Goal: Task Accomplishment & Management: Manage account settings

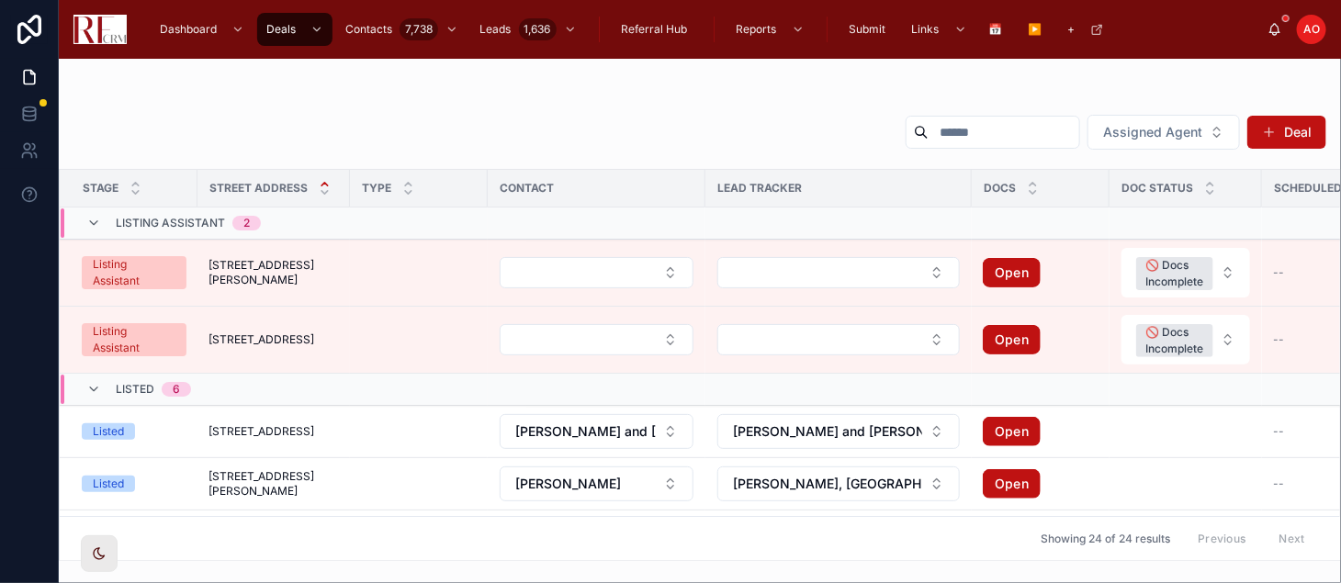
click at [928, 128] on input "text" at bounding box center [1003, 132] width 151 height 26
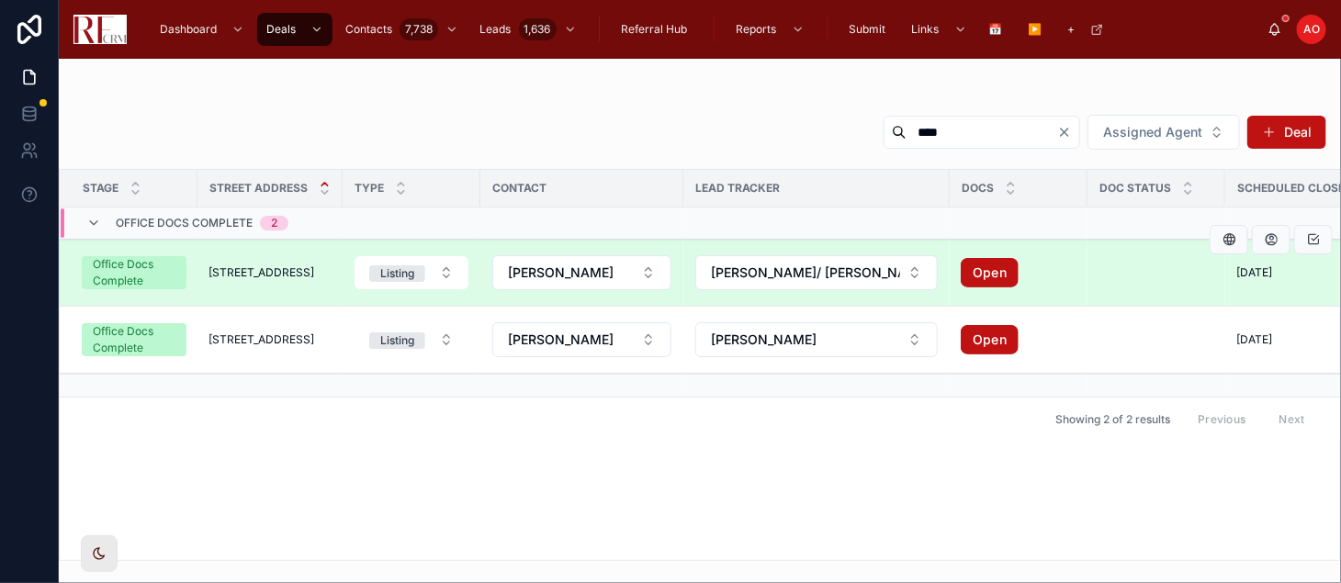
type input "****"
click at [327, 265] on div "1812 Fox Run Drive [GEOGRAPHIC_DATA]" at bounding box center [269, 272] width 123 height 15
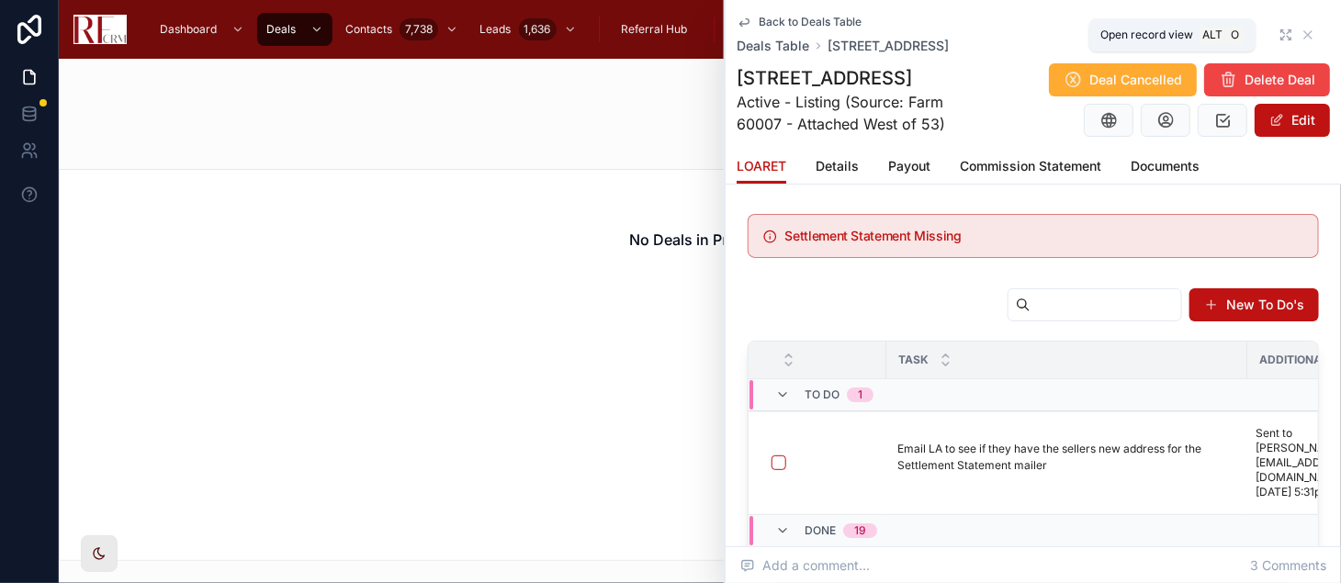
click at [1281, 33] on icon at bounding box center [1283, 32] width 4 height 4
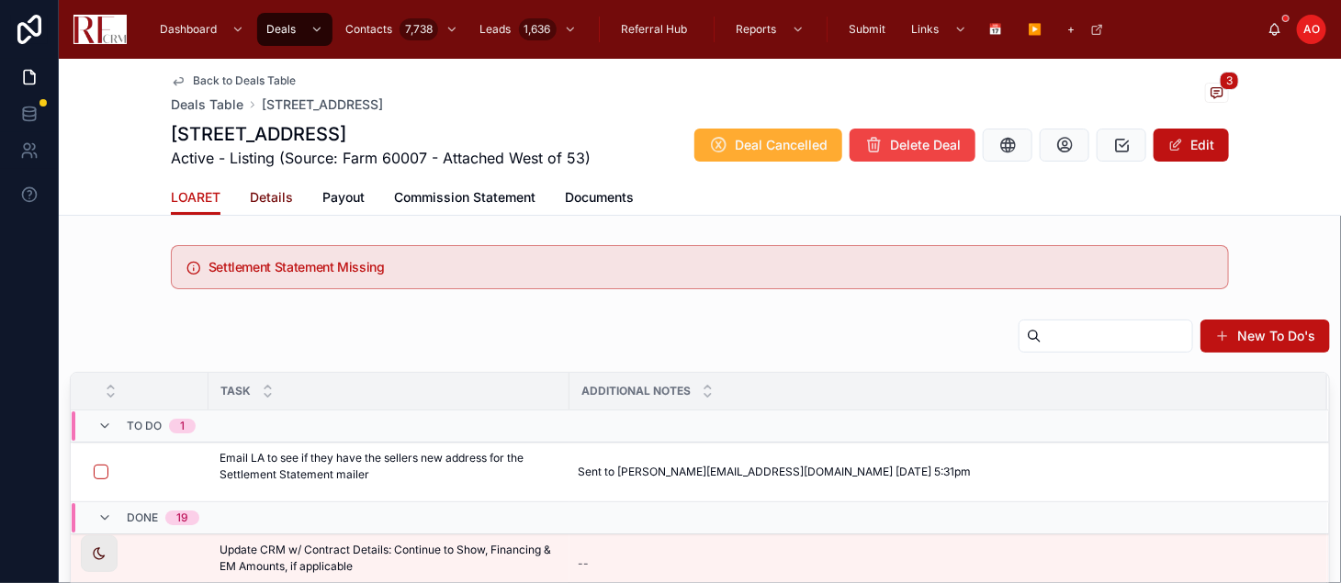
click at [268, 196] on span "Details" at bounding box center [271, 197] width 43 height 18
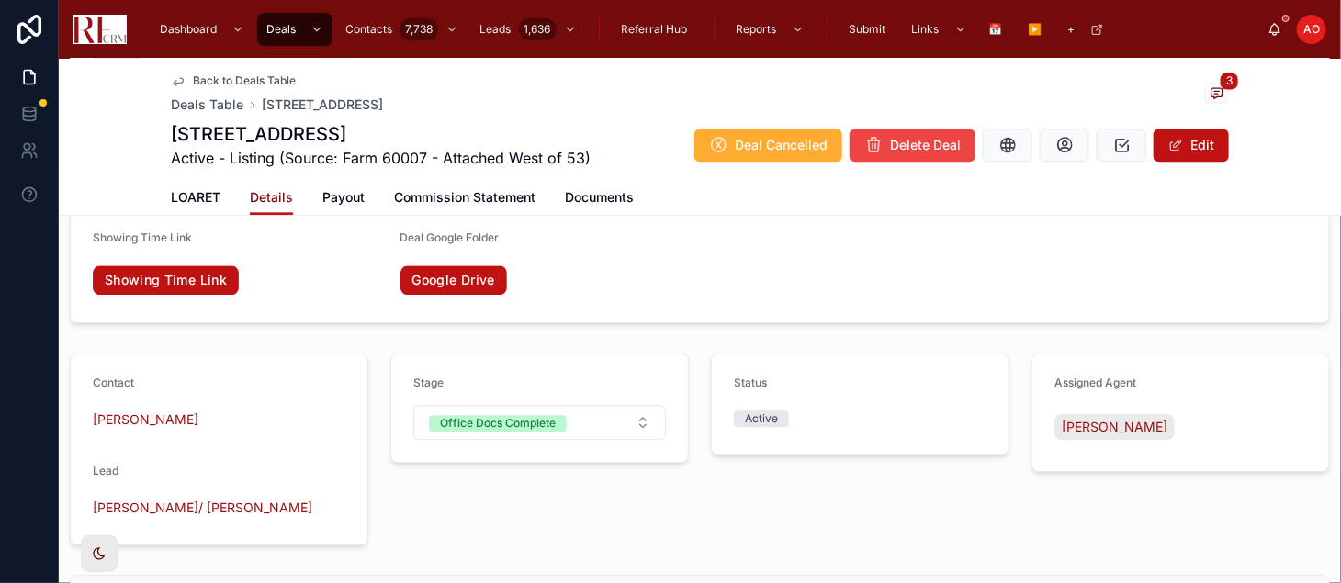
scroll to position [1717, 0]
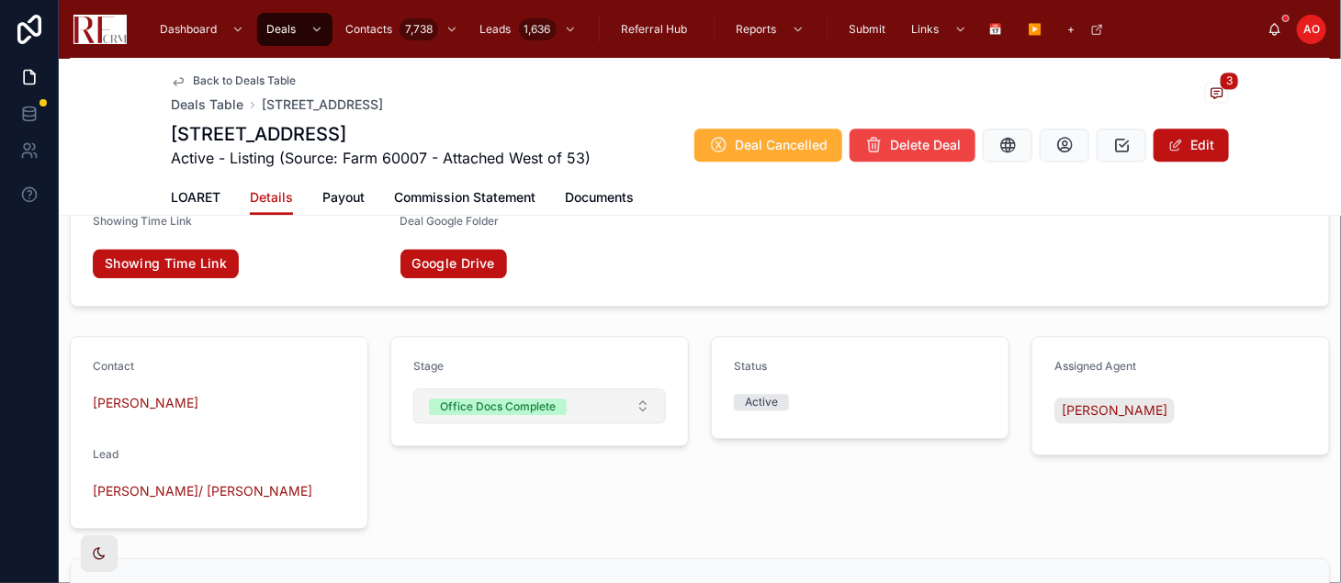
click at [629, 415] on button "Office Docs Complete" at bounding box center [539, 405] width 253 height 35
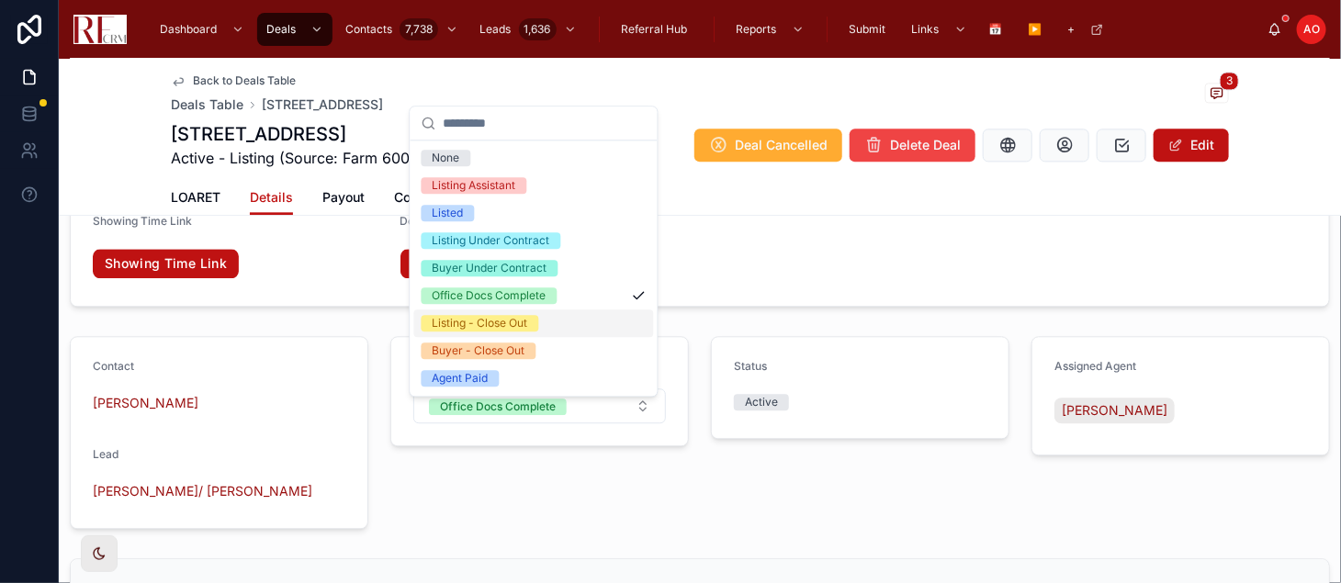
click at [520, 323] on div "Listing - Close Out" at bounding box center [479, 323] width 95 height 17
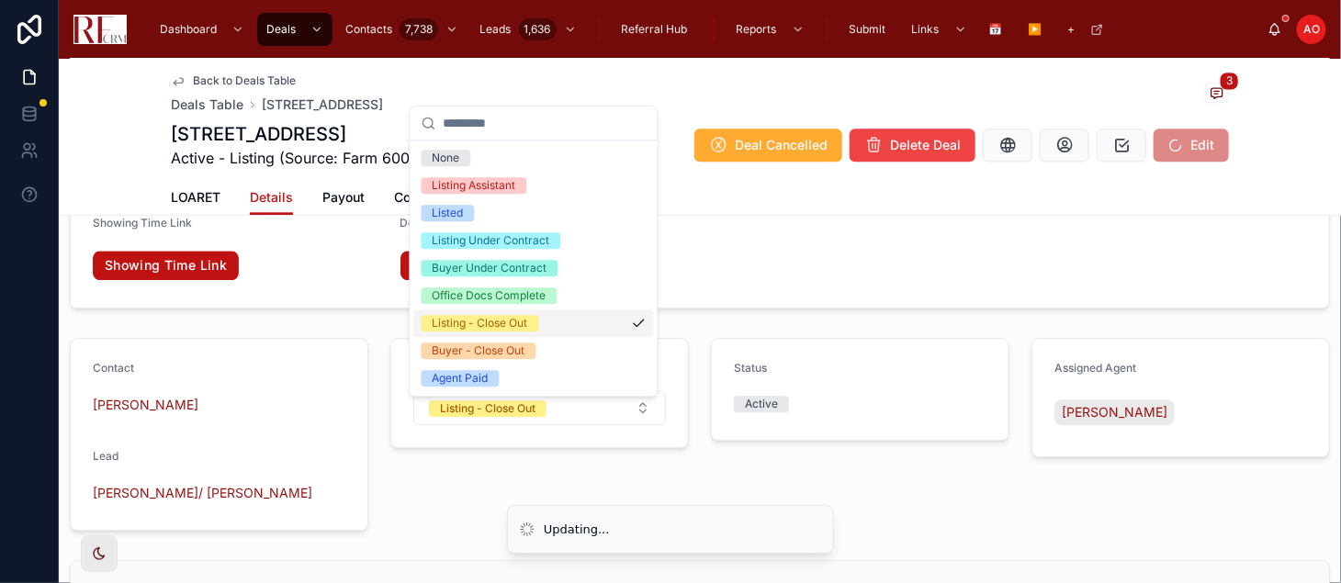
scroll to position [1719, 0]
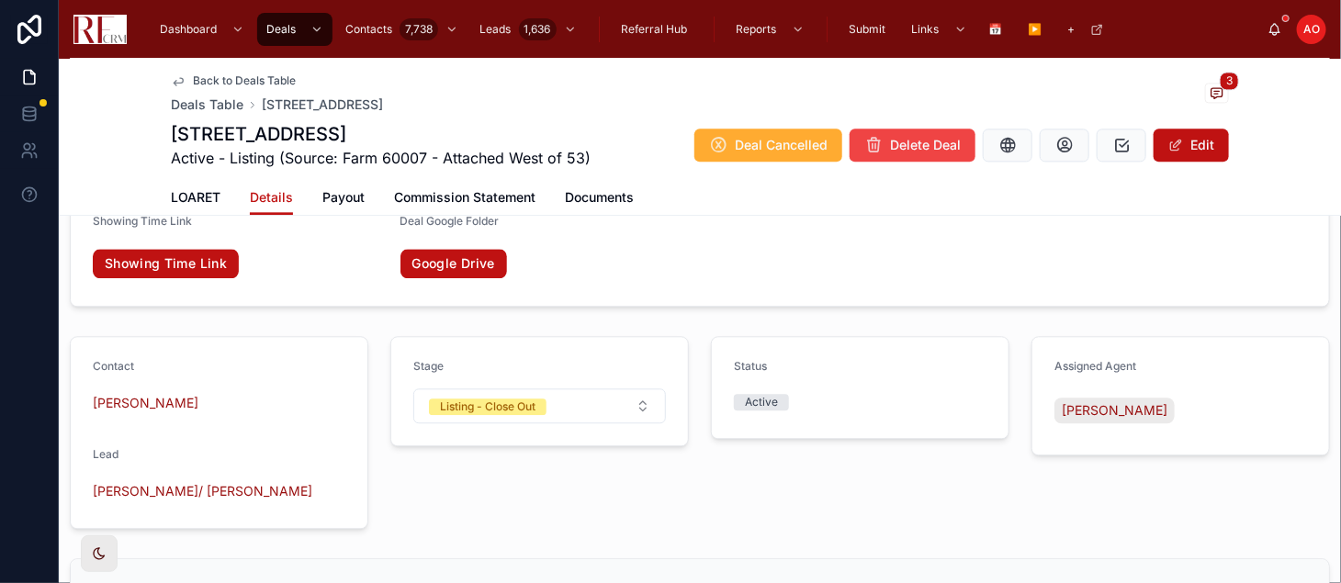
click at [667, 477] on div "Stage Listing - Close Out" at bounding box center [539, 433] width 320 height 208
click at [174, 195] on span "LOARET" at bounding box center [196, 197] width 50 height 18
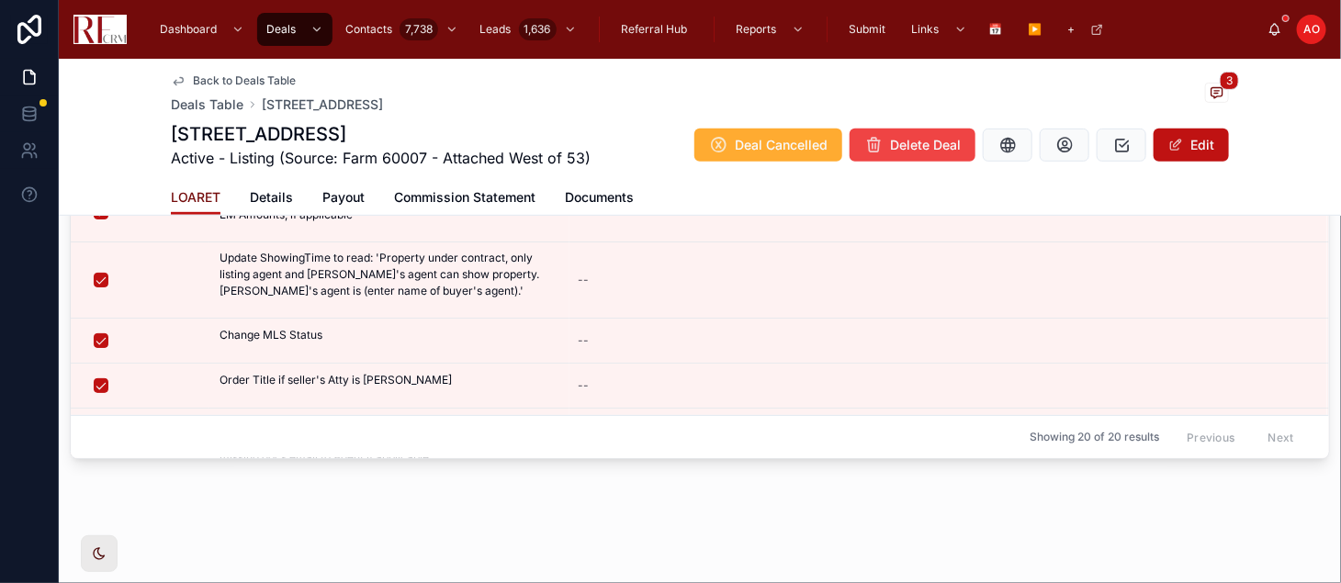
scroll to position [75, 0]
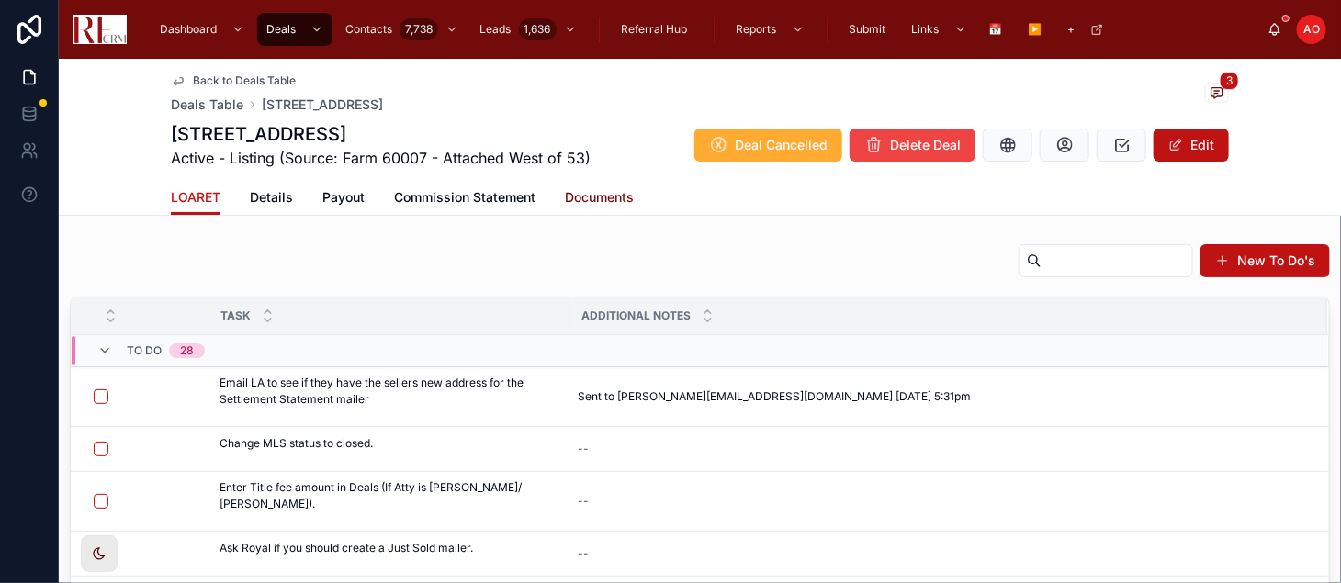
click at [598, 201] on span "Documents" at bounding box center [599, 197] width 69 height 18
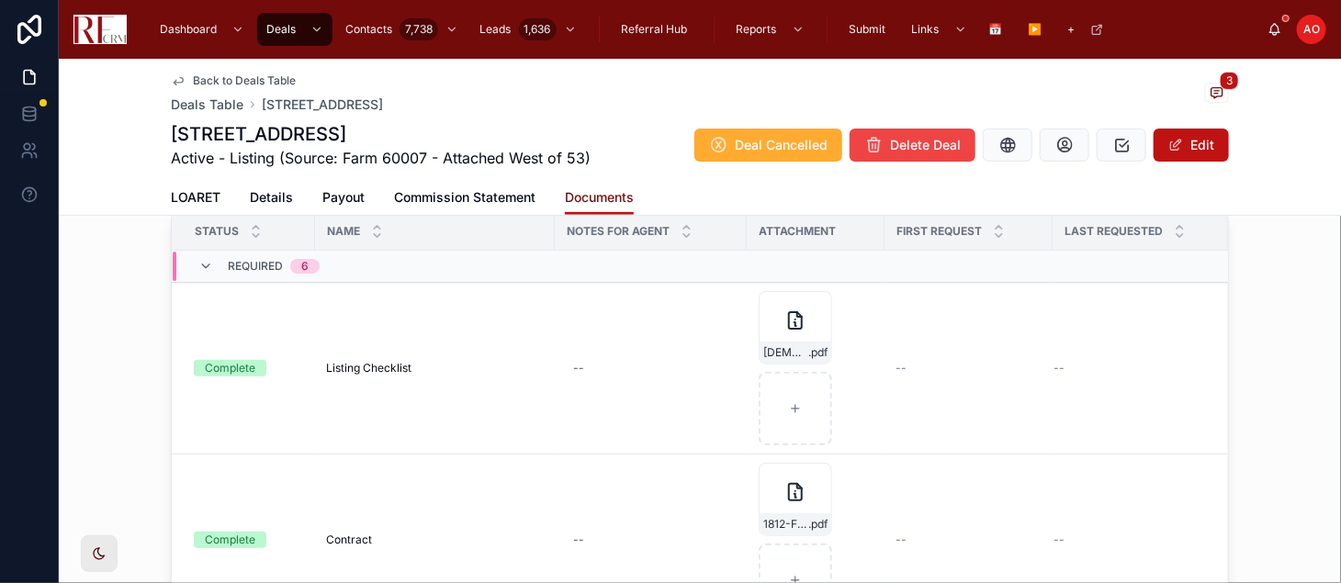
scroll to position [164, 0]
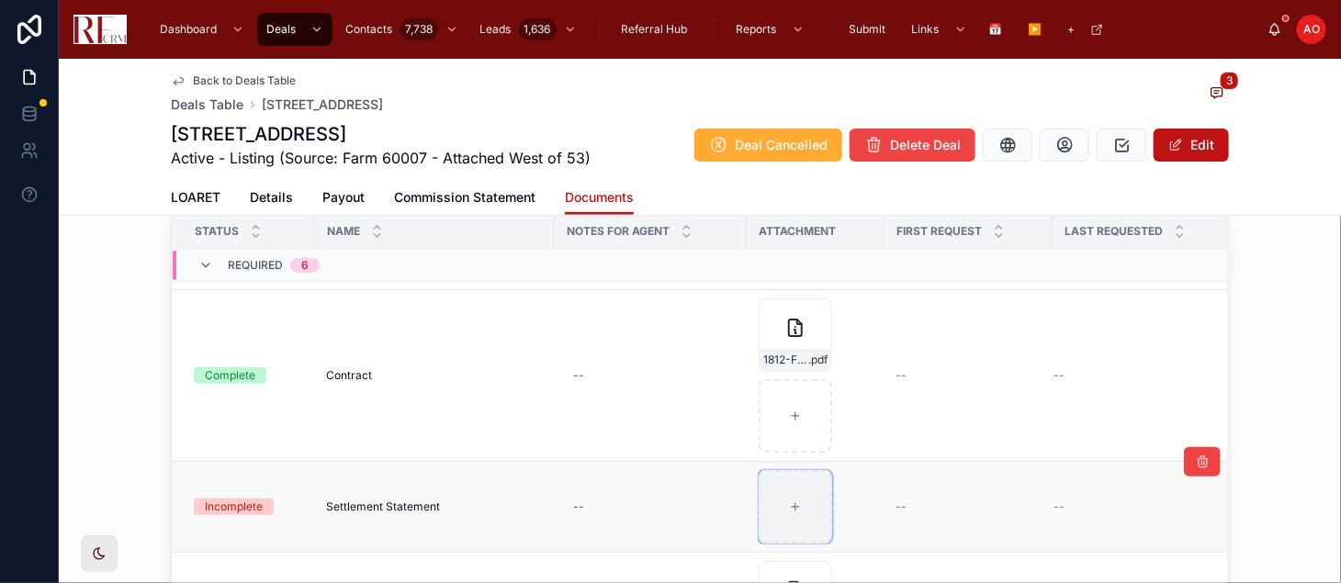
click at [809, 501] on div at bounding box center [794, 506] width 73 height 73
type input "**********"
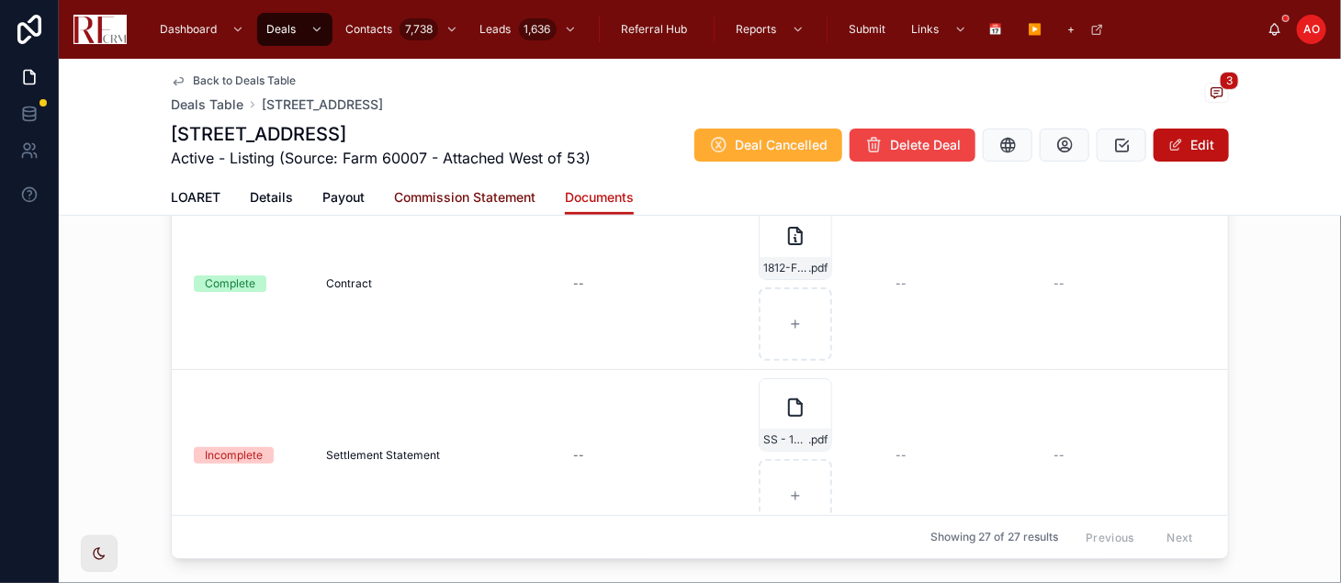
scroll to position [141, 0]
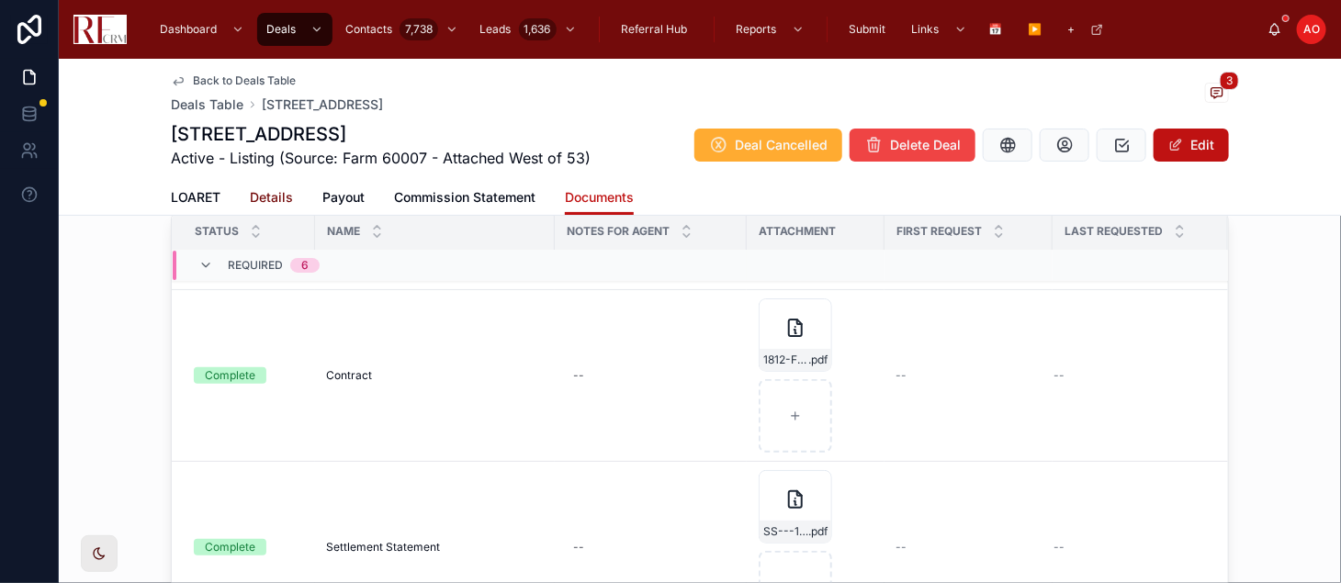
click at [263, 190] on span "Details" at bounding box center [271, 197] width 43 height 18
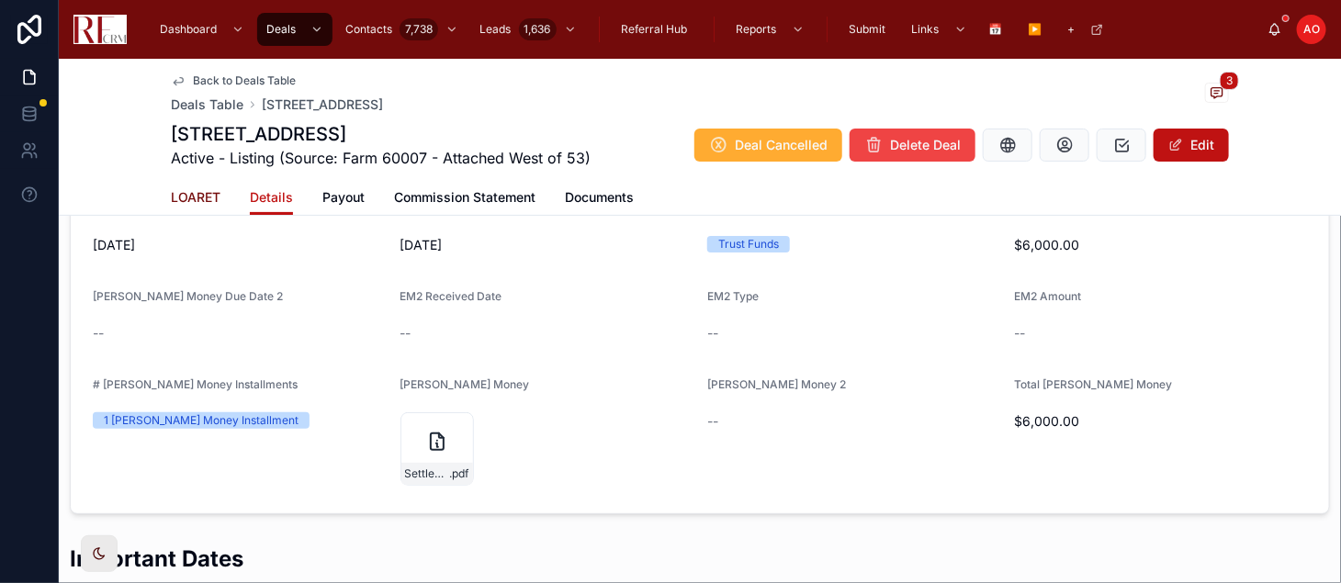
click at [196, 200] on span "LOARET" at bounding box center [196, 197] width 50 height 18
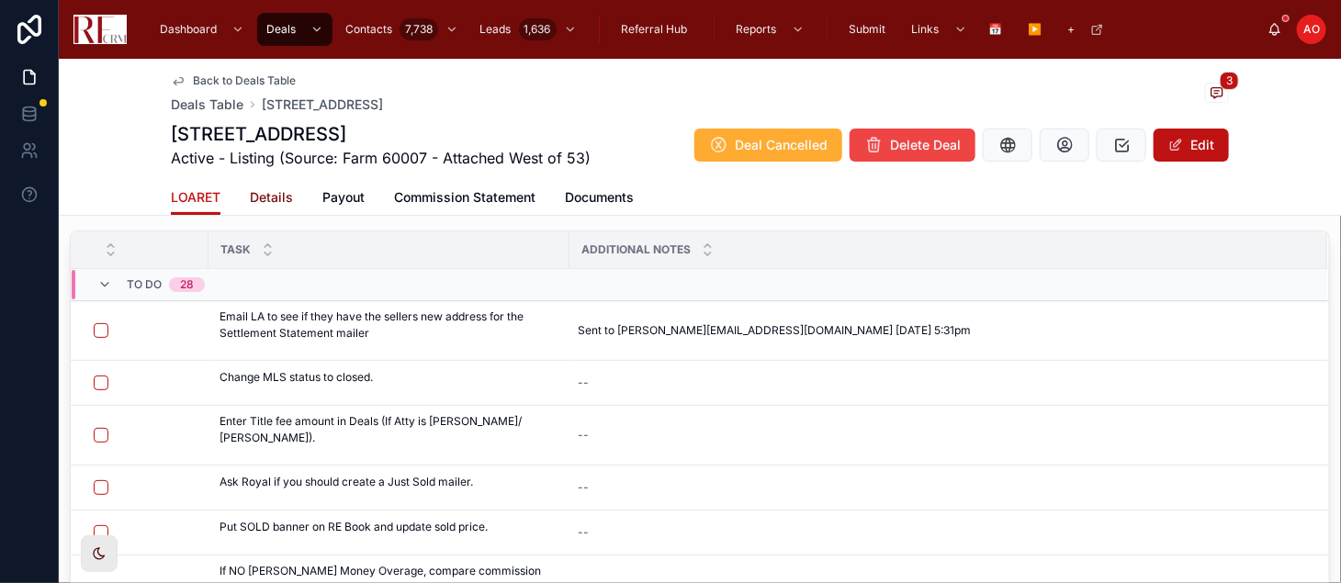
click at [281, 191] on span "Details" at bounding box center [271, 197] width 43 height 18
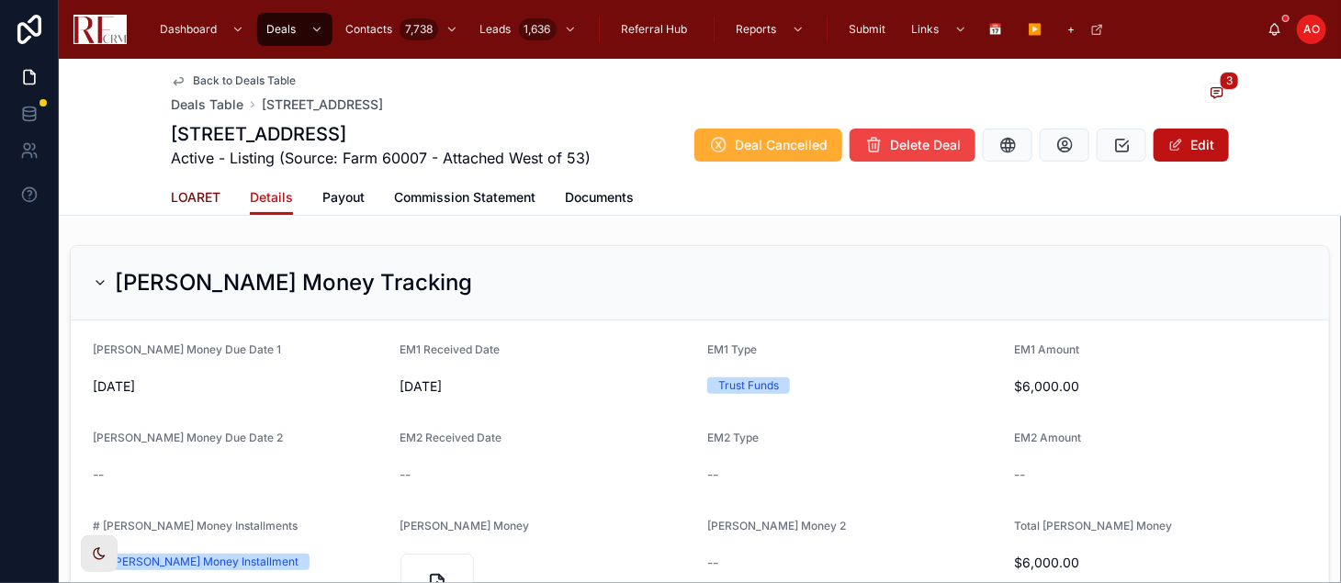
click at [180, 202] on span "LOARET" at bounding box center [196, 197] width 50 height 18
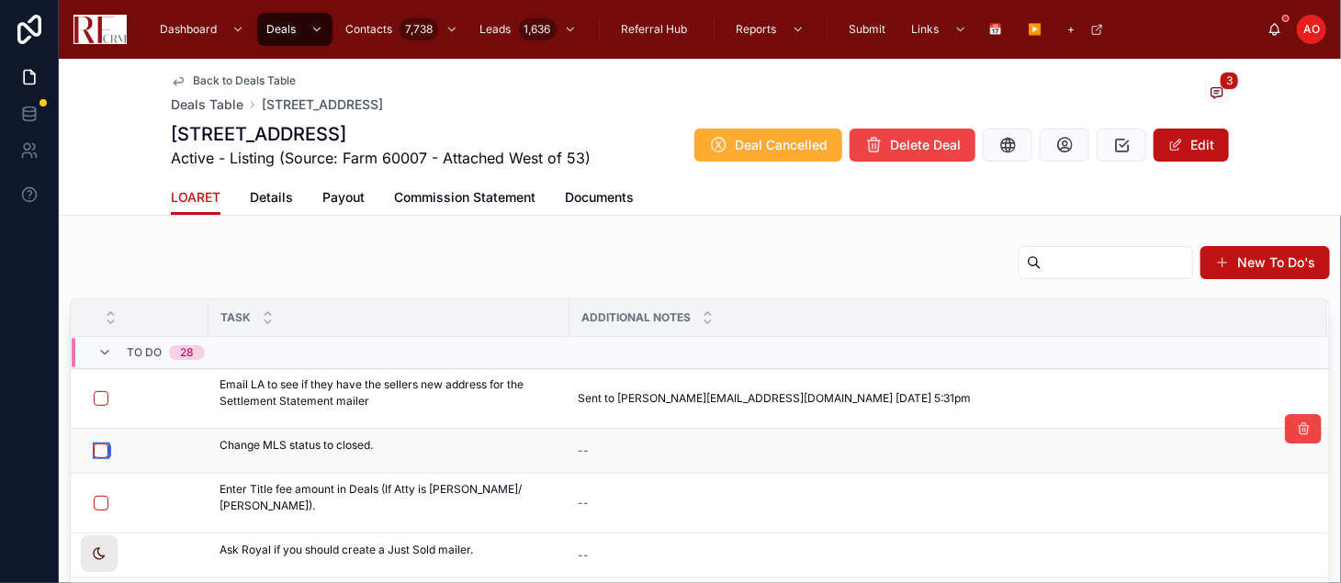
click at [97, 444] on button "button" at bounding box center [101, 451] width 15 height 15
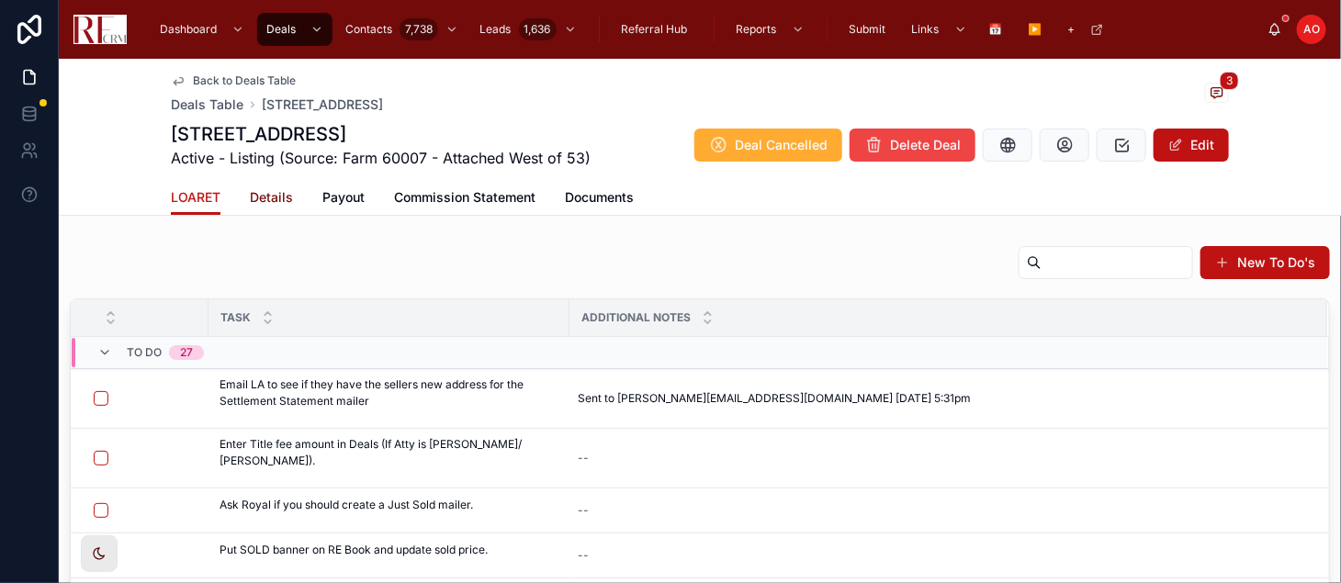
click at [271, 202] on span "Details" at bounding box center [271, 197] width 43 height 18
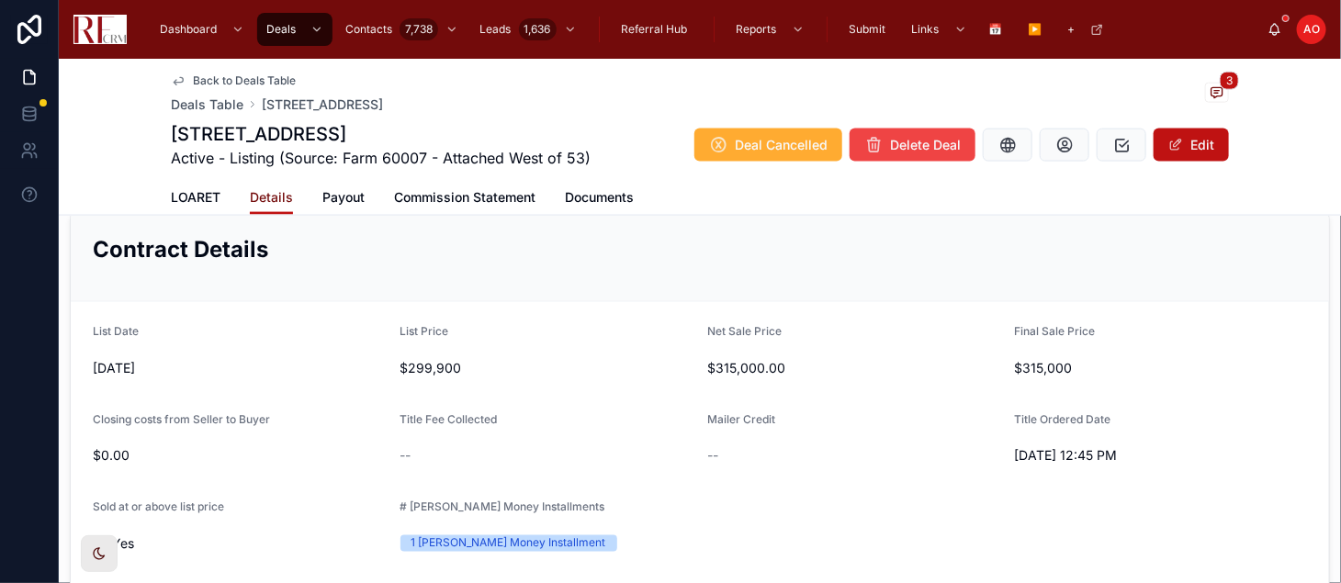
scroll to position [1058, 0]
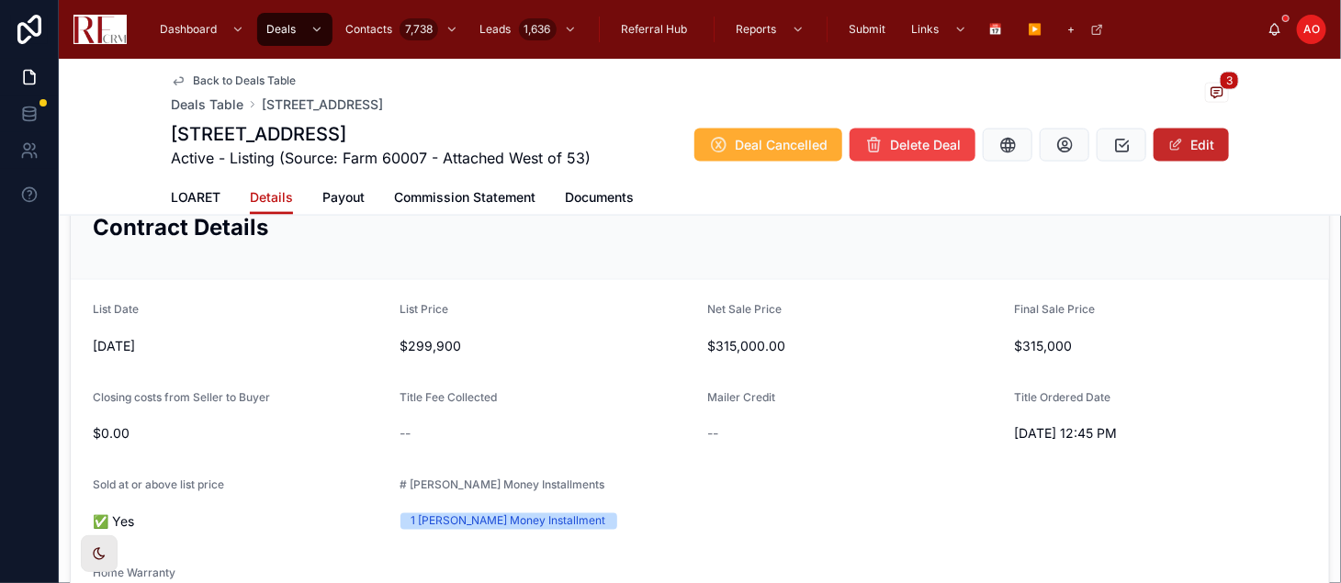
click at [1168, 152] on span at bounding box center [1175, 145] width 15 height 15
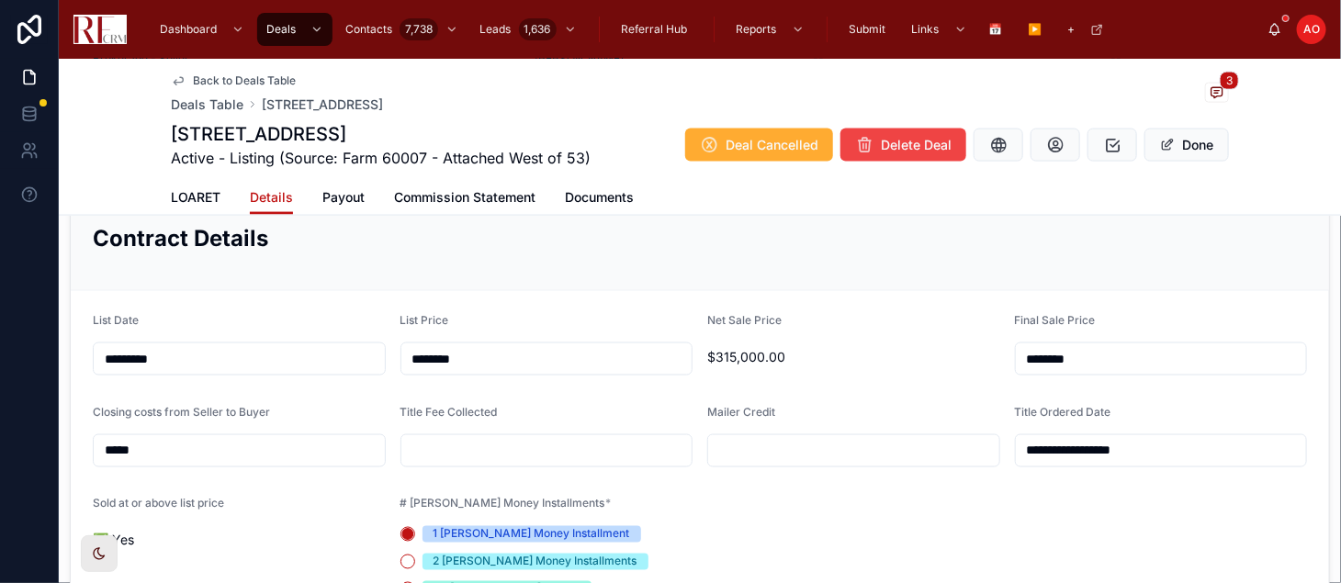
scroll to position [1070, 0]
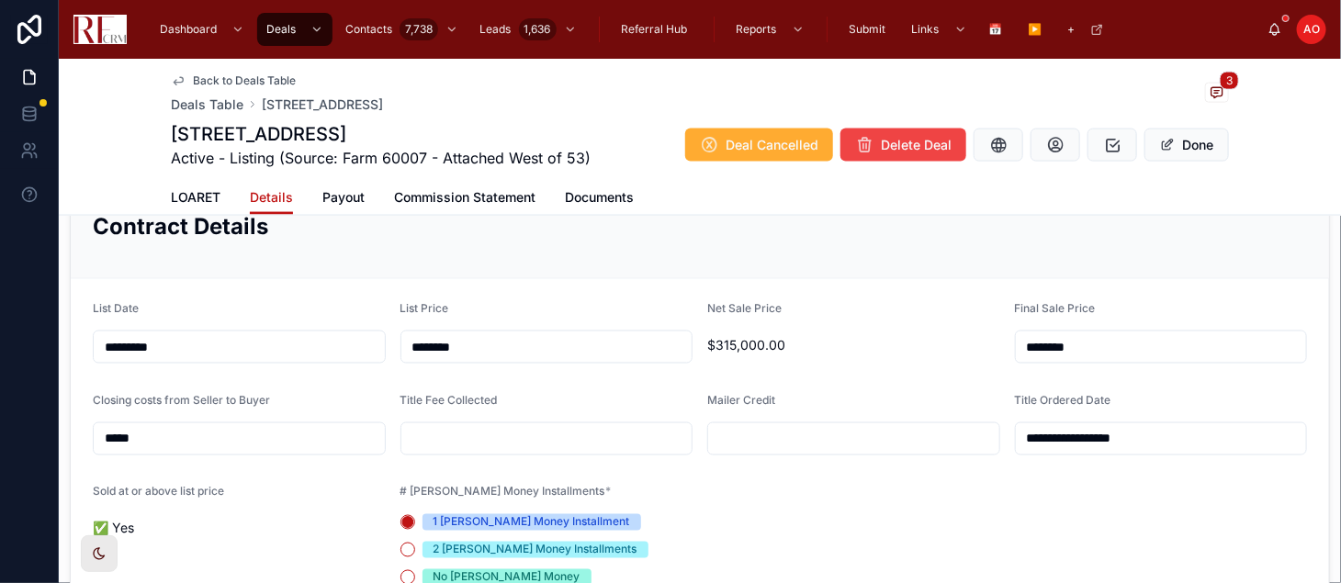
click at [480, 452] on input "text" at bounding box center [546, 439] width 291 height 26
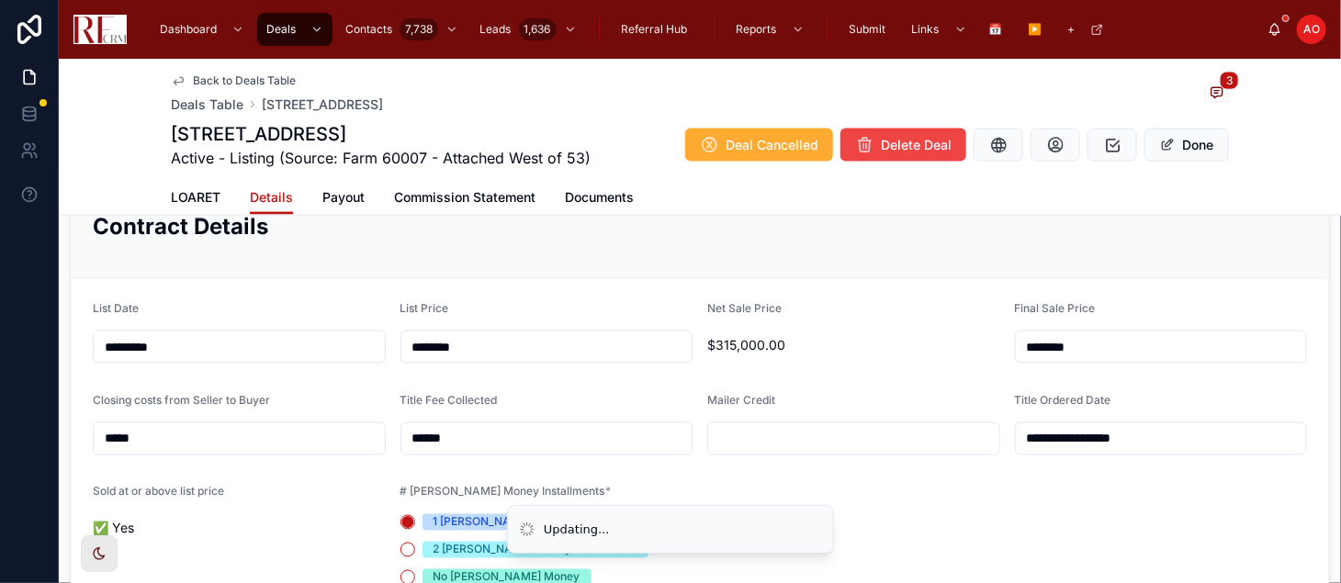
type input "******"
click at [766, 504] on form "**********" at bounding box center [700, 569] width 1258 height 580
click at [1185, 152] on button "Done" at bounding box center [1186, 145] width 84 height 33
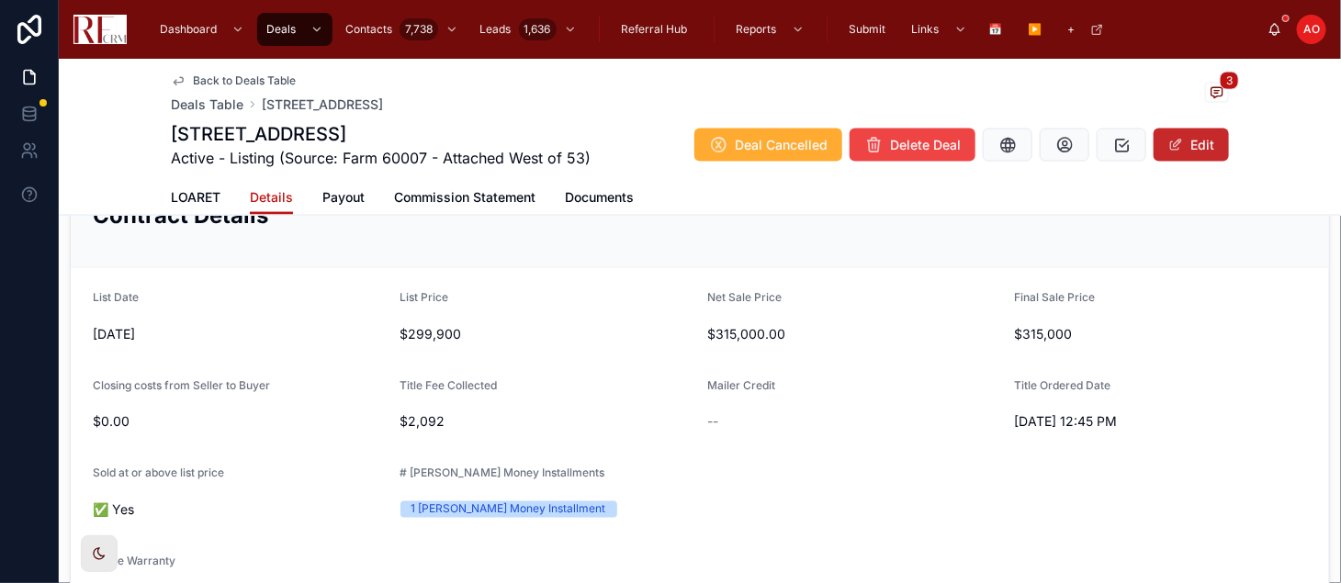
scroll to position [1058, 0]
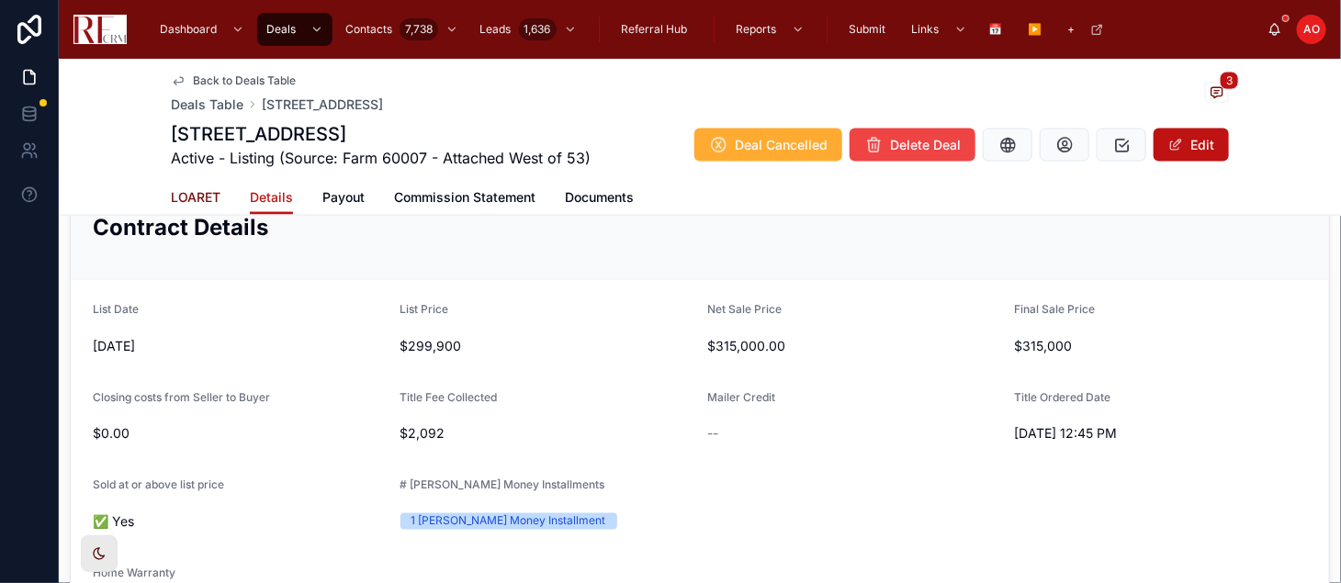
click at [198, 193] on span "LOARET" at bounding box center [196, 197] width 50 height 18
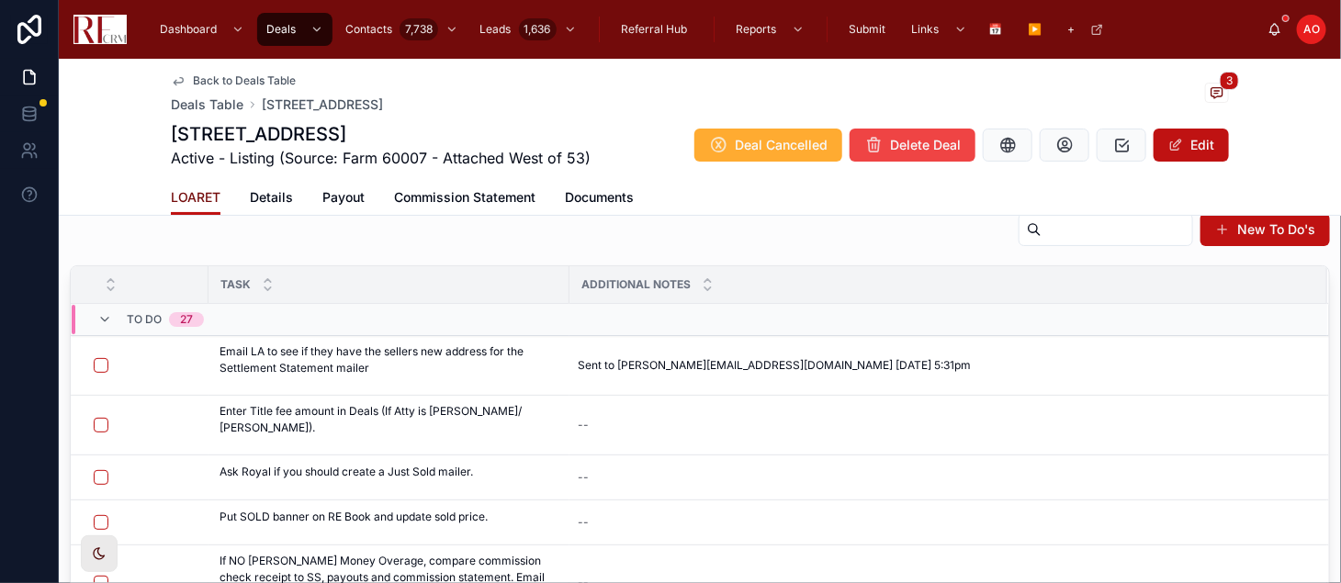
scroll to position [36, 0]
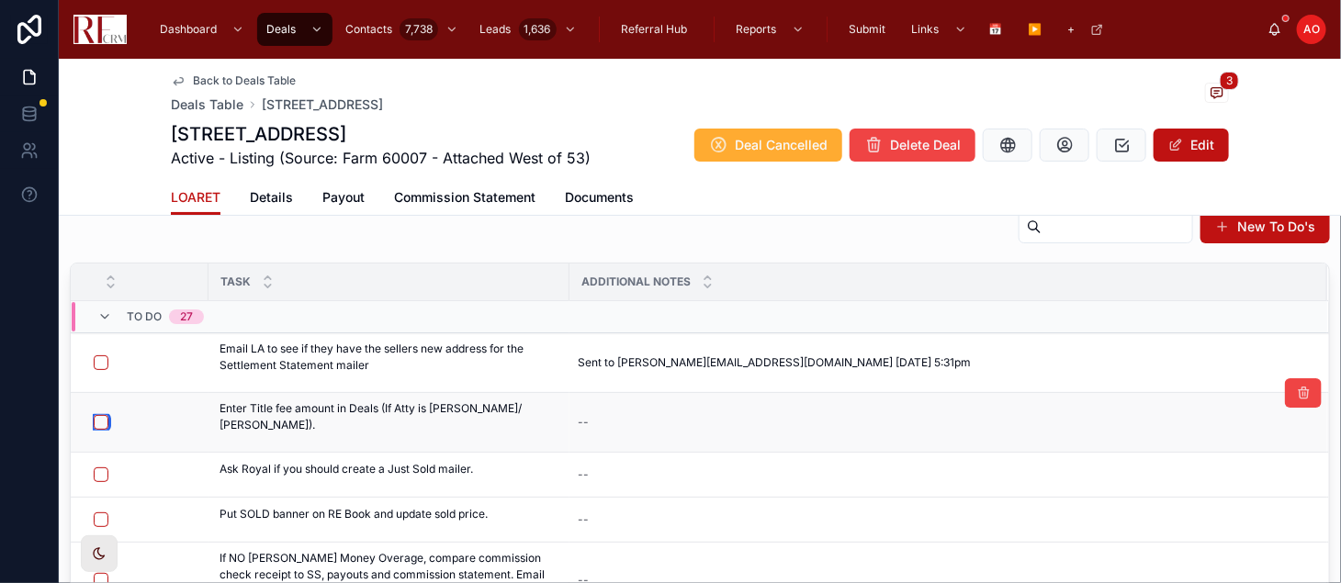
click at [105, 416] on button "button" at bounding box center [101, 422] width 15 height 15
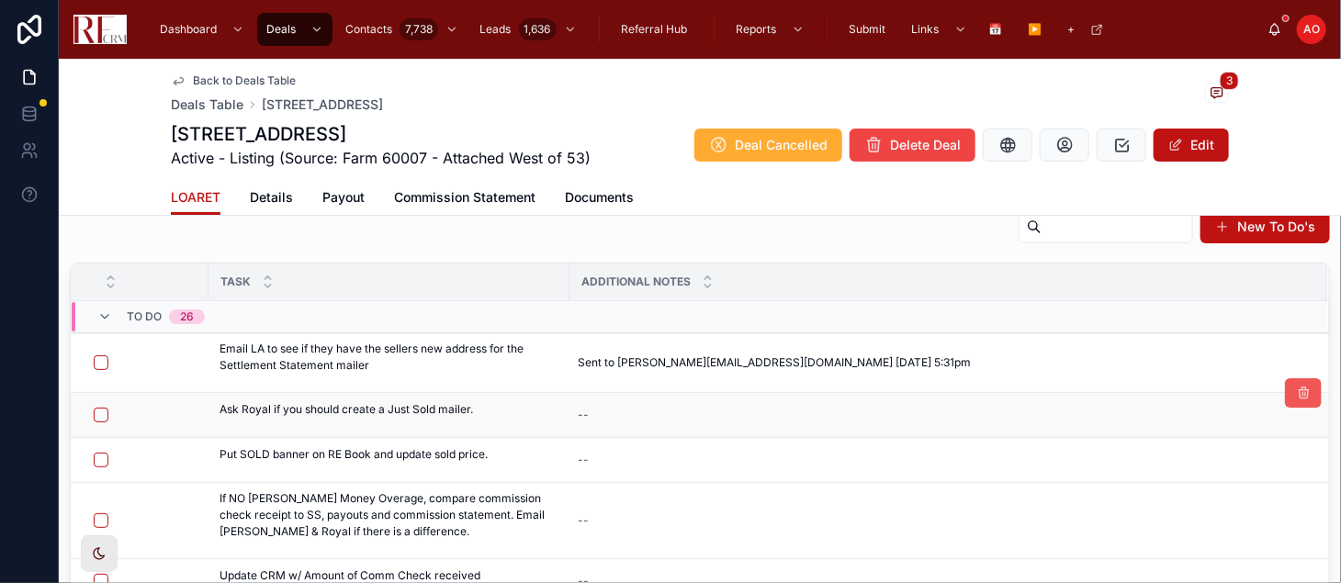
click at [1285, 393] on button at bounding box center [1303, 392] width 37 height 29
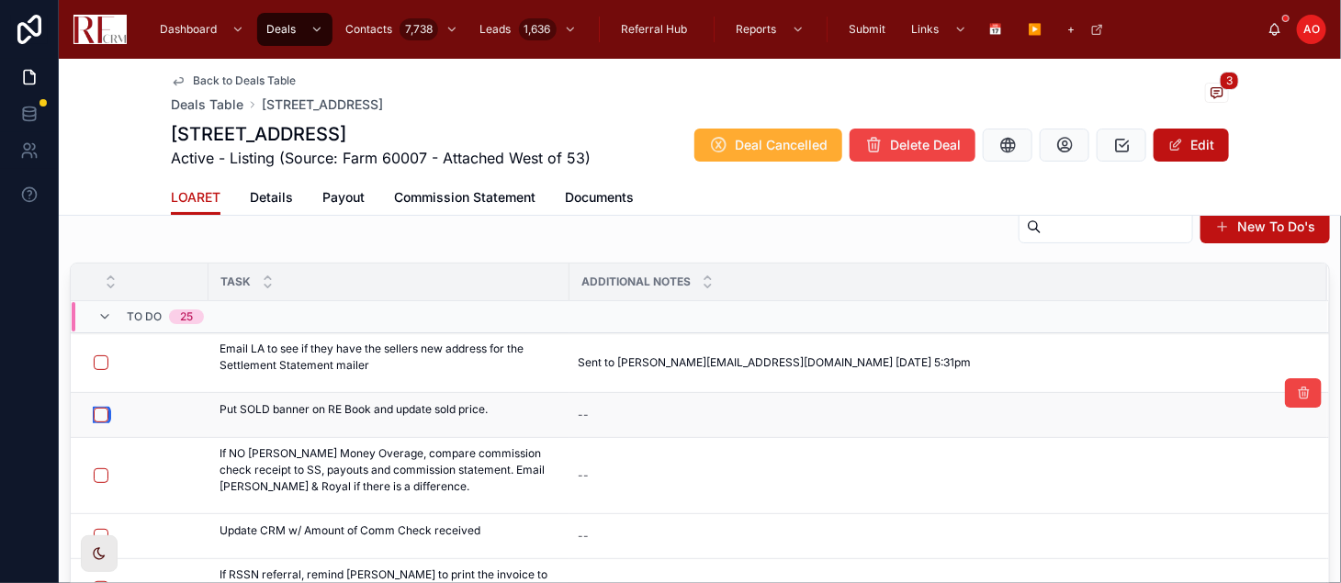
click at [98, 418] on button "button" at bounding box center [101, 415] width 15 height 15
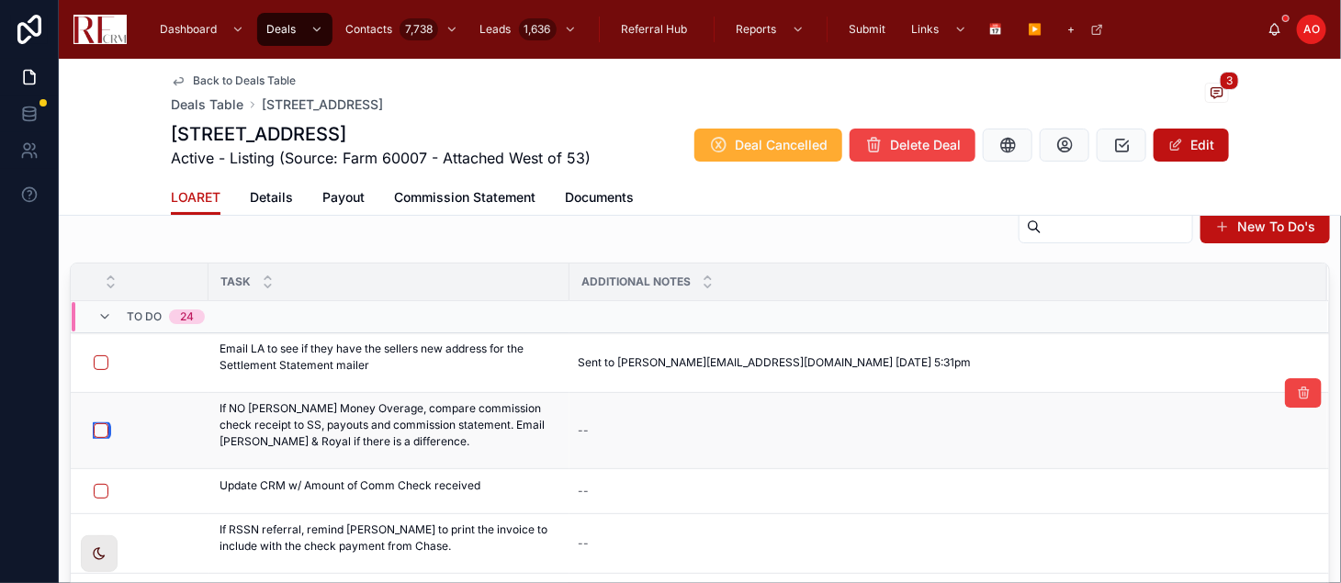
click at [97, 431] on button "button" at bounding box center [101, 430] width 15 height 15
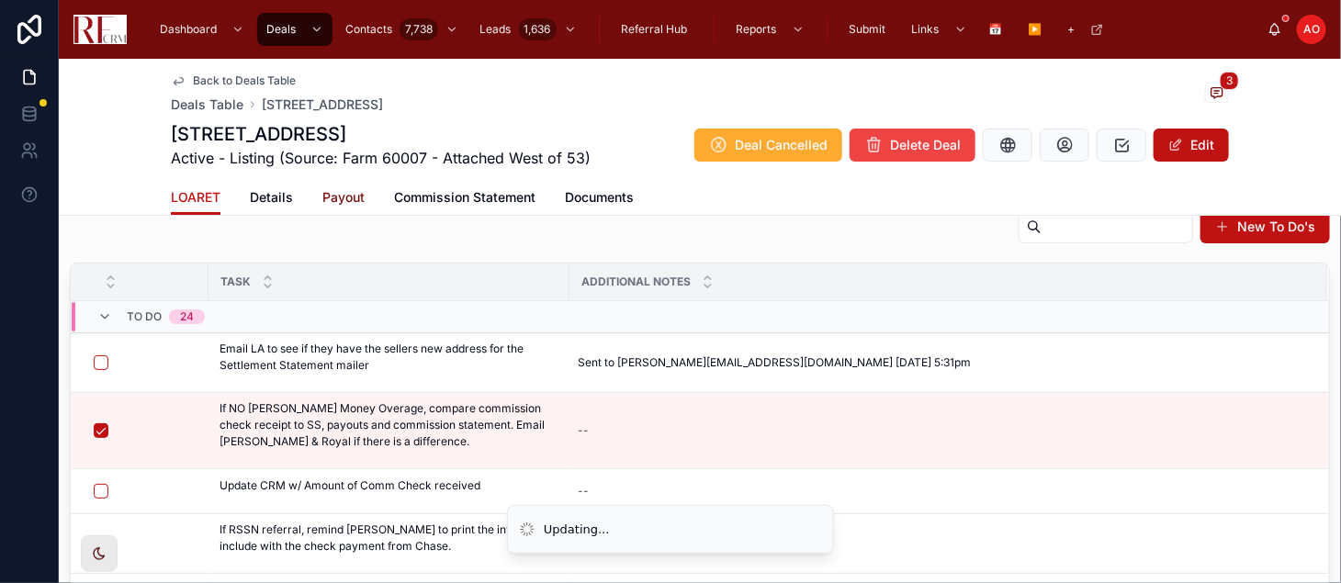
click at [335, 195] on span "Payout" at bounding box center [343, 197] width 42 height 18
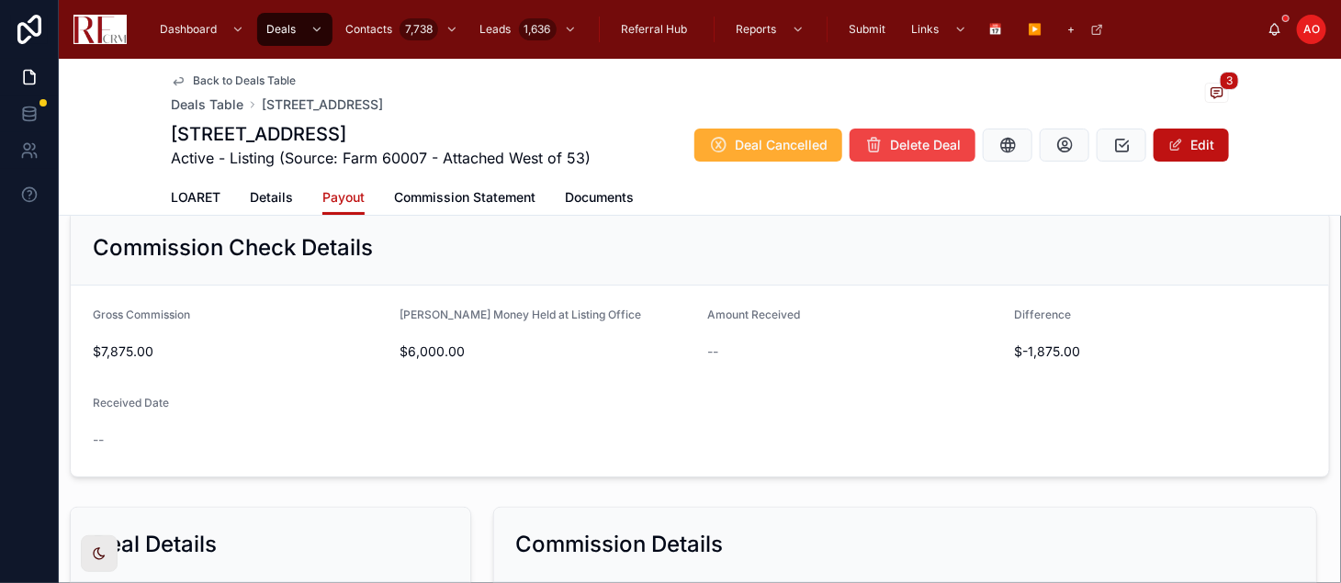
scroll to position [36, 0]
click at [1179, 138] on button "Edit" at bounding box center [1190, 145] width 75 height 33
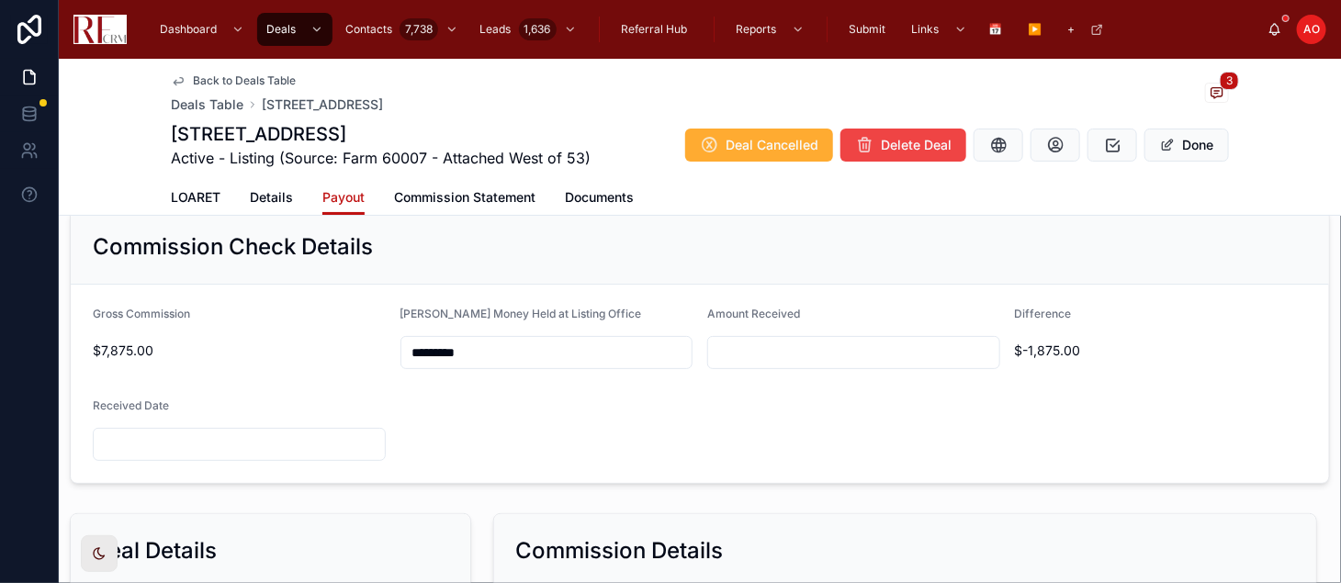
click at [714, 358] on input "text" at bounding box center [853, 353] width 291 height 26
type input "*********"
click at [219, 438] on input "text" at bounding box center [239, 445] width 291 height 26
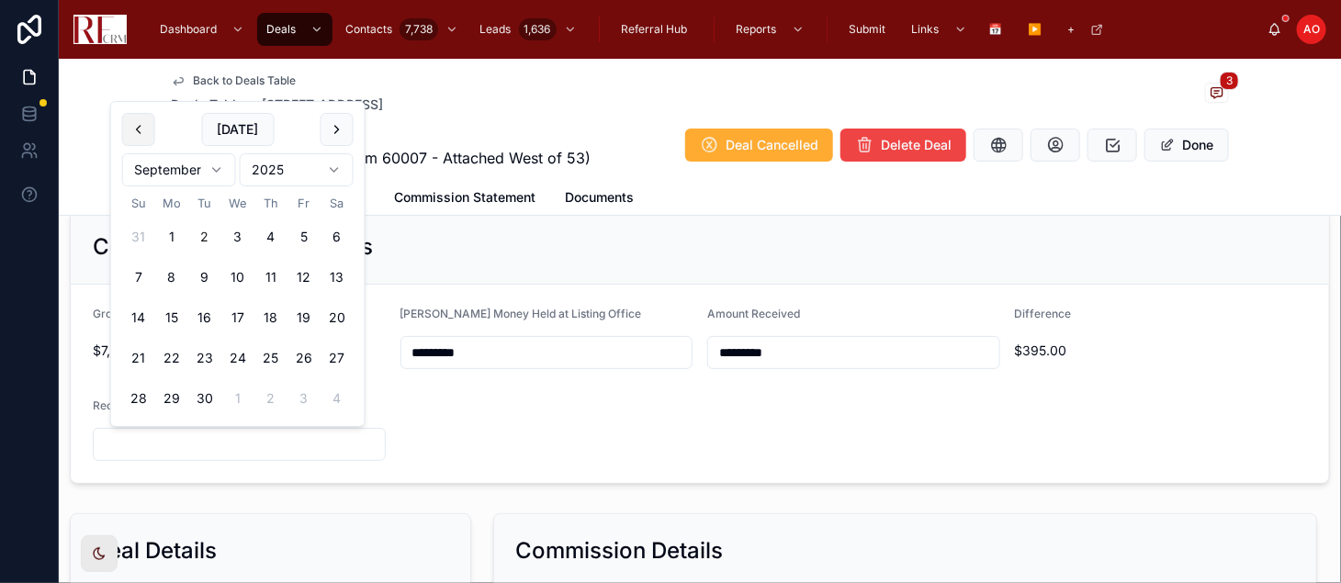
click at [142, 133] on button at bounding box center [138, 129] width 33 height 33
click at [309, 364] on button "29" at bounding box center [303, 357] width 33 height 33
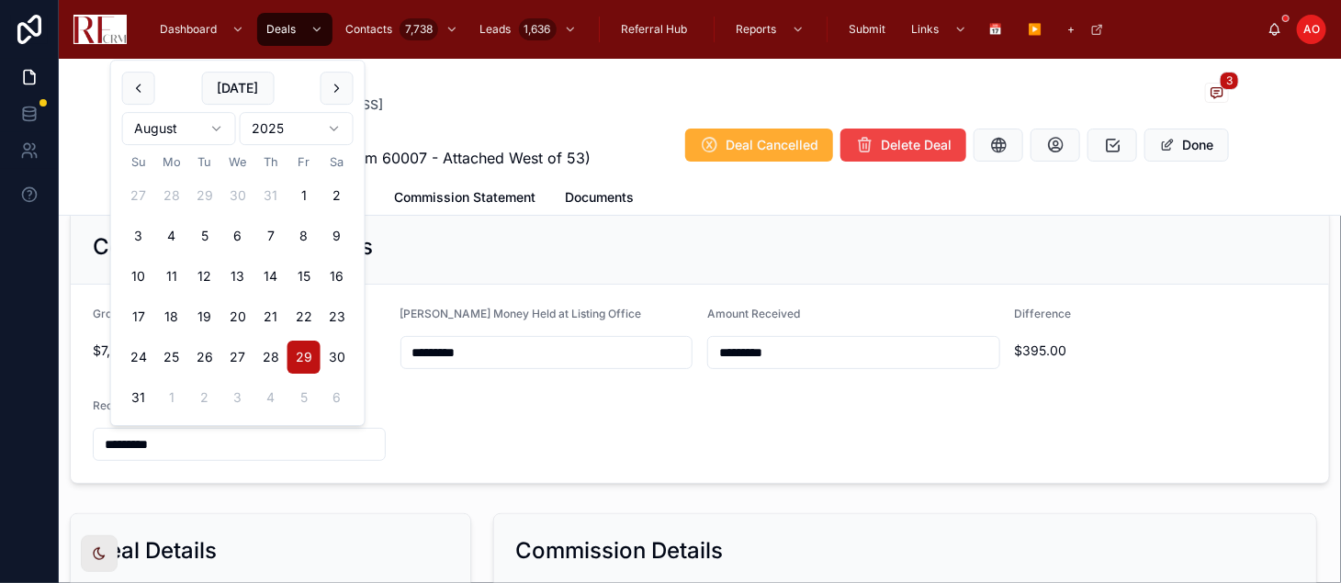
type input "*********"
click at [558, 408] on form "Gross Commission $7,875.00 Earnest Money Held at Listing Office ********* Amoun…" at bounding box center [700, 384] width 1258 height 198
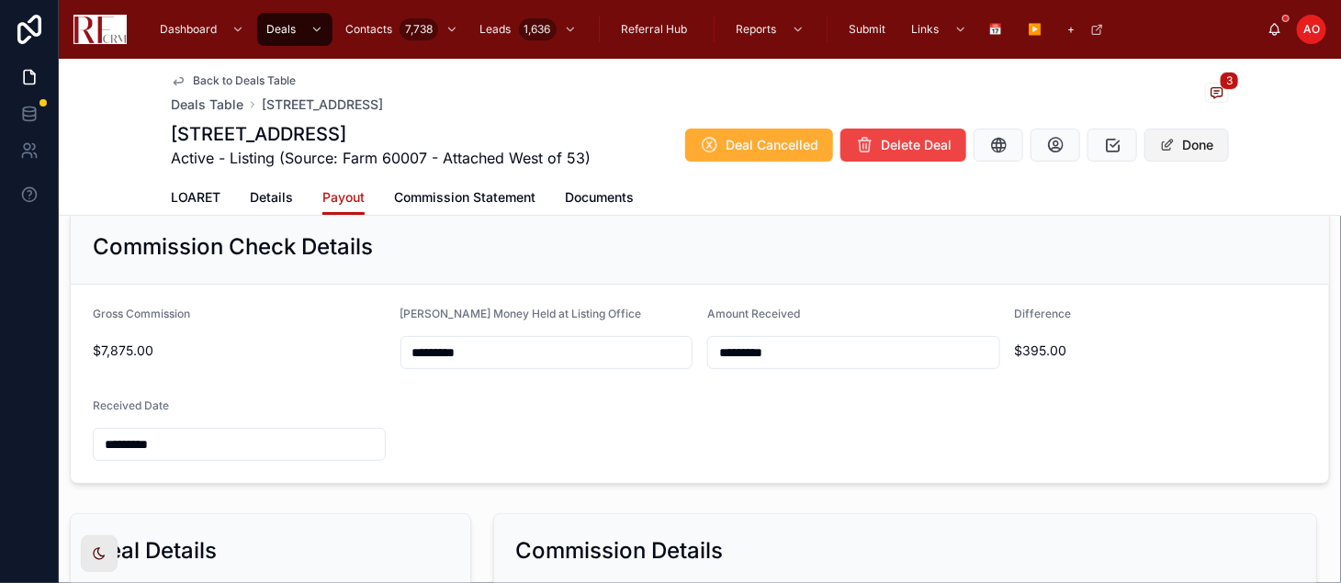
click at [1194, 139] on button "Done" at bounding box center [1186, 145] width 84 height 33
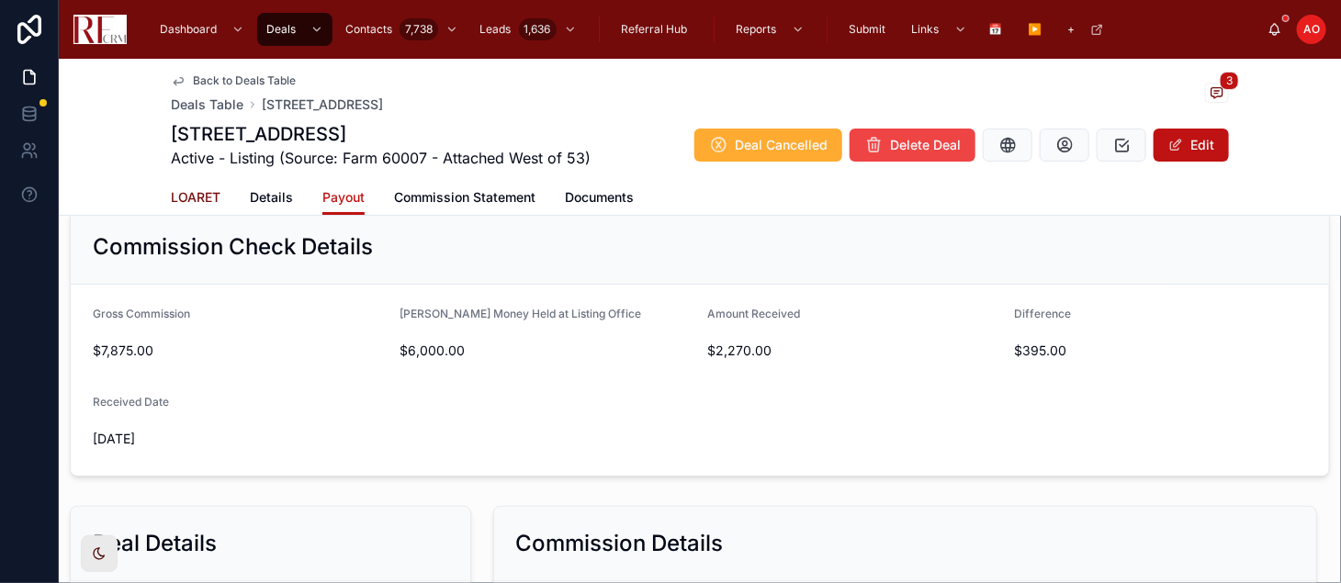
click at [187, 201] on span "LOARET" at bounding box center [196, 197] width 50 height 18
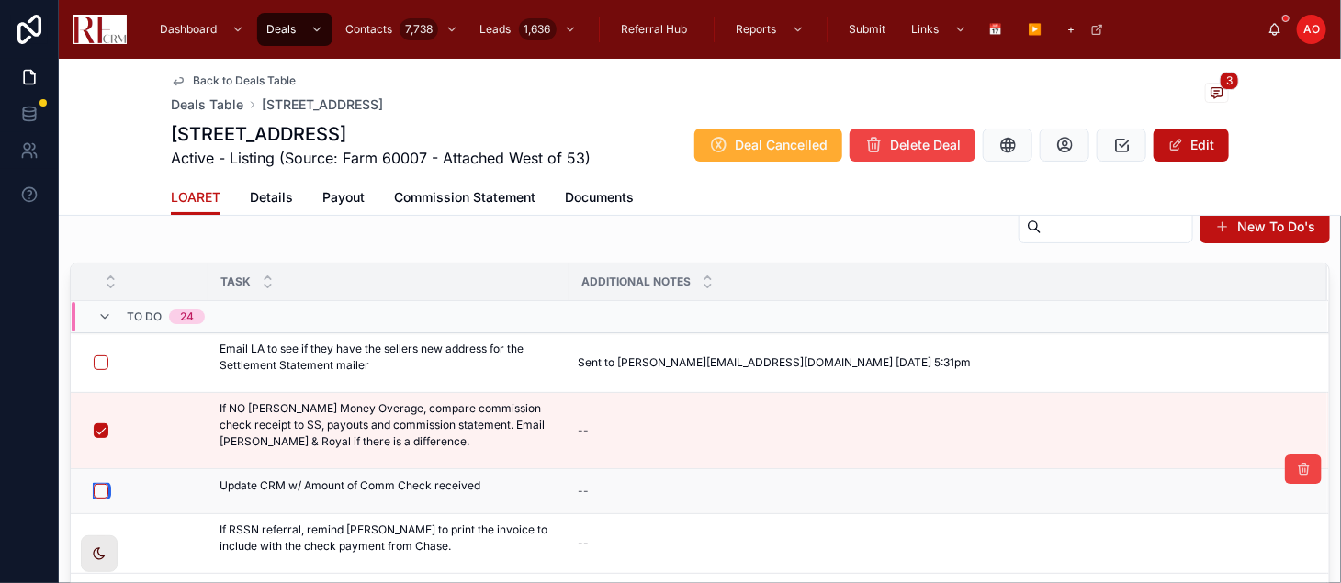
click at [97, 490] on button "button" at bounding box center [101, 491] width 15 height 15
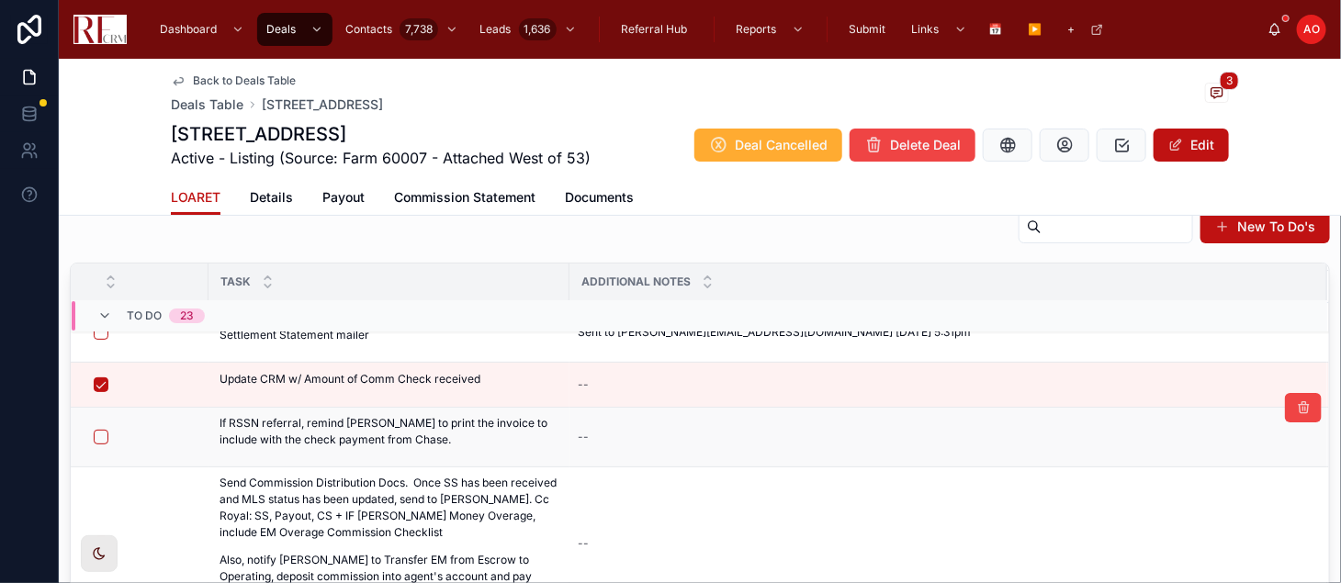
scroll to position [66, 0]
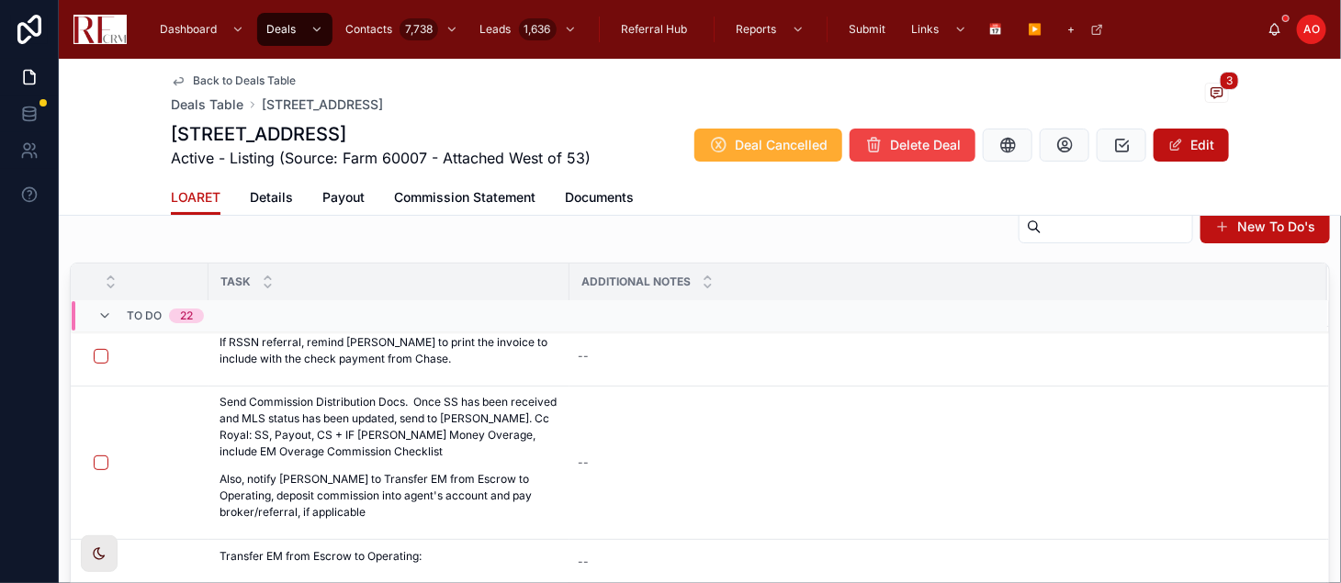
click at [102, 401] on td at bounding box center [140, 463] width 138 height 153
click at [102, 358] on button "button" at bounding box center [101, 356] width 15 height 15
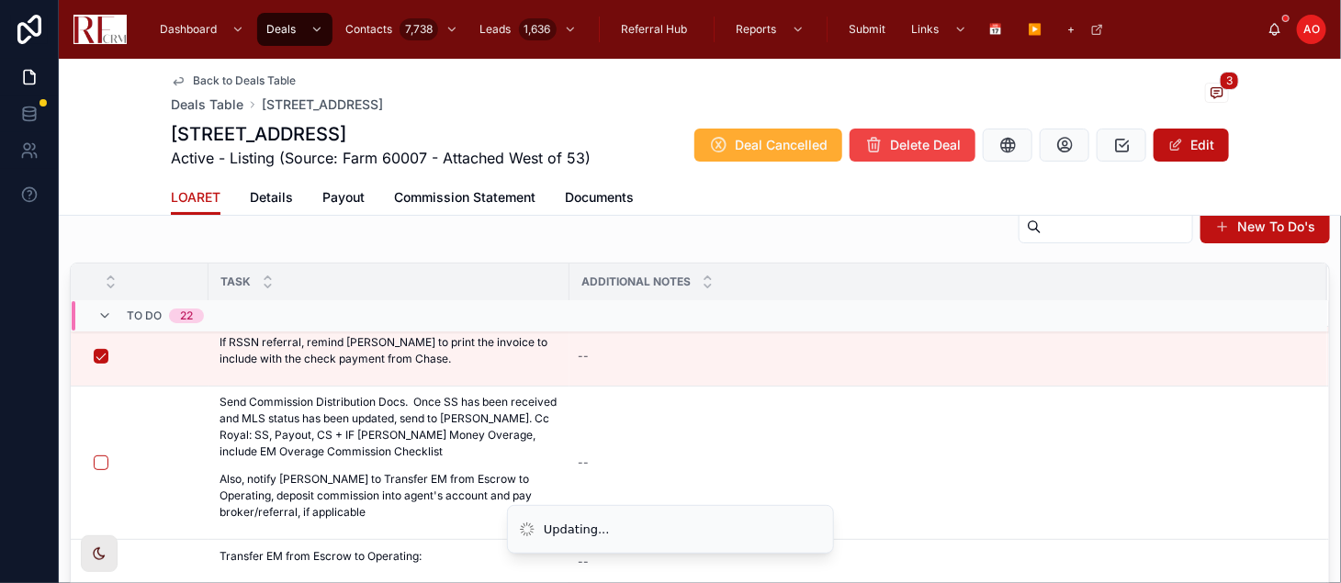
scroll to position [0, 0]
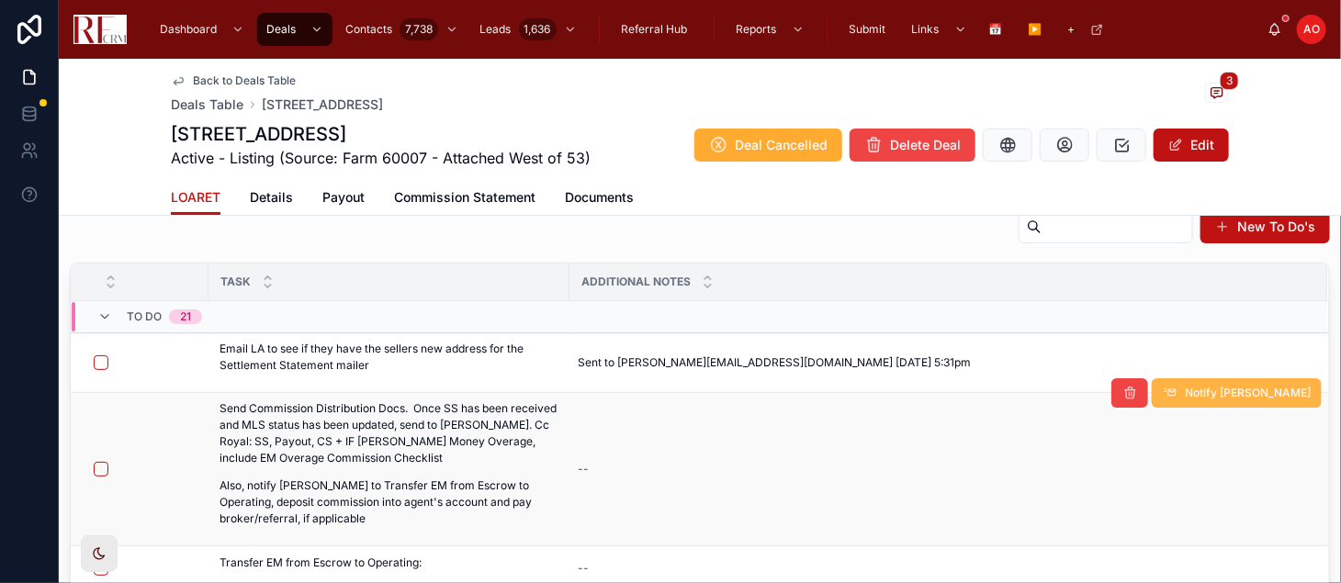
click at [1250, 393] on span "Notify Isaac" at bounding box center [1248, 393] width 126 height 15
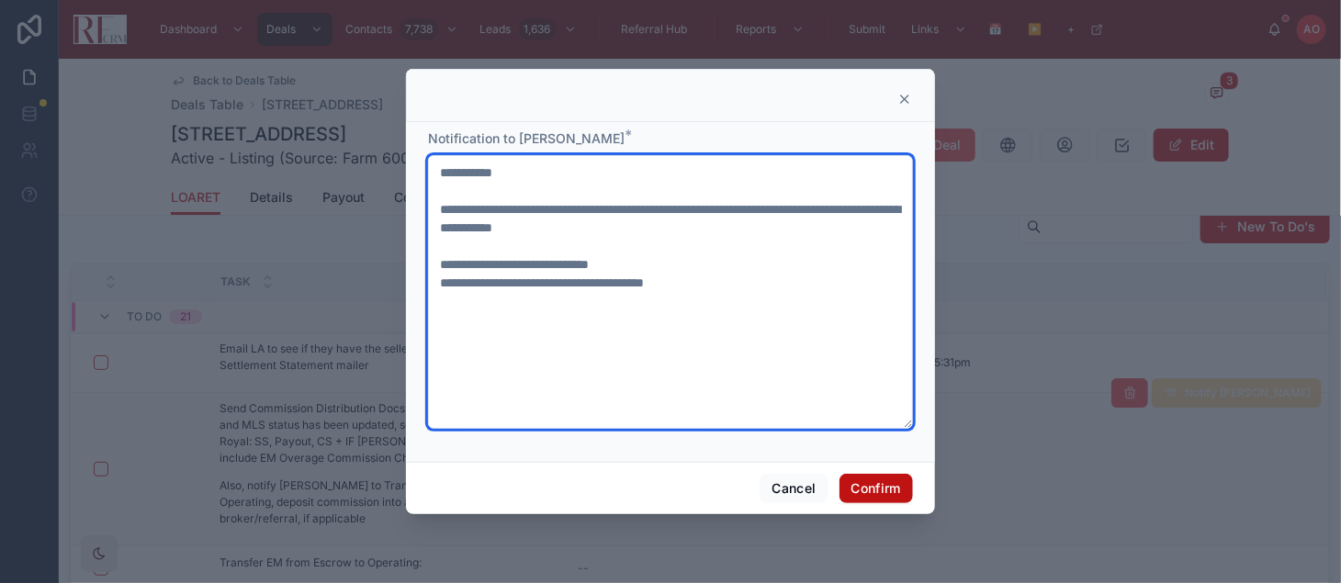
click at [621, 267] on textarea "**********" at bounding box center [670, 292] width 485 height 274
click at [613, 282] on textarea "**********" at bounding box center [670, 292] width 485 height 274
click at [669, 264] on textarea "**********" at bounding box center [670, 292] width 485 height 274
type textarea "**********"
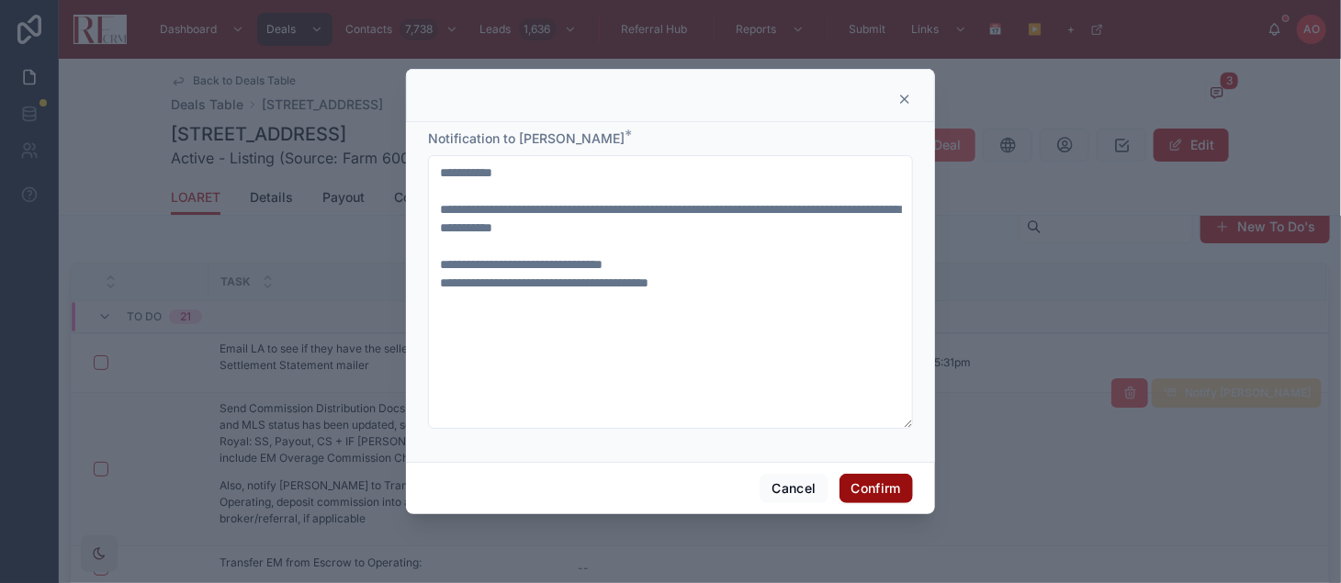
click at [876, 481] on button "Confirm" at bounding box center [875, 488] width 73 height 29
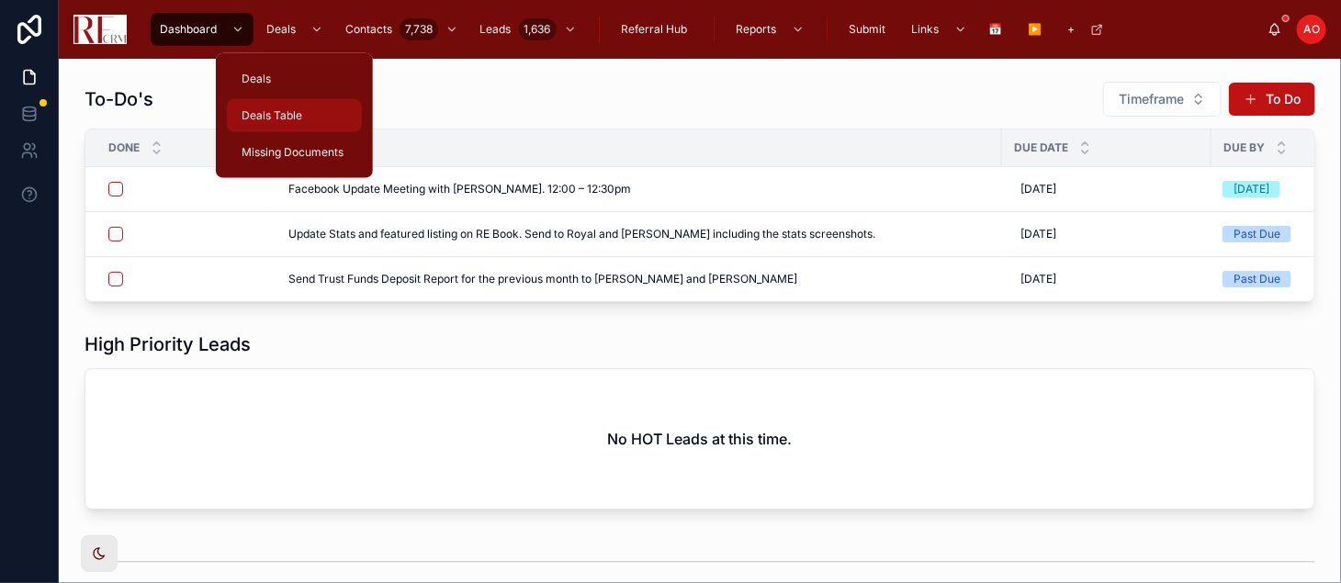
click at [277, 113] on span "Deals Table" at bounding box center [271, 115] width 61 height 15
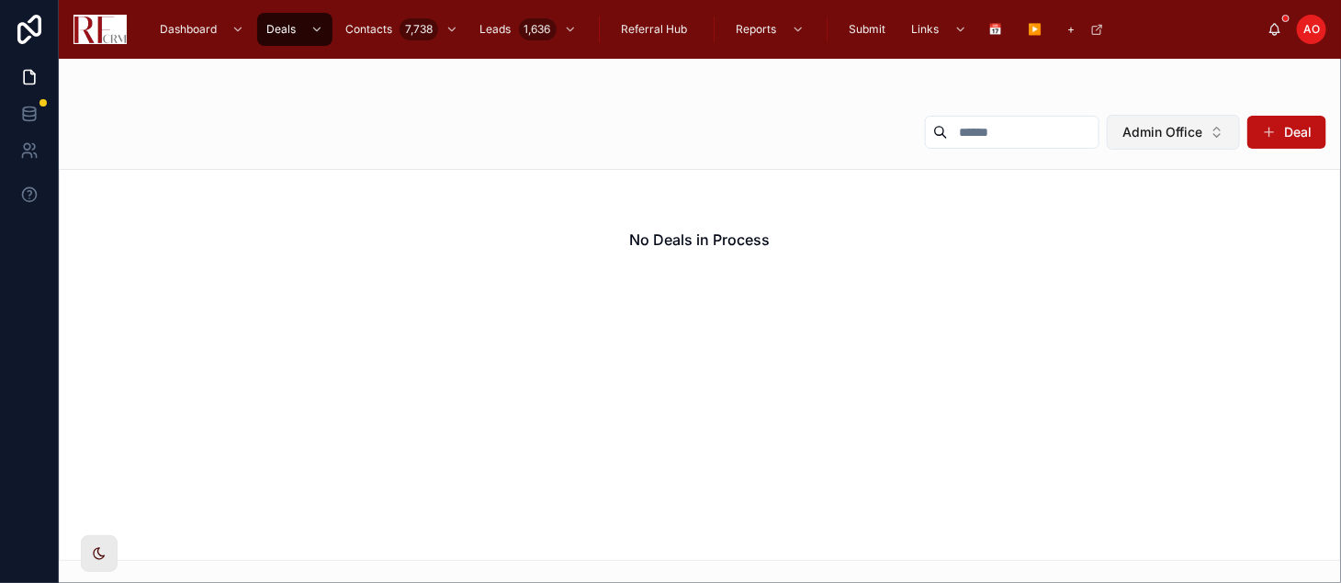
click at [1222, 136] on button "Admin Office" at bounding box center [1172, 132] width 133 height 35
click at [1161, 216] on div "None" at bounding box center [1173, 206] width 220 height 29
click at [949, 137] on input "text" at bounding box center [1003, 132] width 151 height 26
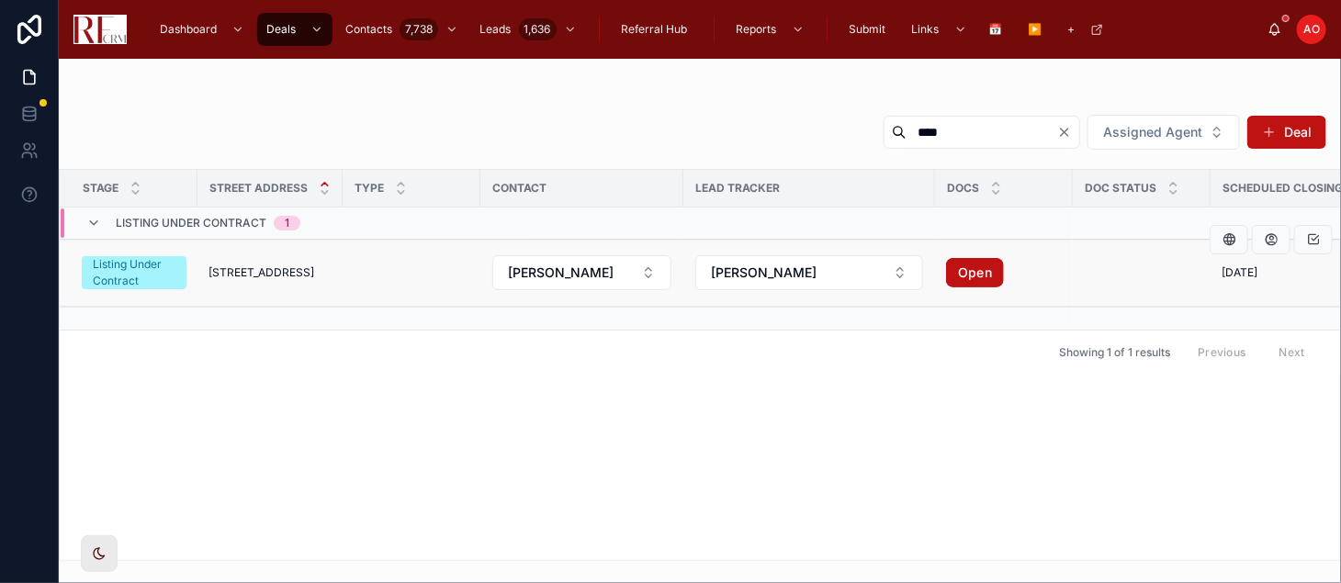
type input "****"
click at [297, 261] on td "1104 Yorkshire Court 1104 Yorkshire Court" at bounding box center [269, 273] width 145 height 67
click at [285, 272] on span "[STREET_ADDRESS]" at bounding box center [261, 272] width 106 height 15
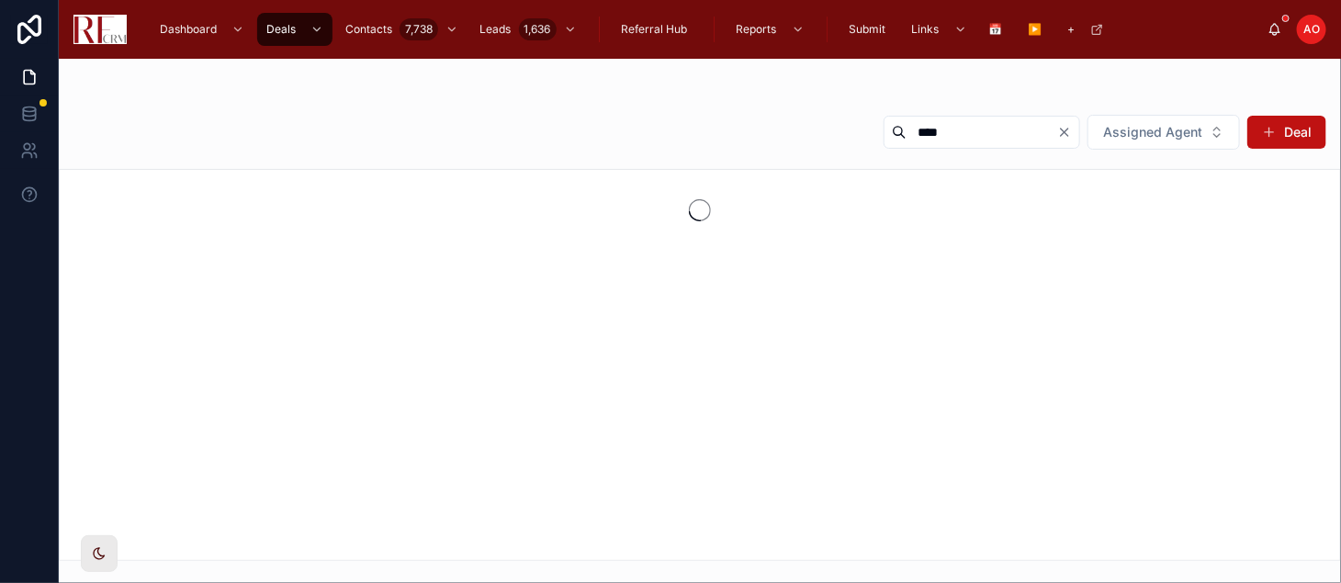
click at [285, 272] on div at bounding box center [700, 365] width 1282 height 392
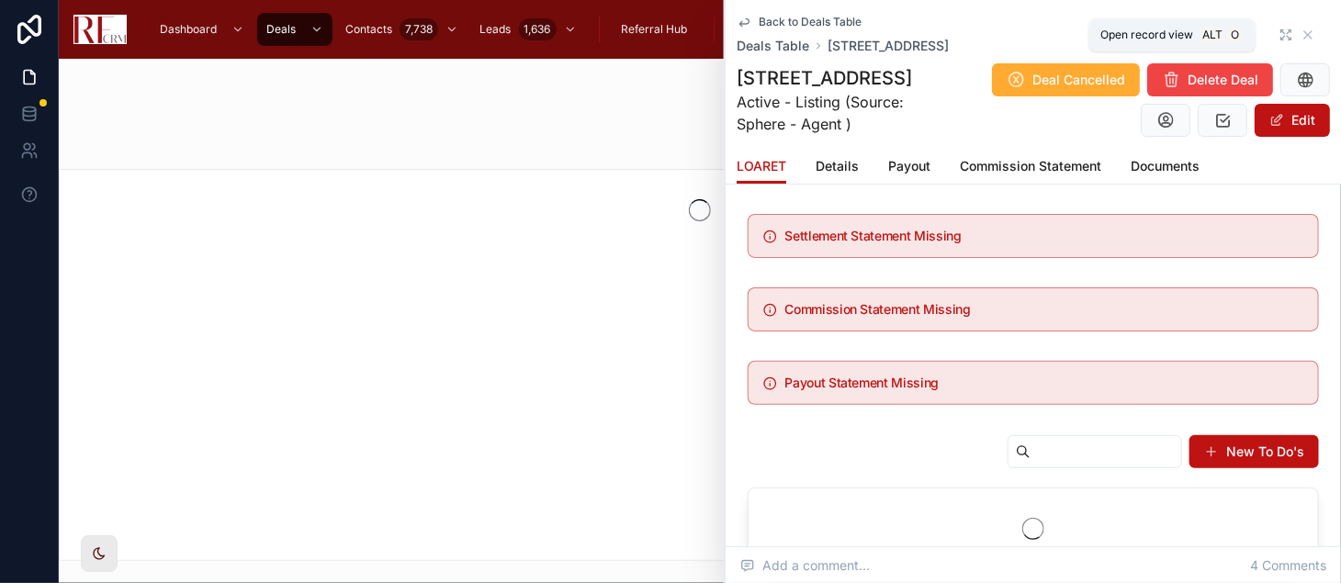
click at [1281, 39] on icon at bounding box center [1283, 38] width 4 height 4
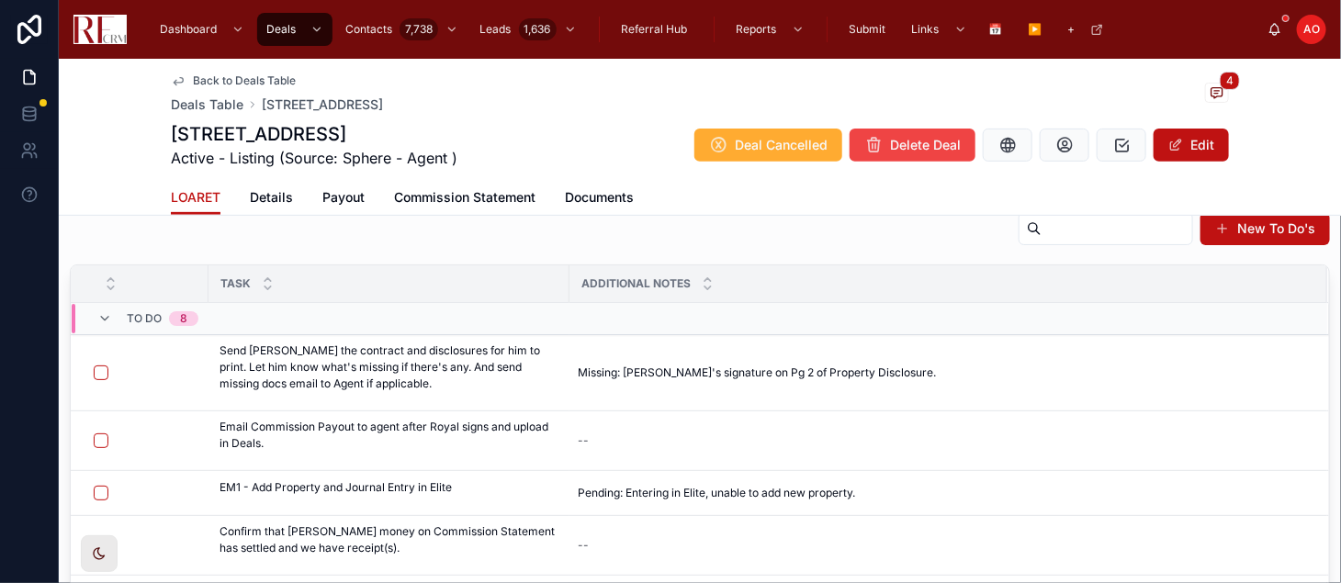
scroll to position [271, 0]
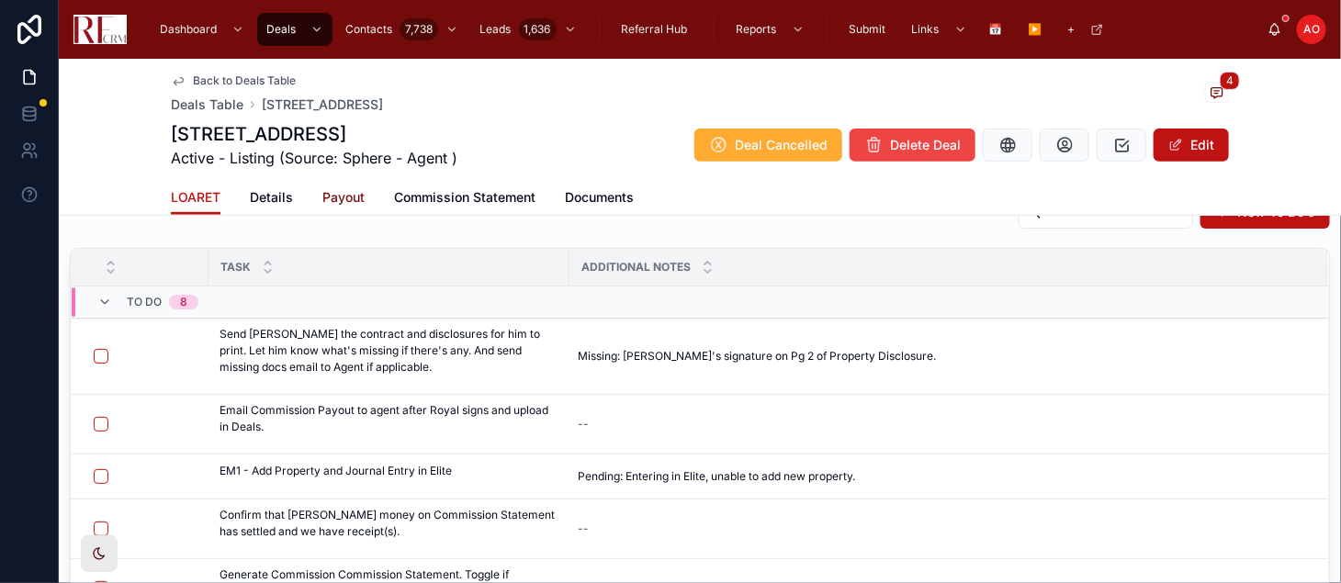
click at [326, 193] on span "Payout" at bounding box center [343, 197] width 42 height 18
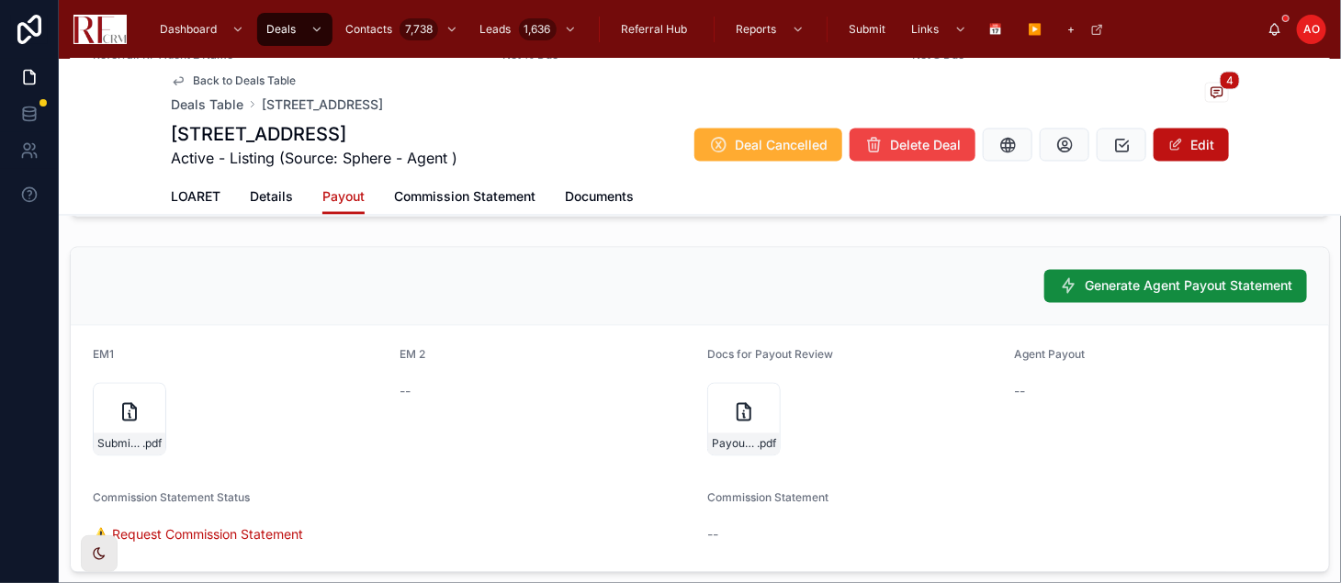
scroll to position [1329, 0]
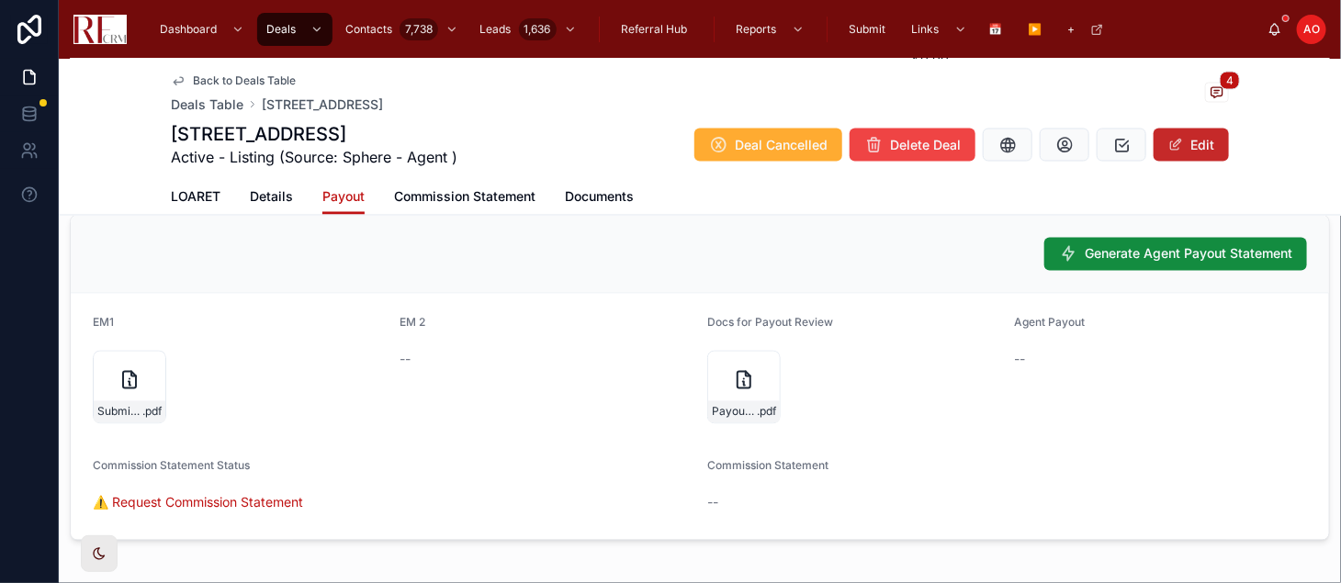
click at [1210, 160] on button "Edit" at bounding box center [1190, 145] width 75 height 33
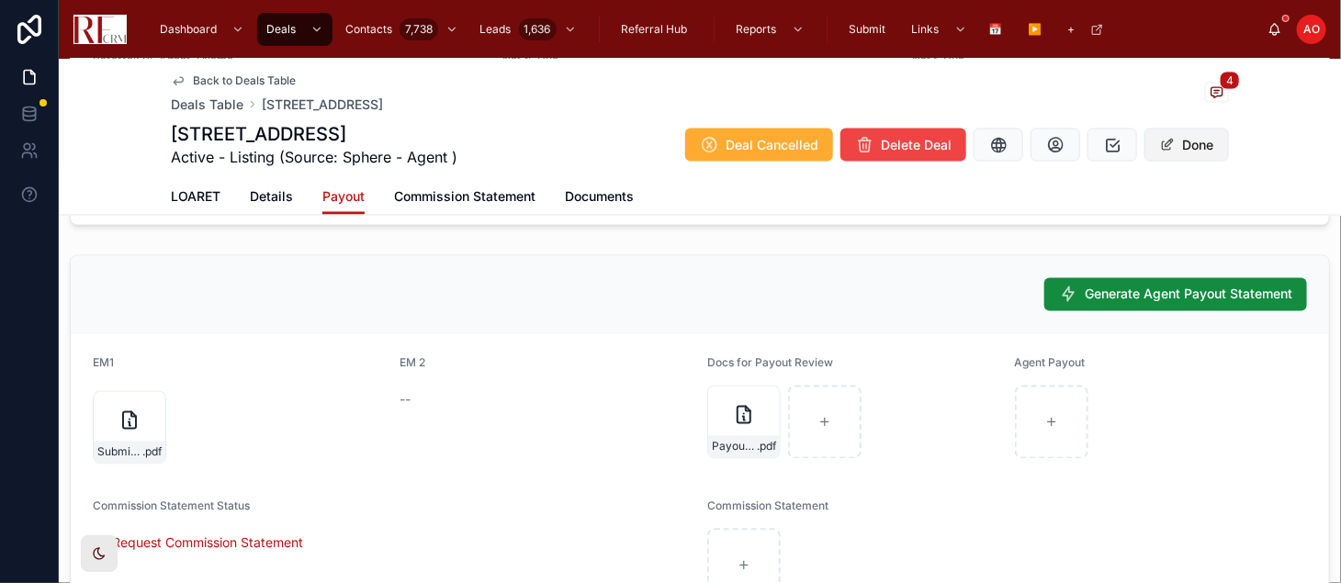
scroll to position [1366, 0]
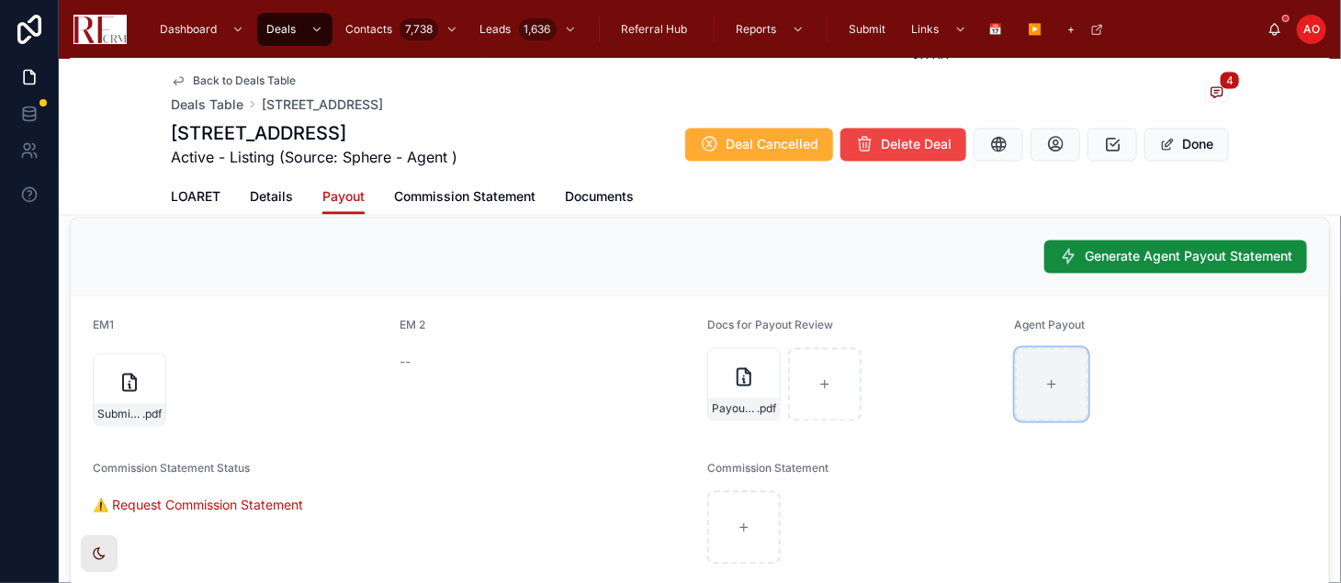
click at [1040, 371] on div at bounding box center [1051, 384] width 73 height 73
type input "**********"
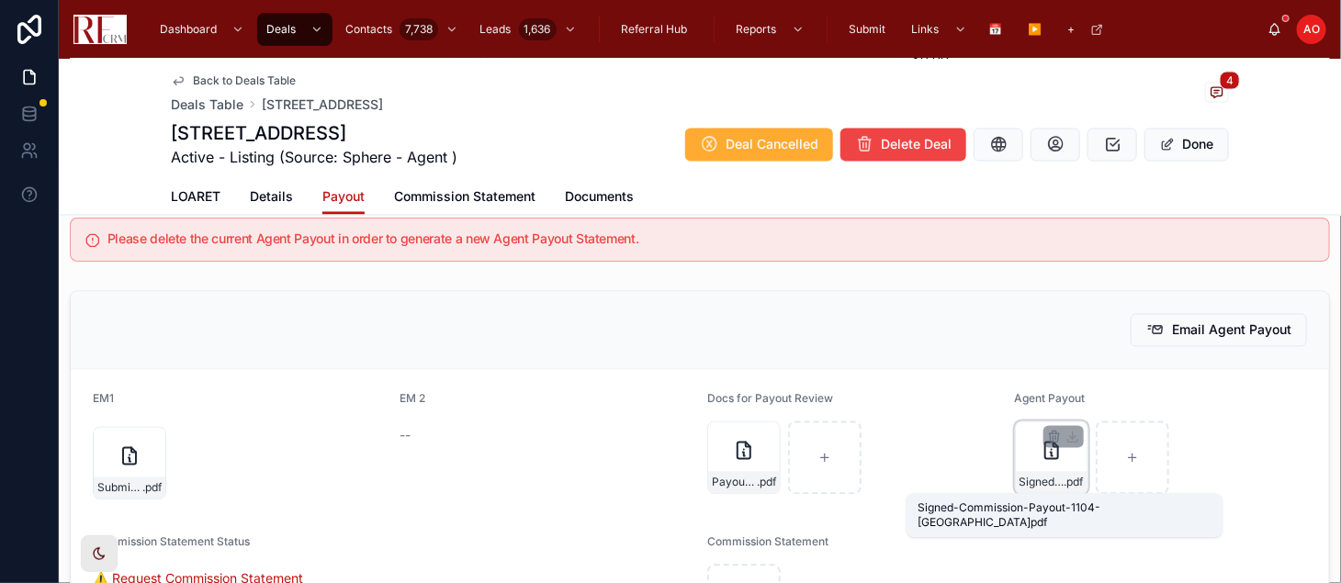
click at [1023, 483] on span "Signed-Commission-Payout-1104-Yorlshire" at bounding box center [1041, 483] width 45 height 15
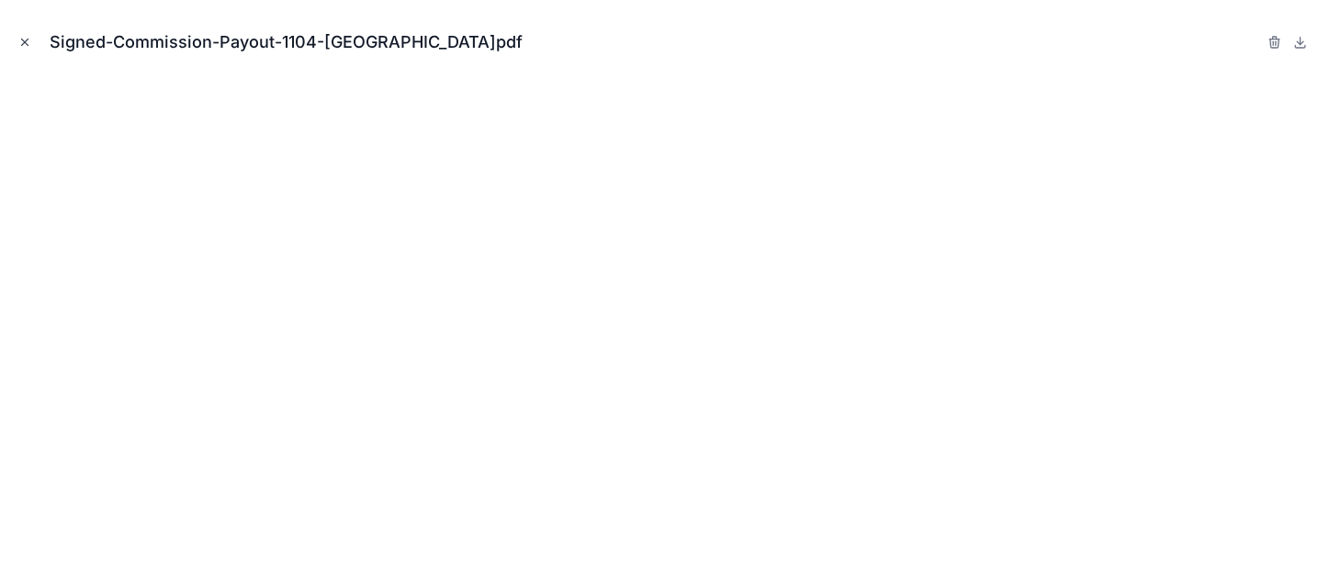
click at [24, 39] on icon "Close modal" at bounding box center [24, 42] width 13 height 13
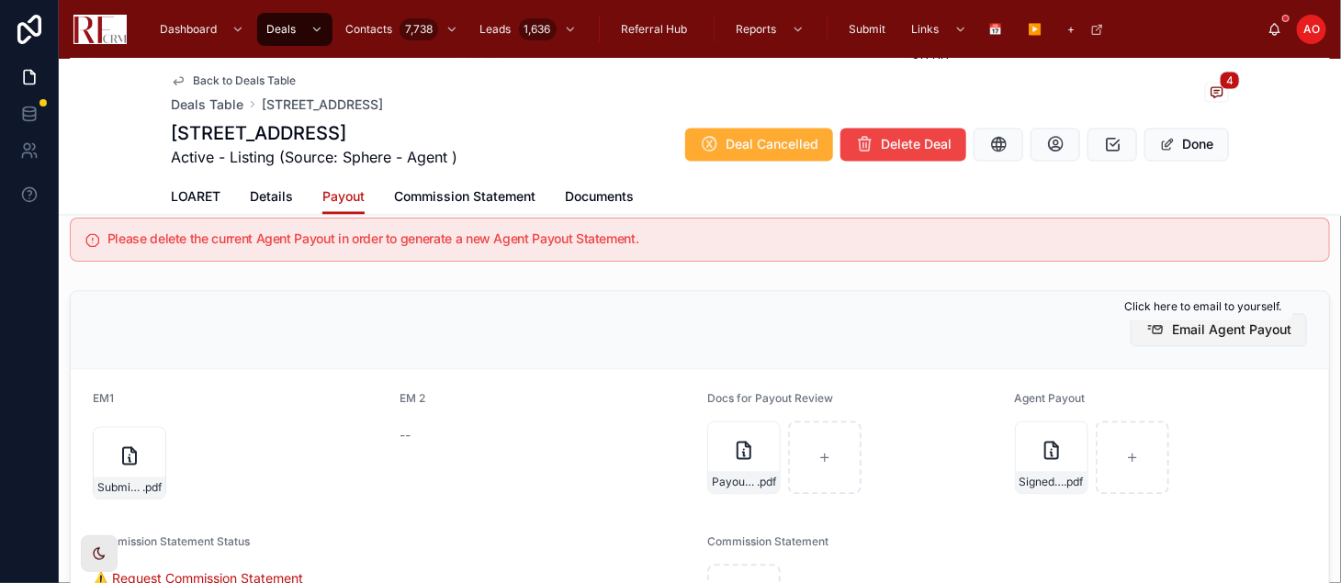
click at [1186, 331] on span "Email Agent Payout" at bounding box center [1231, 330] width 119 height 18
click at [260, 192] on span "Details" at bounding box center [271, 197] width 43 height 18
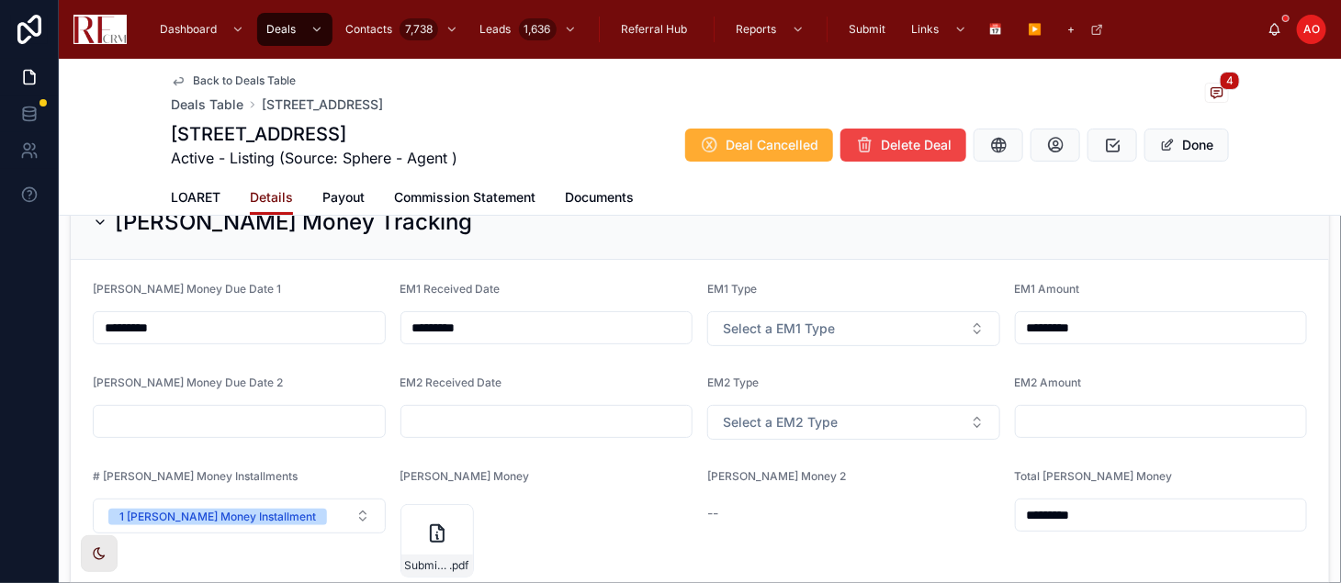
scroll to position [1366, 0]
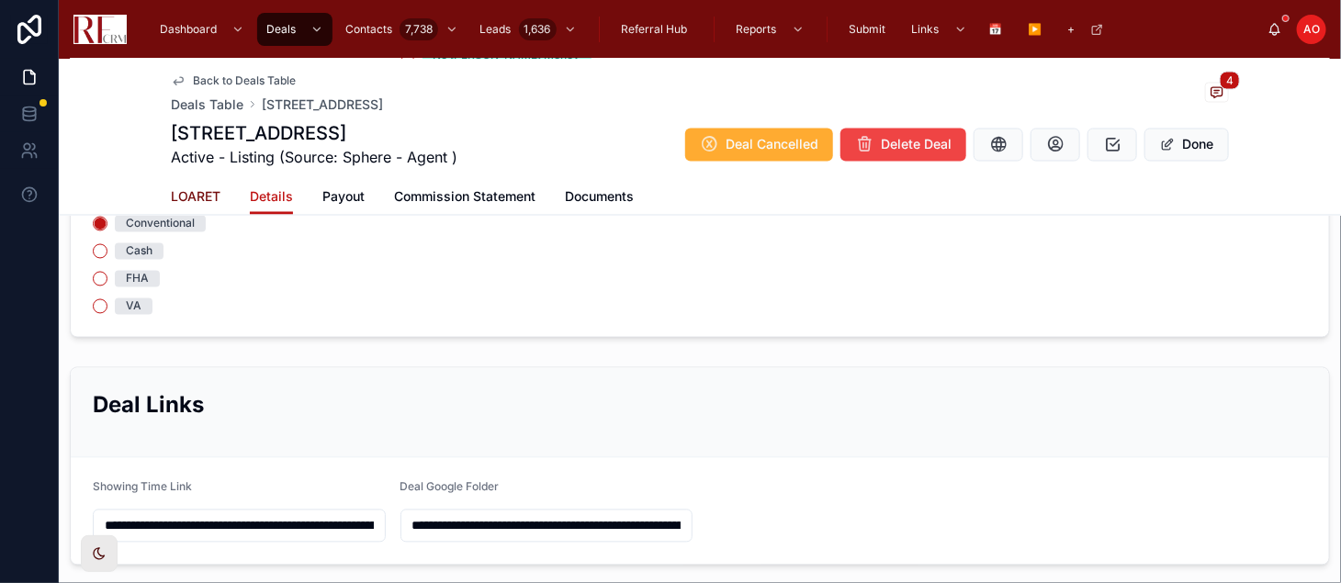
click at [188, 194] on span "LOARET" at bounding box center [196, 197] width 50 height 18
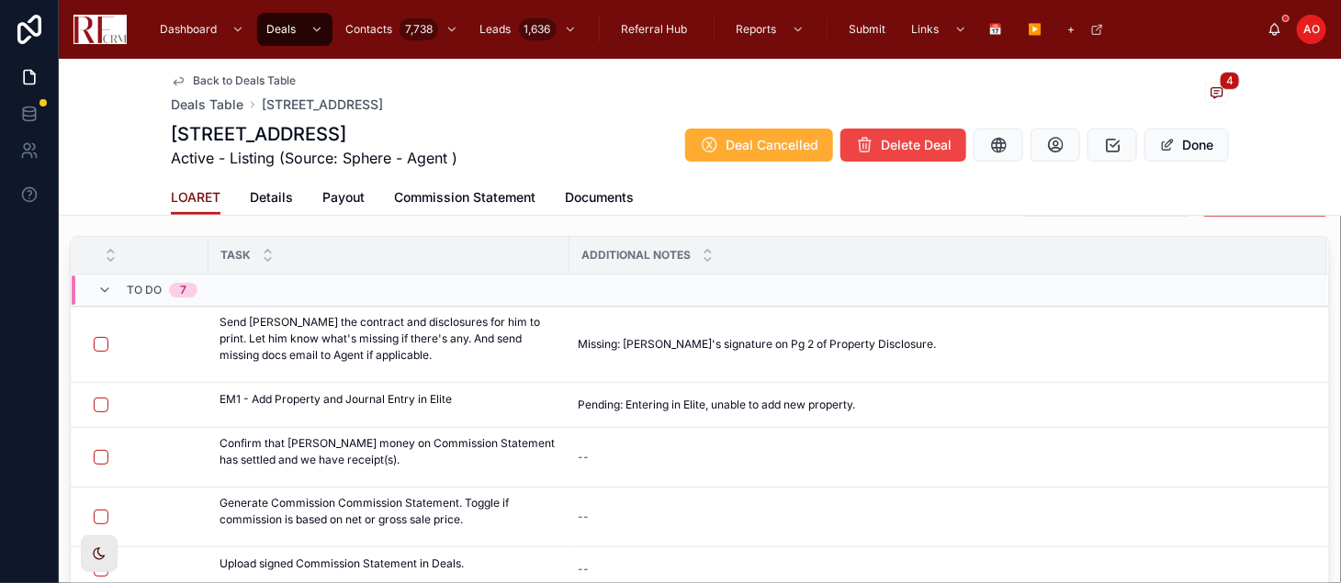
scroll to position [221, 0]
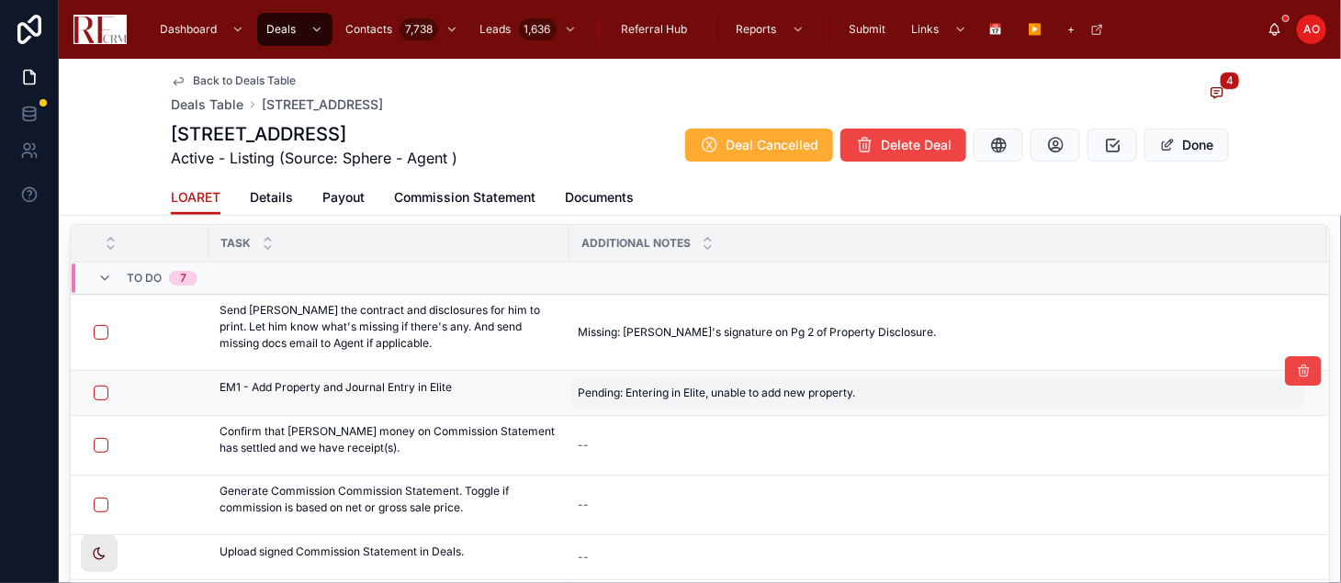
click at [732, 395] on span "Pending: Entering in Elite, unable to add new property." at bounding box center [716, 393] width 277 height 15
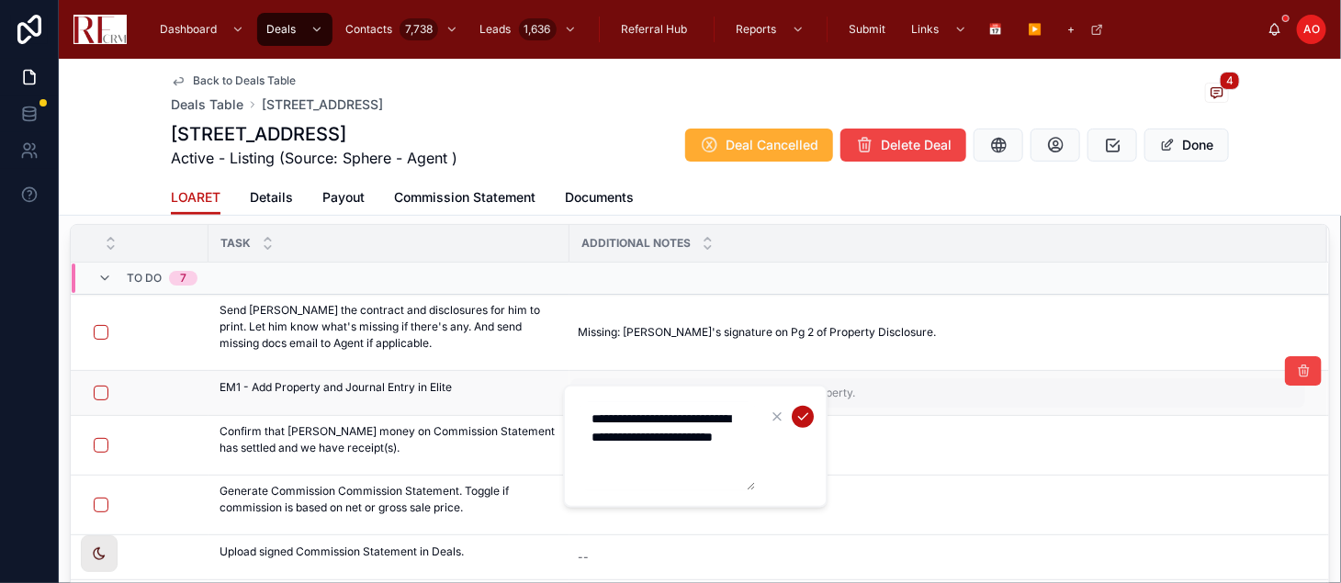
click at [732, 395] on div "**********" at bounding box center [695, 446] width 264 height 123
click at [692, 441] on textarea "**********" at bounding box center [667, 446] width 174 height 88
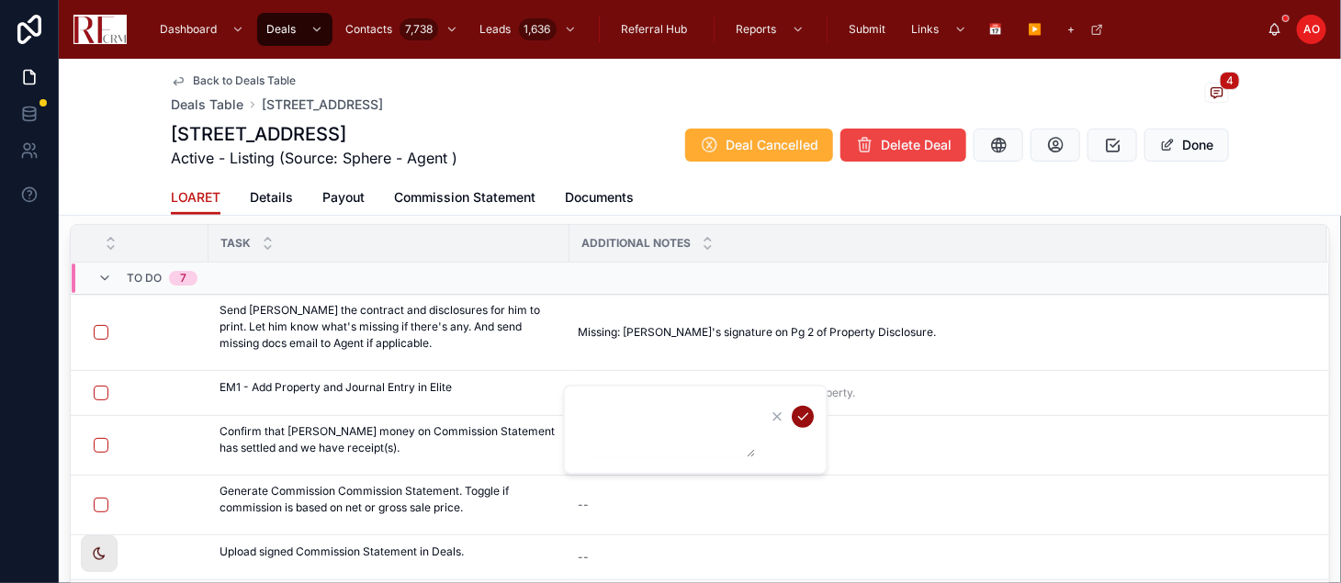
click at [799, 410] on icon "submit" at bounding box center [802, 417] width 15 height 15
click at [97, 387] on button "button" at bounding box center [101, 393] width 15 height 15
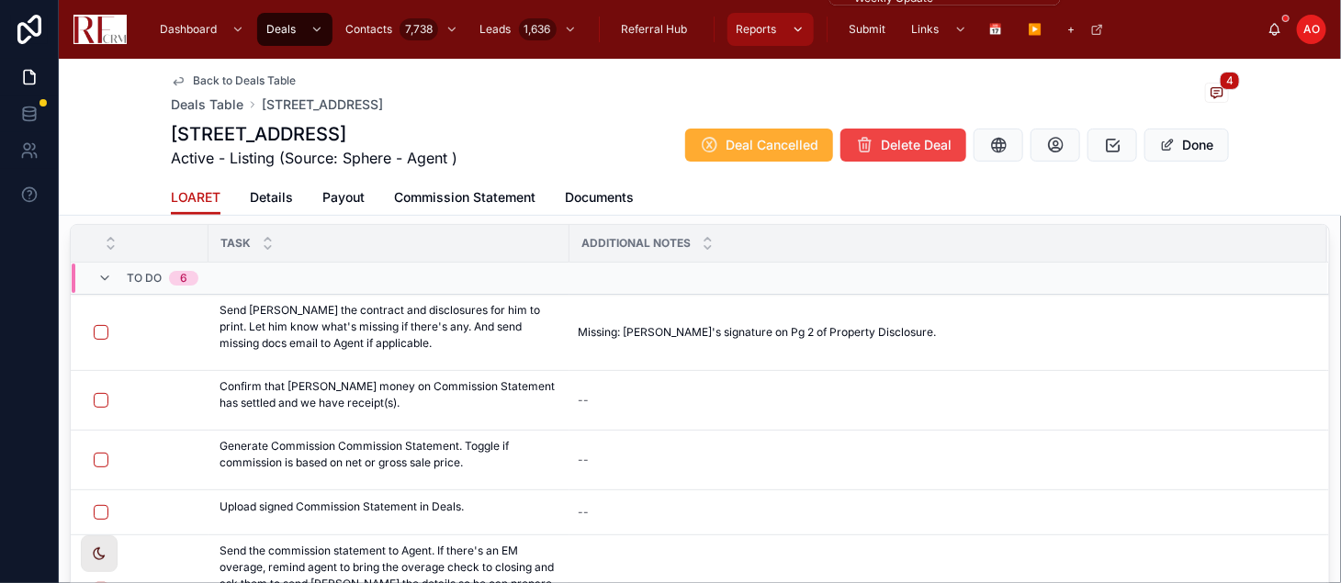
click at [784, 41] on div "scrollable content" at bounding box center [796, 29] width 24 height 29
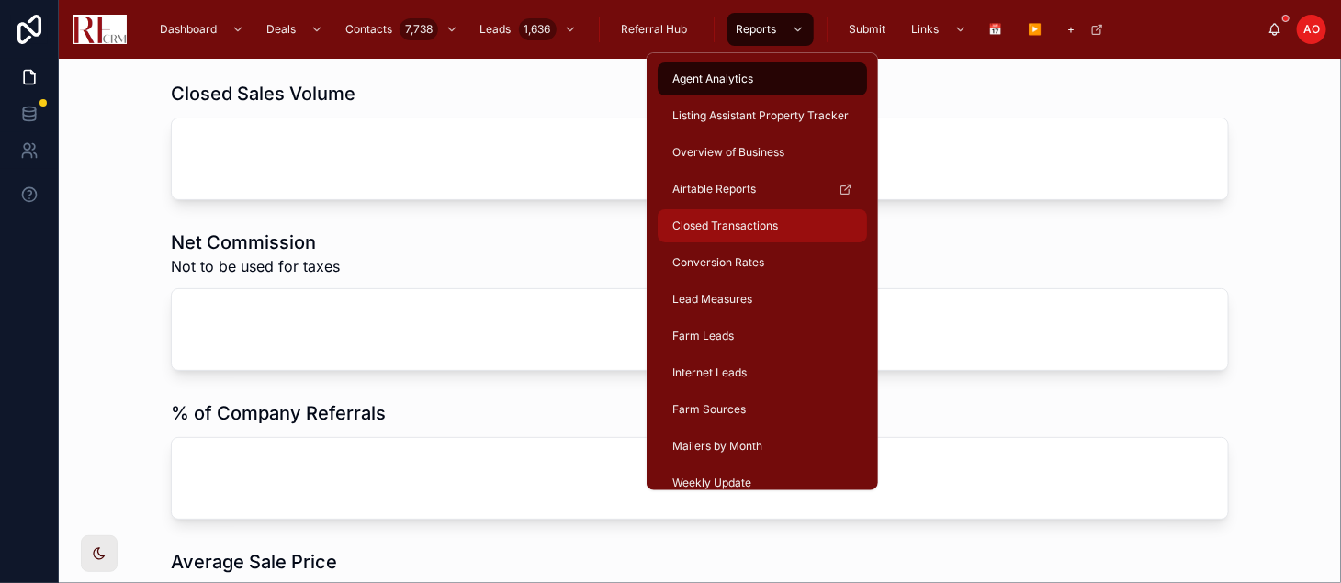
click at [732, 233] on div "Closed Transactions" at bounding box center [761, 225] width 187 height 29
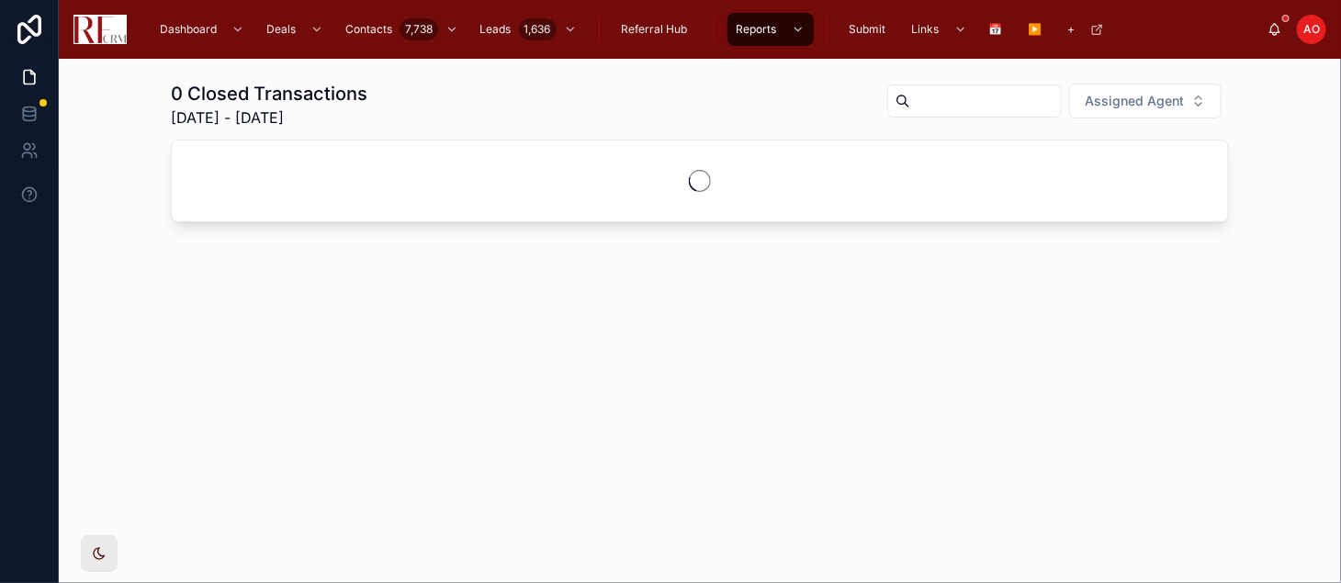
click at [966, 95] on input "text" at bounding box center [985, 101] width 151 height 26
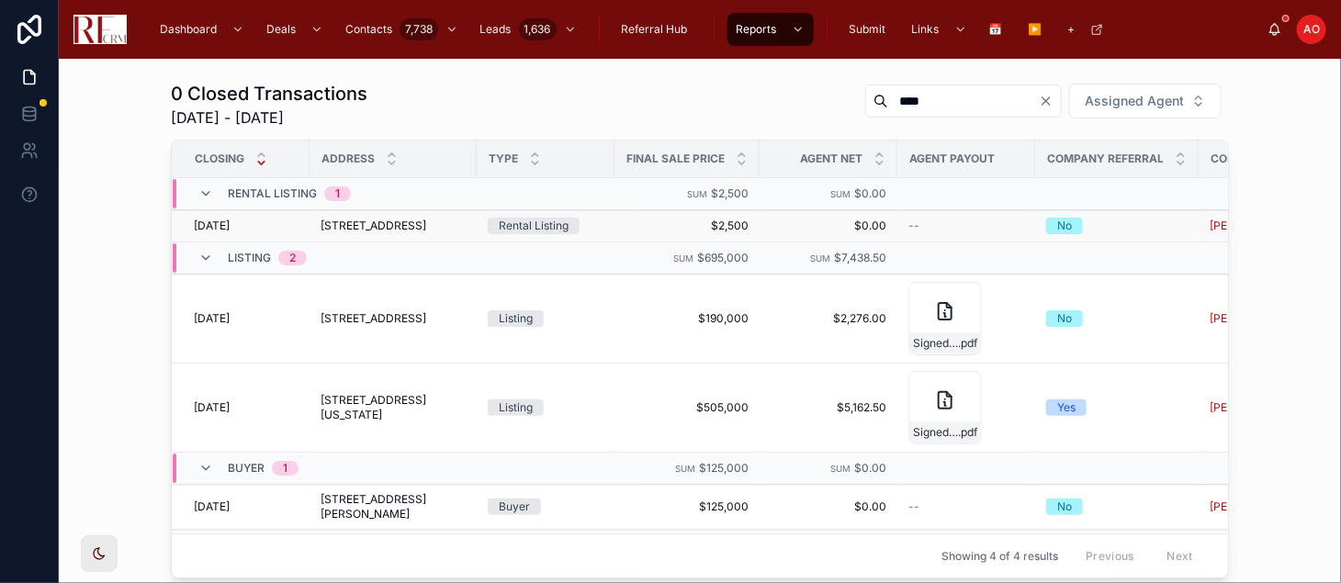
type input "****"
click at [395, 229] on span "1025 W Wise Rd, Schaumburg" at bounding box center [373, 226] width 106 height 15
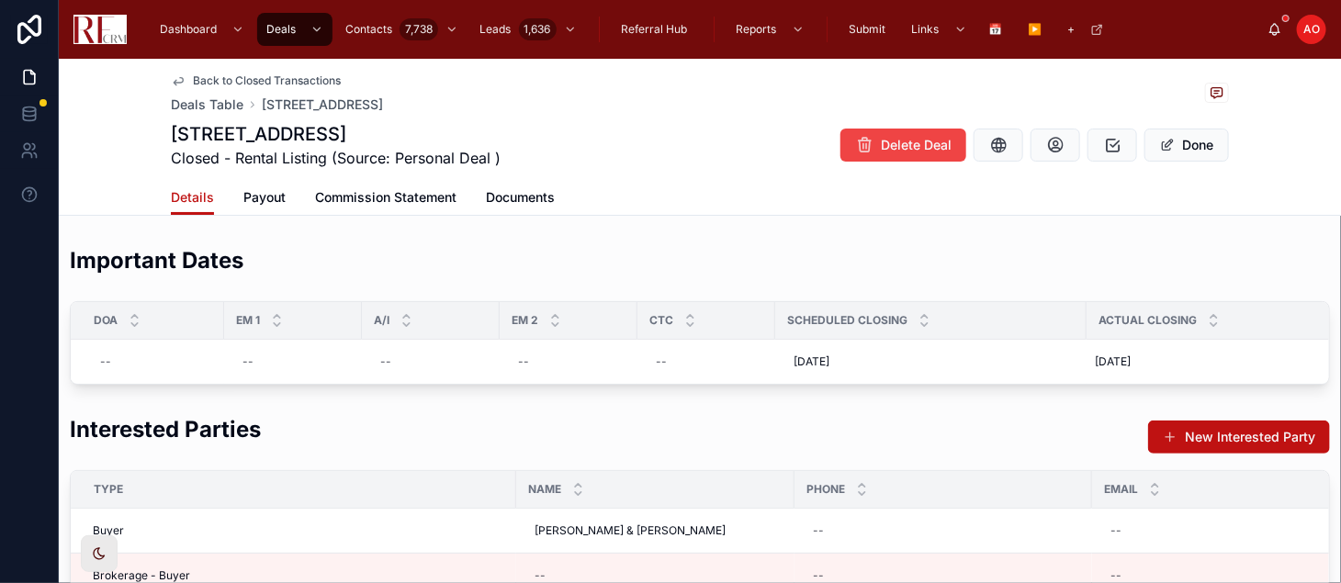
click at [171, 85] on icon at bounding box center [178, 80] width 15 height 15
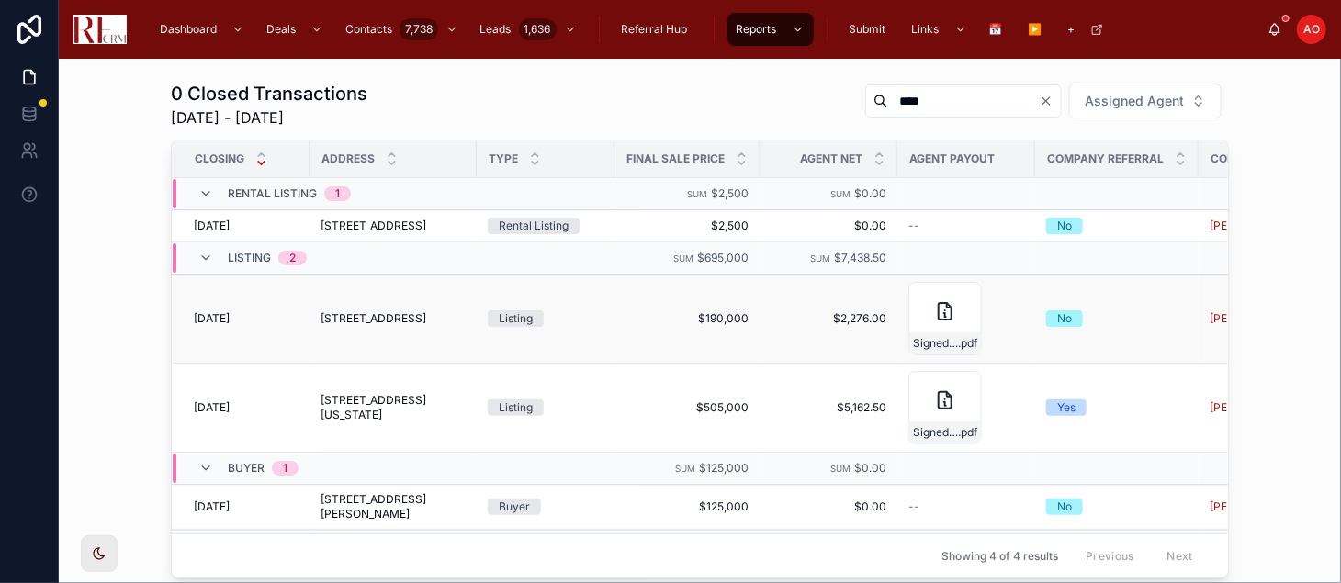
click at [326, 325] on span "1025 West Wise Road, Schaumburg" at bounding box center [373, 318] width 106 height 15
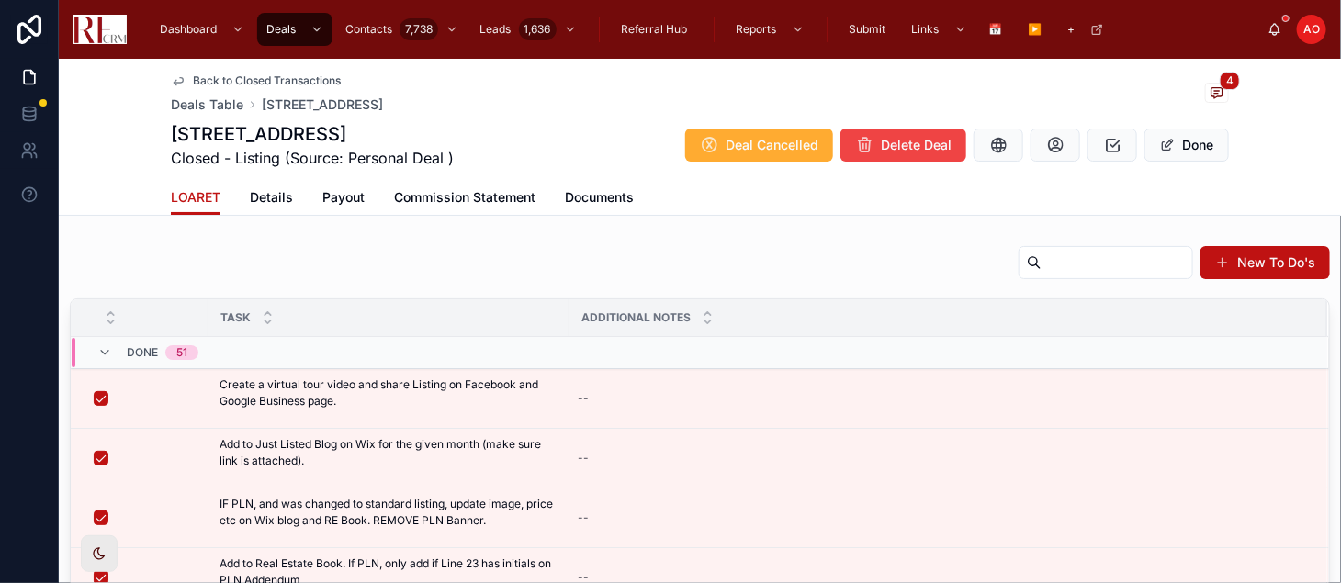
click at [287, 182] on div "LOARET Details Payout Commission Statement Documents" at bounding box center [700, 197] width 1058 height 35
click at [269, 192] on span "Details" at bounding box center [271, 197] width 43 height 18
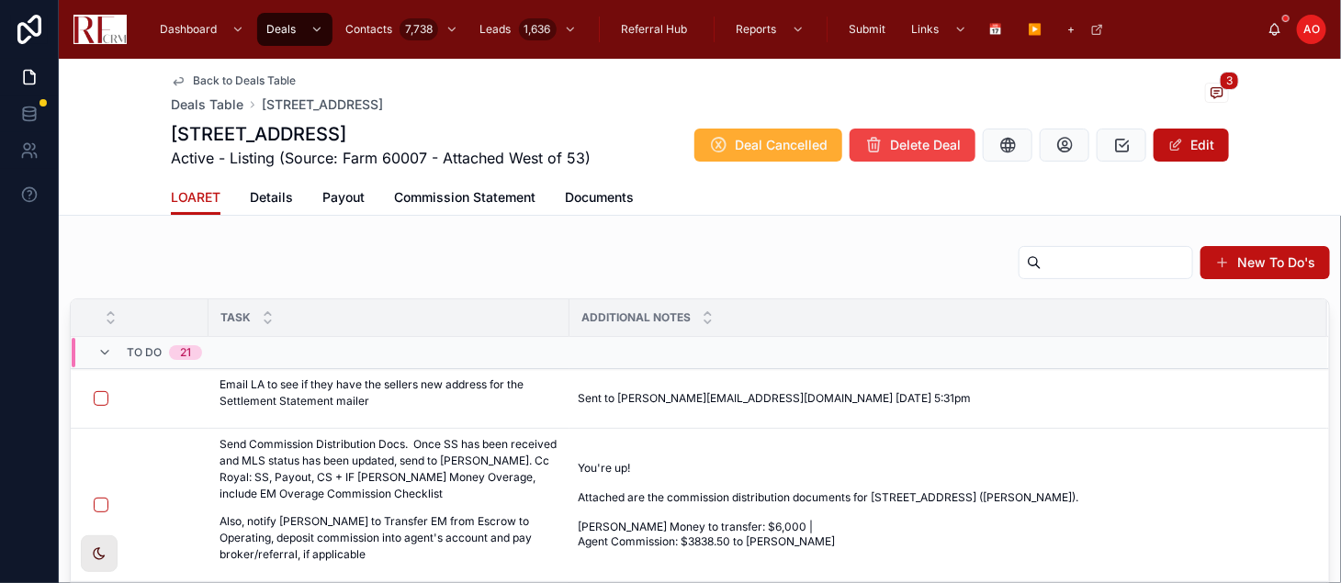
click at [217, 196] on div "LOARET Details Payout Commission Statement Documents" at bounding box center [700, 197] width 1058 height 35
click at [444, 201] on span "Commission Statement" at bounding box center [464, 197] width 141 height 18
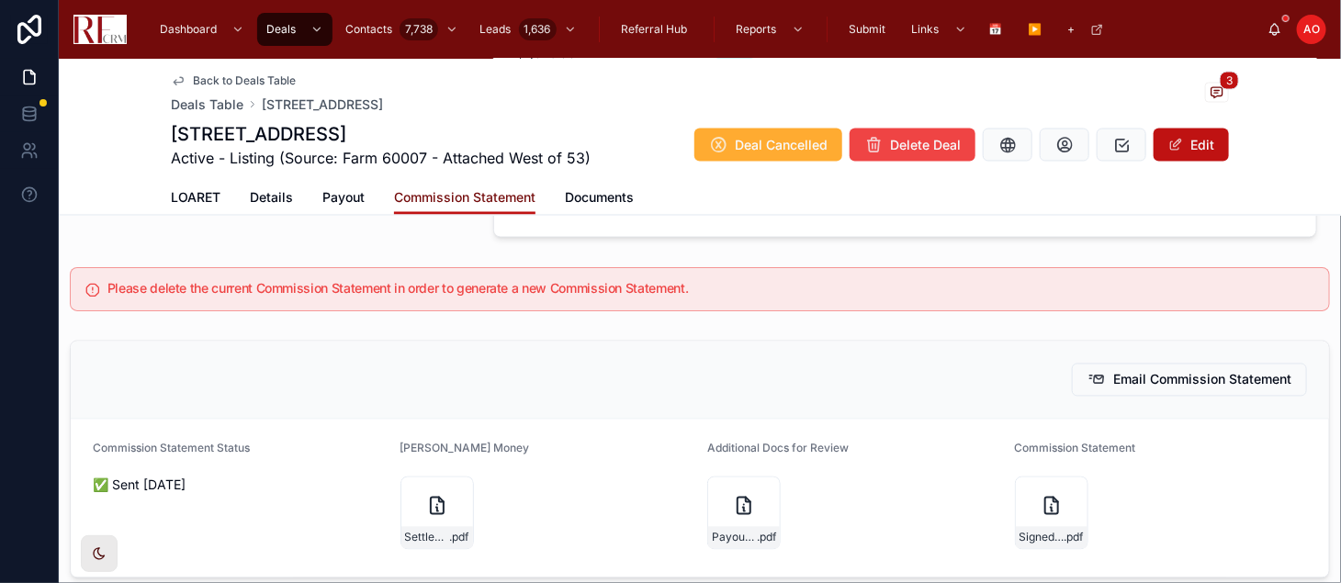
scroll to position [1297, 0]
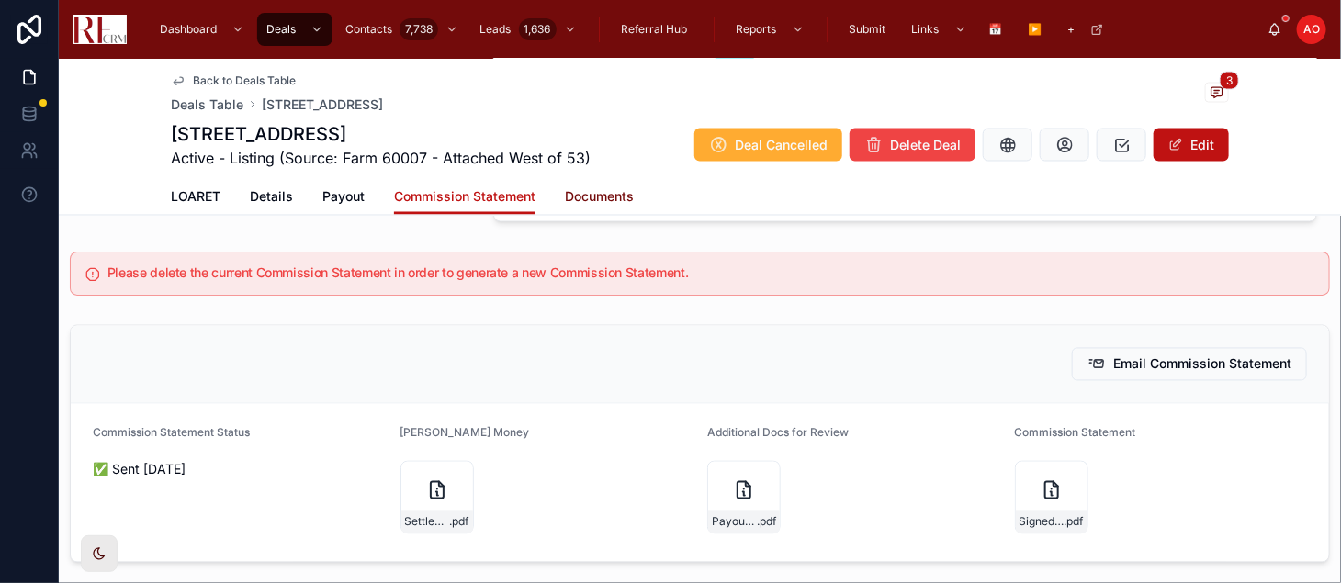
click at [592, 213] on link "Documents" at bounding box center [599, 199] width 69 height 37
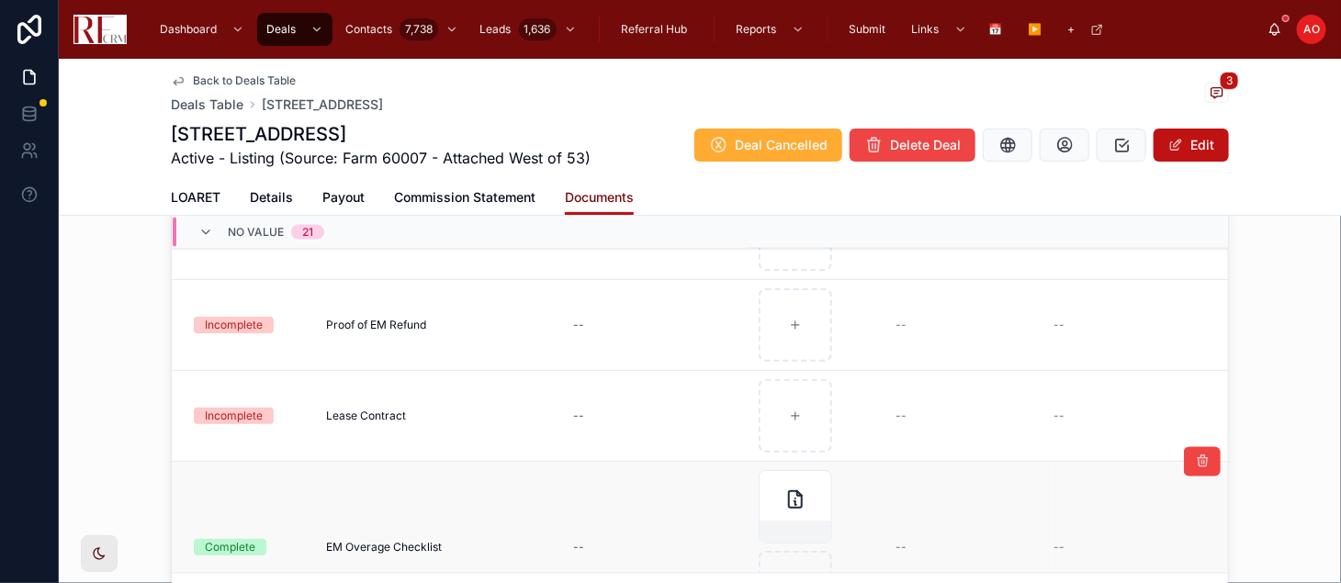
scroll to position [1310, 0]
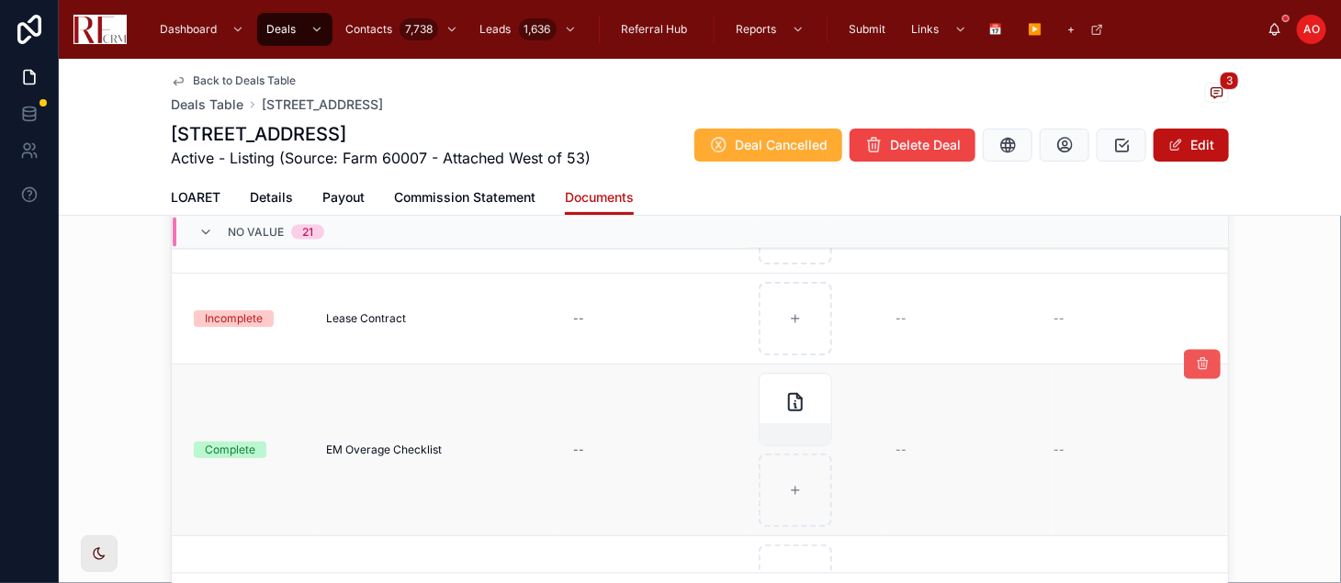
click at [1195, 361] on icon at bounding box center [1202, 364] width 15 height 15
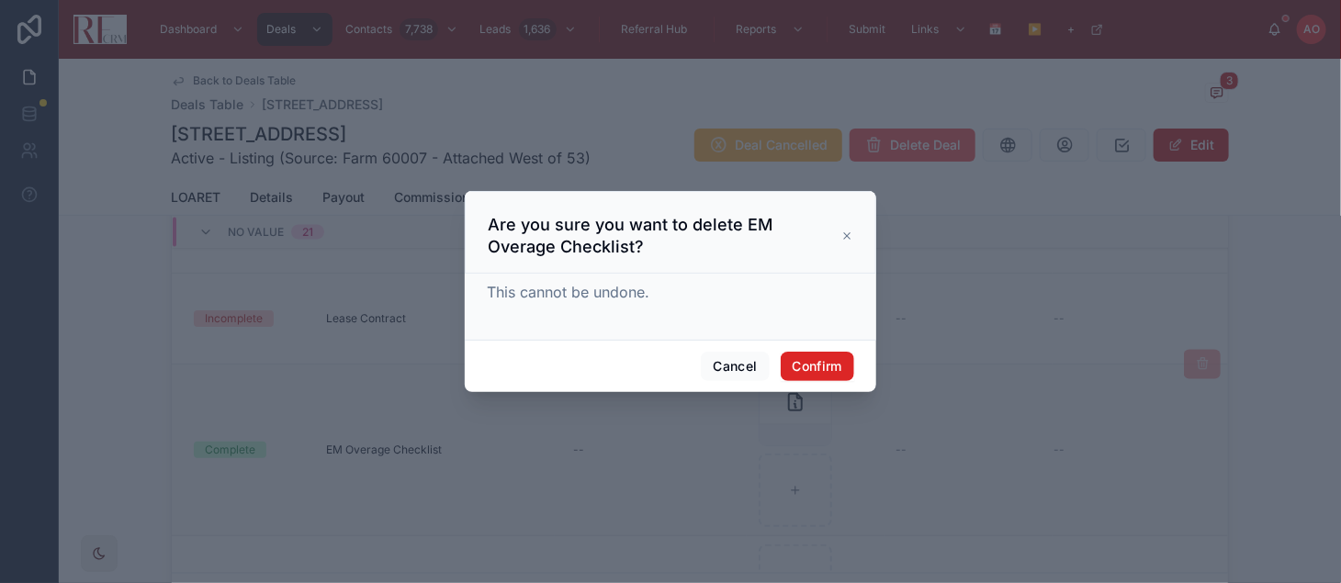
click at [808, 365] on button "Confirm" at bounding box center [816, 366] width 73 height 29
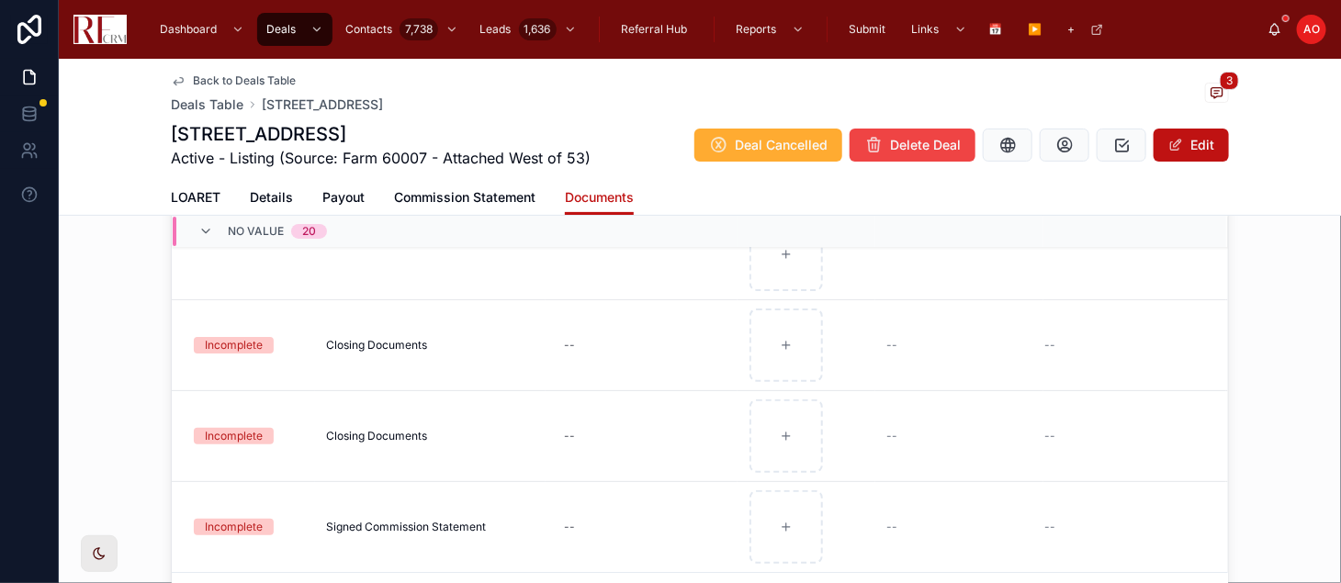
scroll to position [2913, 0]
click at [205, 208] on link "LOARET" at bounding box center [196, 199] width 50 height 37
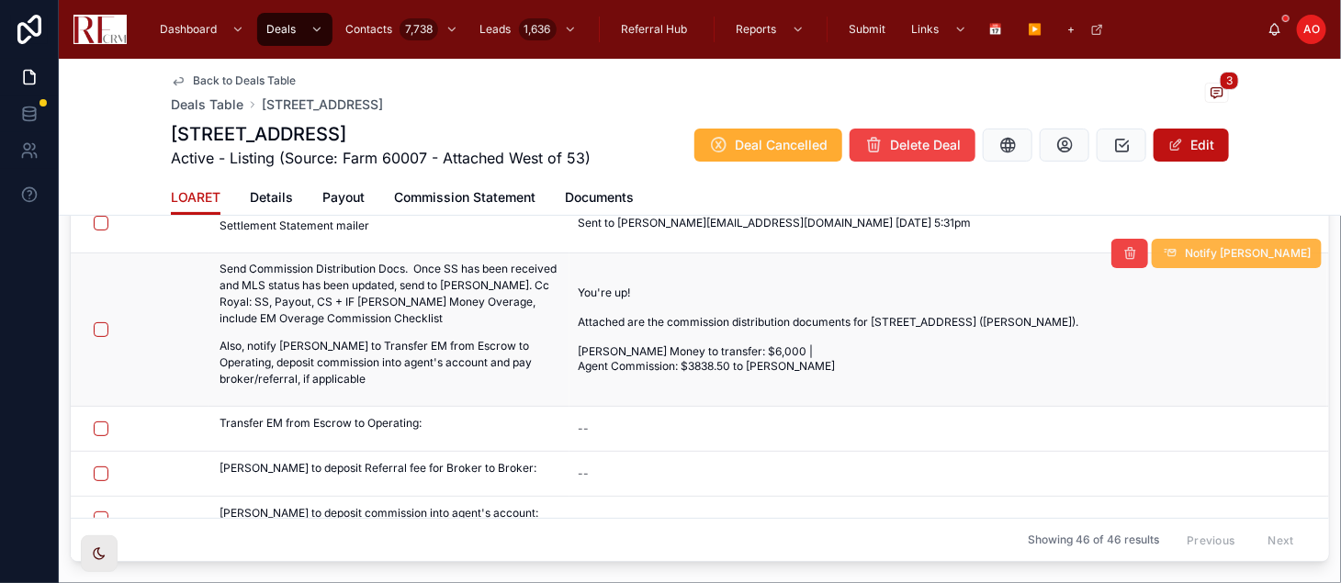
click at [1249, 243] on button "Notify Isaac" at bounding box center [1236, 253] width 170 height 29
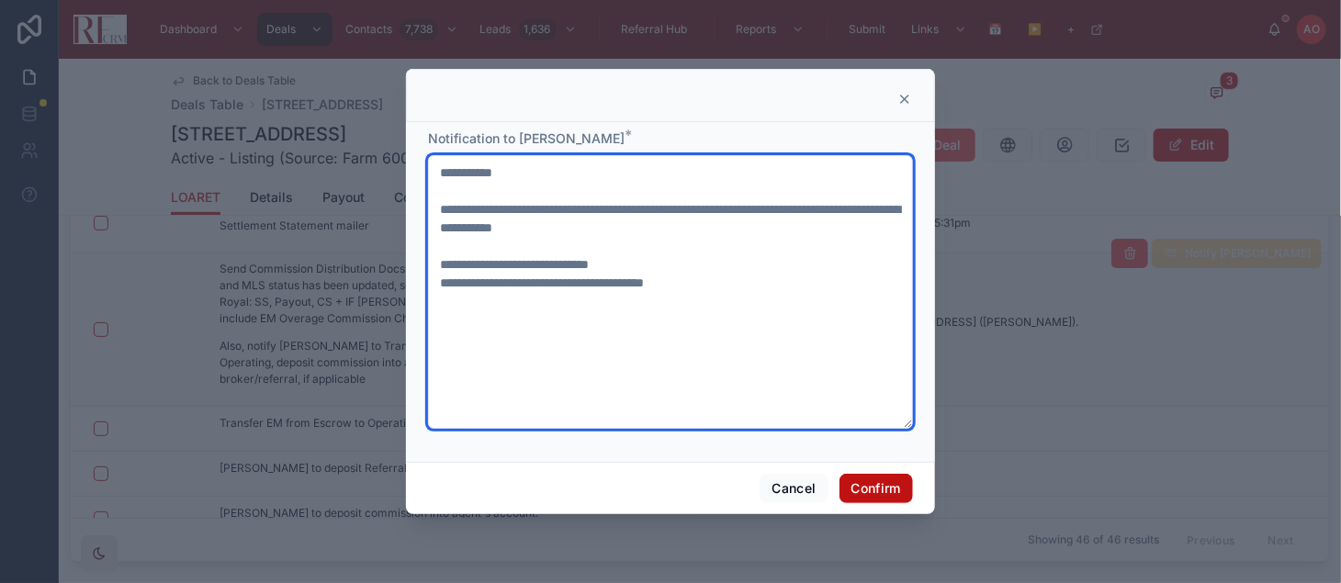
click at [610, 281] on textarea "**********" at bounding box center [670, 292] width 485 height 274
click at [617, 269] on textarea "**********" at bounding box center [670, 292] width 485 height 274
click at [654, 260] on textarea "**********" at bounding box center [670, 292] width 485 height 274
type textarea "**********"
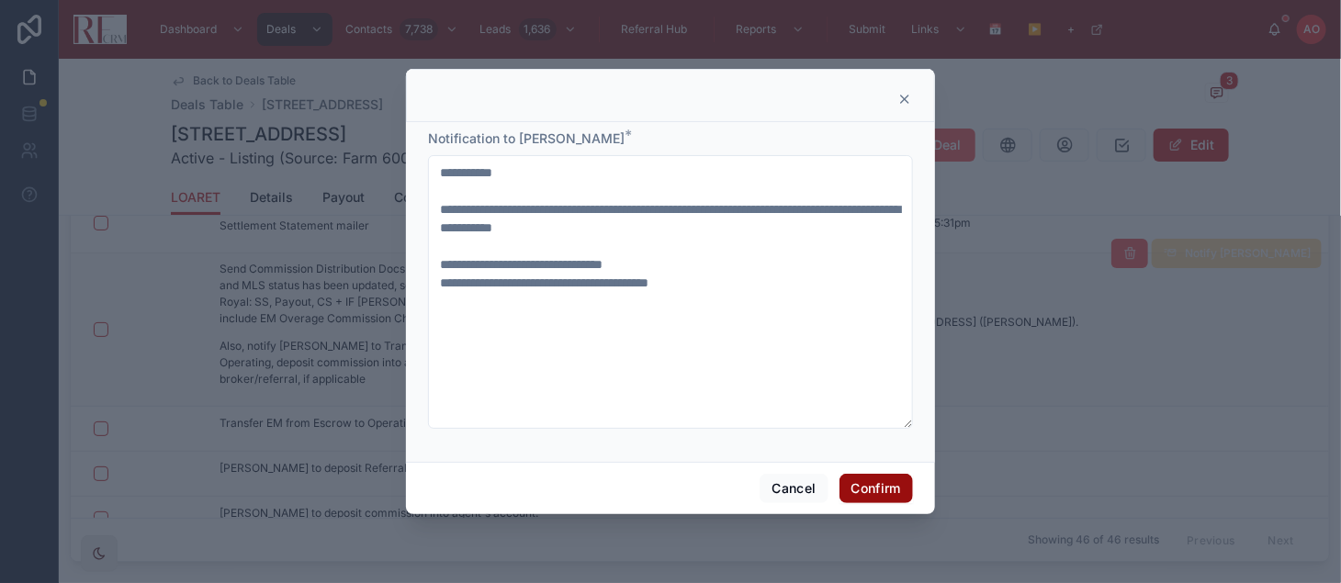
click at [895, 494] on button "Confirm" at bounding box center [875, 488] width 73 height 29
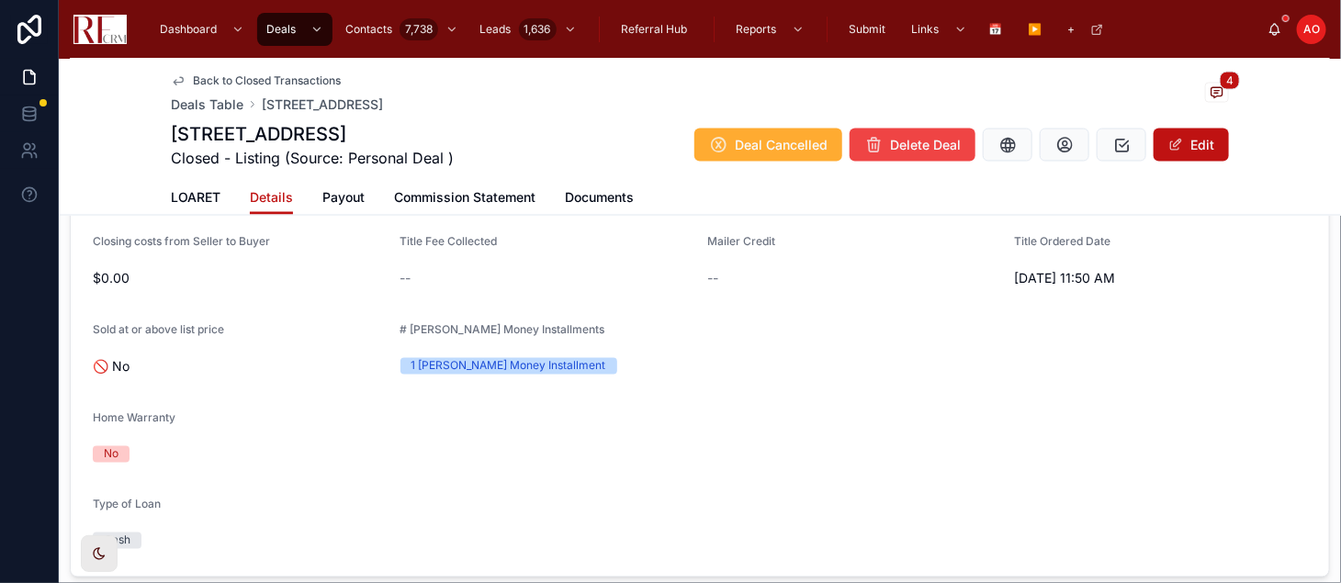
scroll to position [1246, 0]
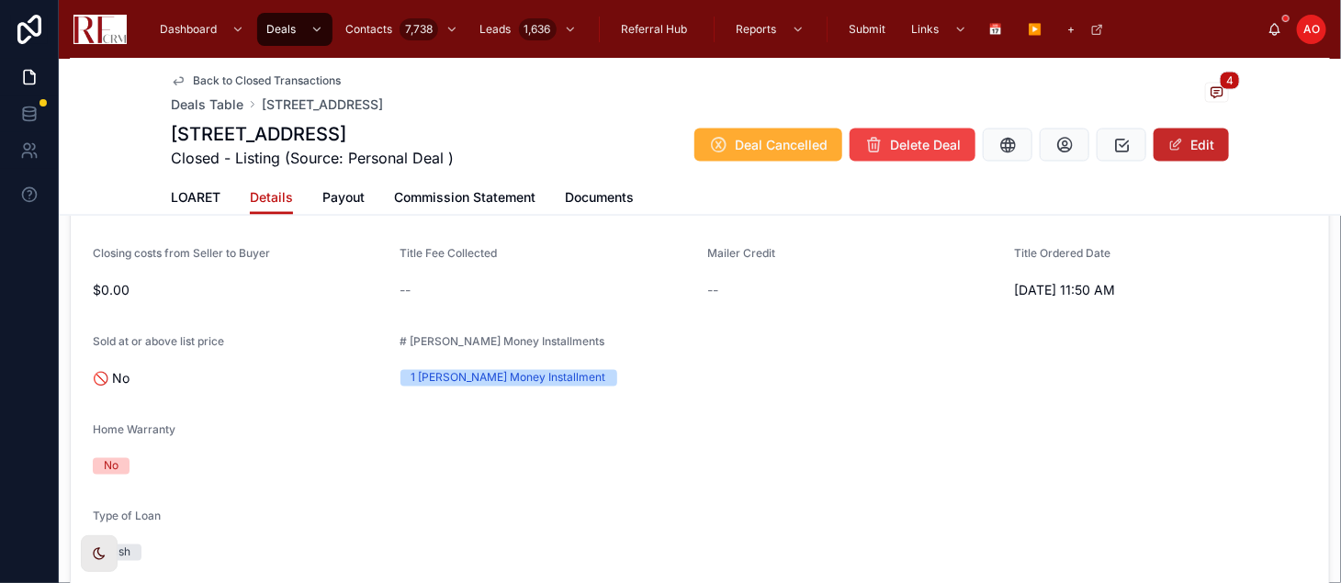
click at [1195, 154] on button "Edit" at bounding box center [1190, 145] width 75 height 33
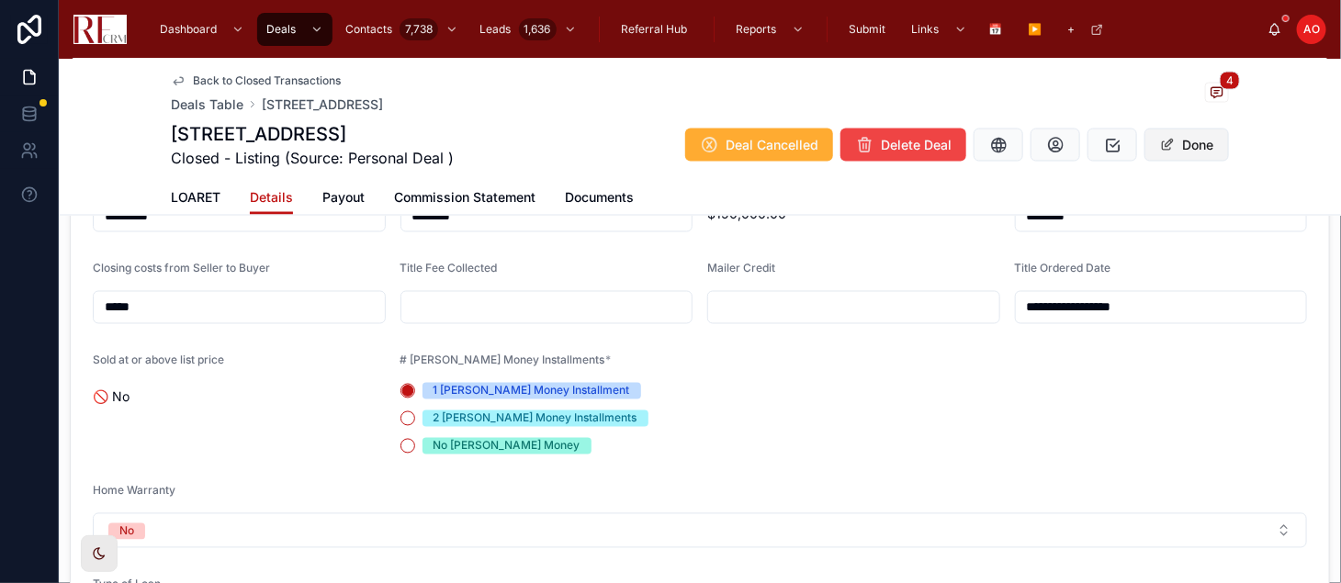
scroll to position [1258, 0]
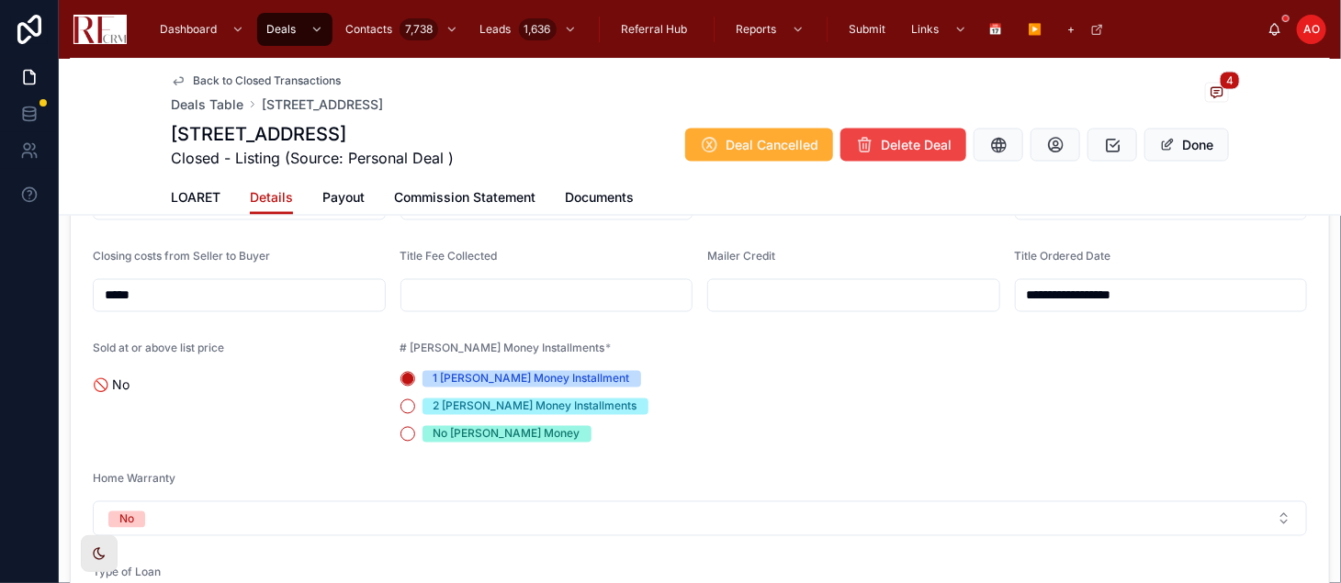
click at [568, 309] on input "text" at bounding box center [546, 296] width 291 height 26
type input "******"
click at [1184, 132] on button "Done" at bounding box center [1186, 145] width 84 height 33
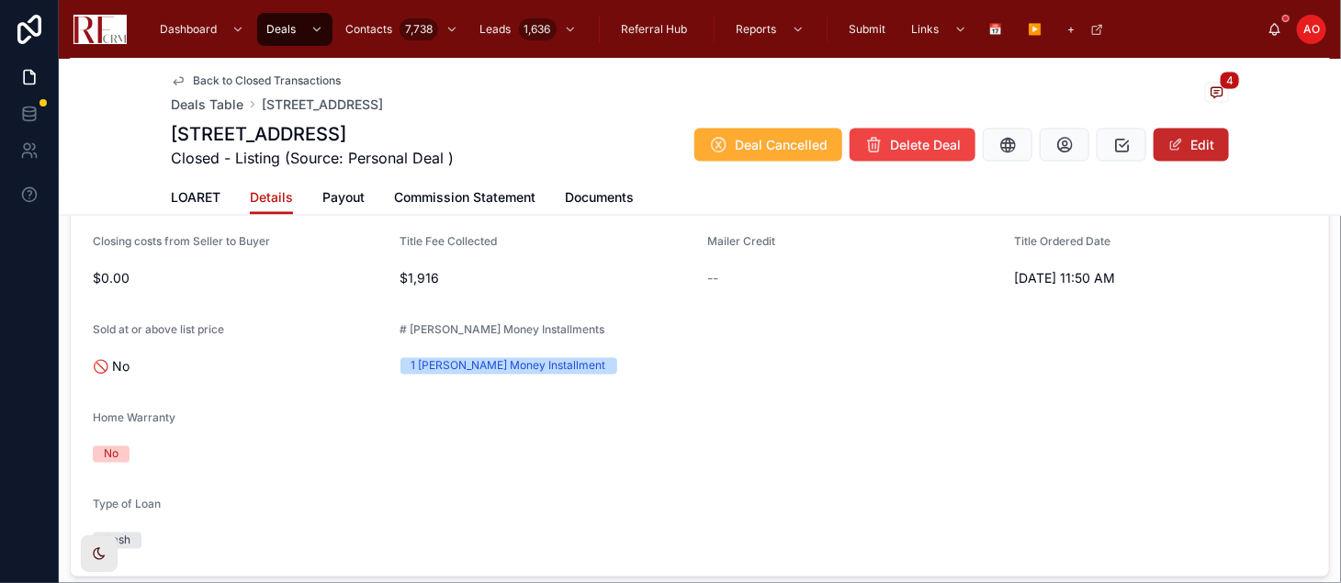
scroll to position [1246, 0]
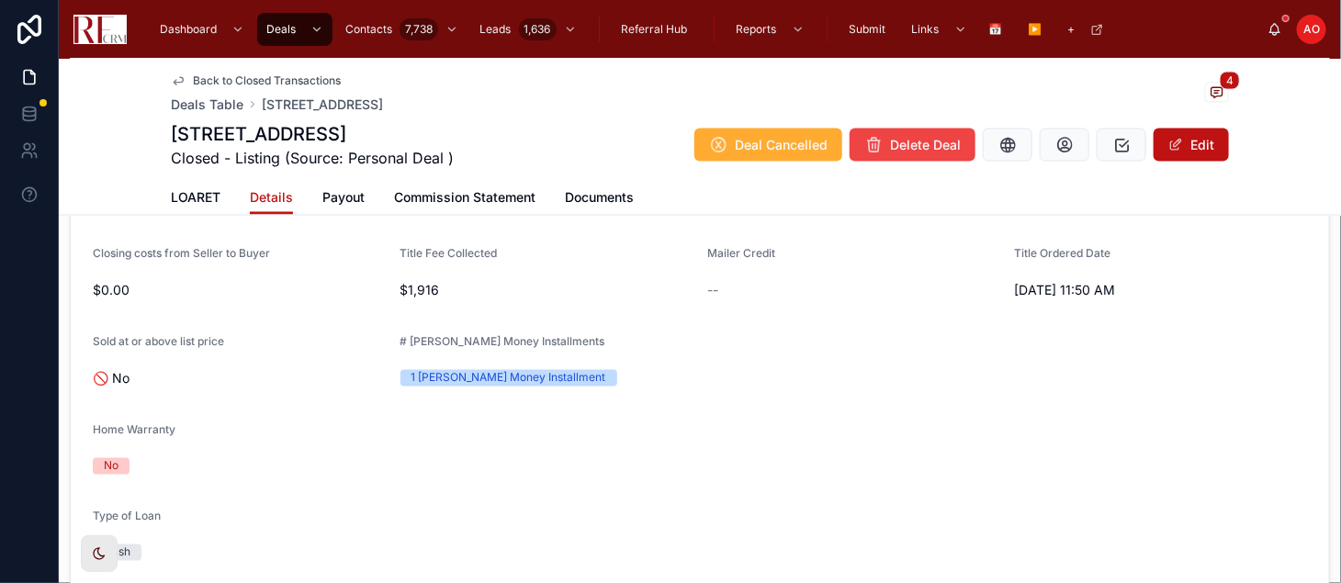
click at [698, 445] on div "Home Warranty" at bounding box center [700, 434] width 1214 height 22
click at [852, 445] on div "Home Warranty" at bounding box center [700, 434] width 1214 height 22
